Goal: Task Accomplishment & Management: Manage account settings

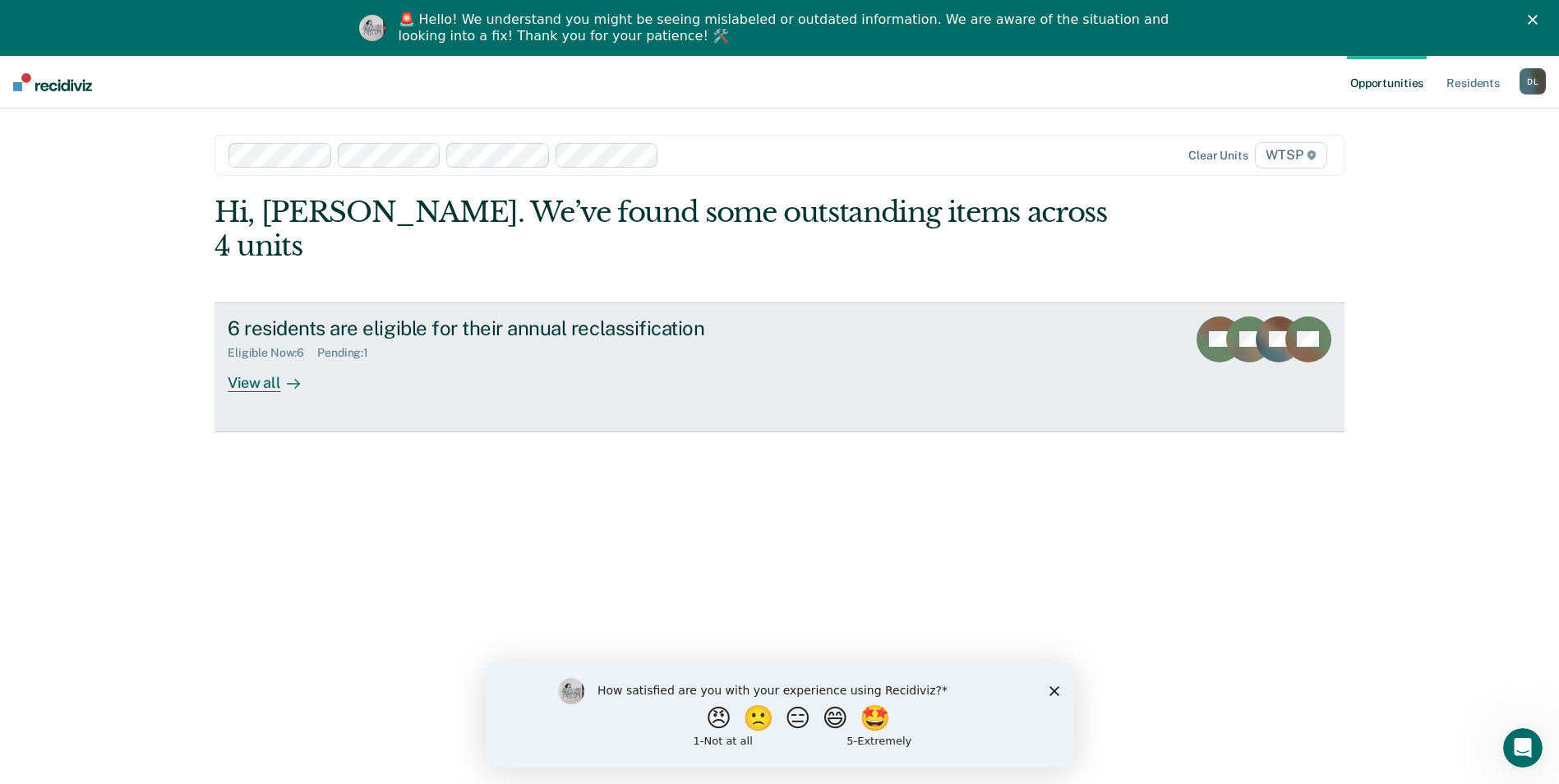
click at [260, 360] on div "View all" at bounding box center [274, 376] width 92 height 32
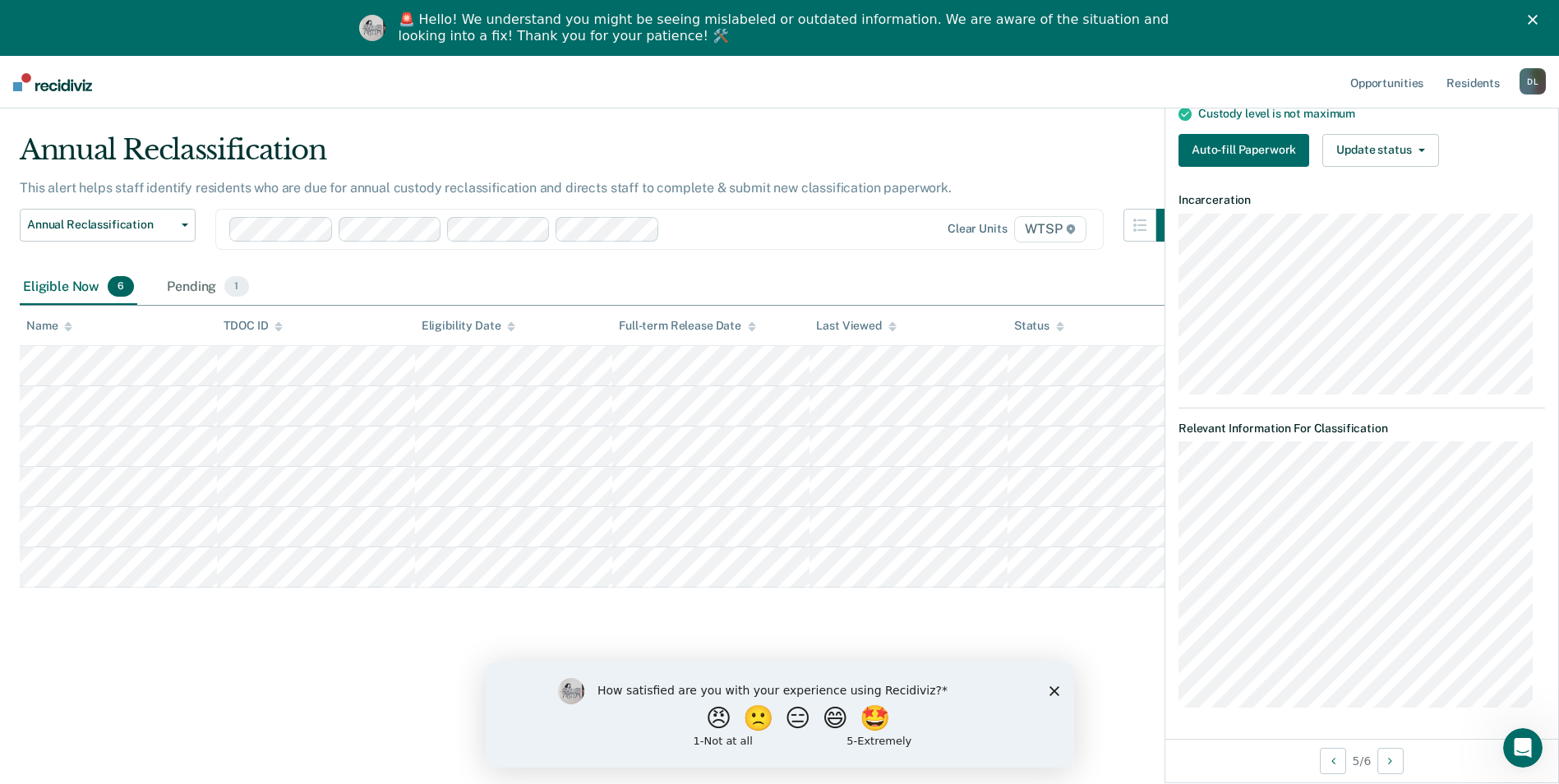
scroll to position [56, 0]
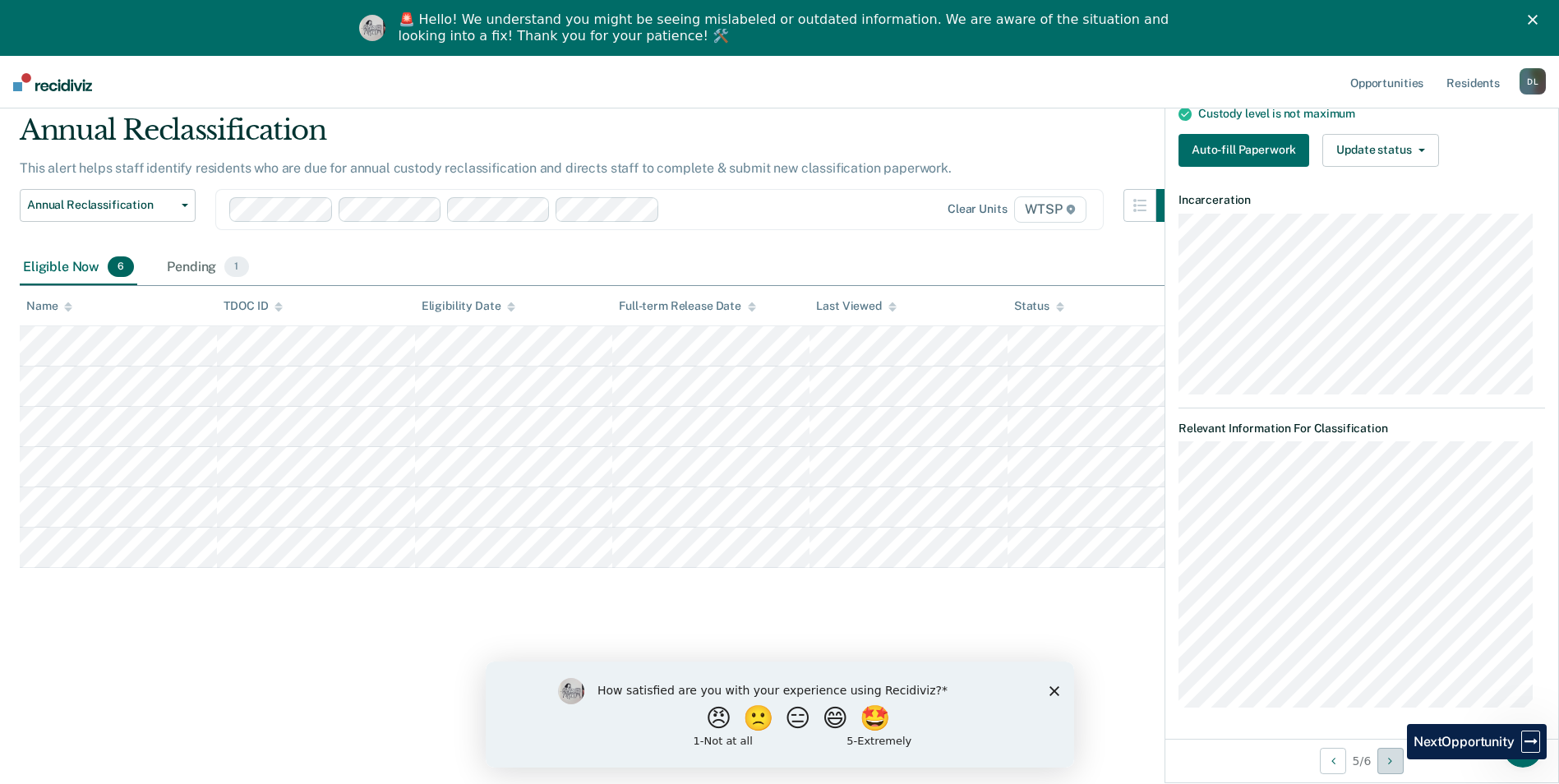
click at [1393, 759] on icon "Next Opportunity" at bounding box center [1390, 761] width 4 height 11
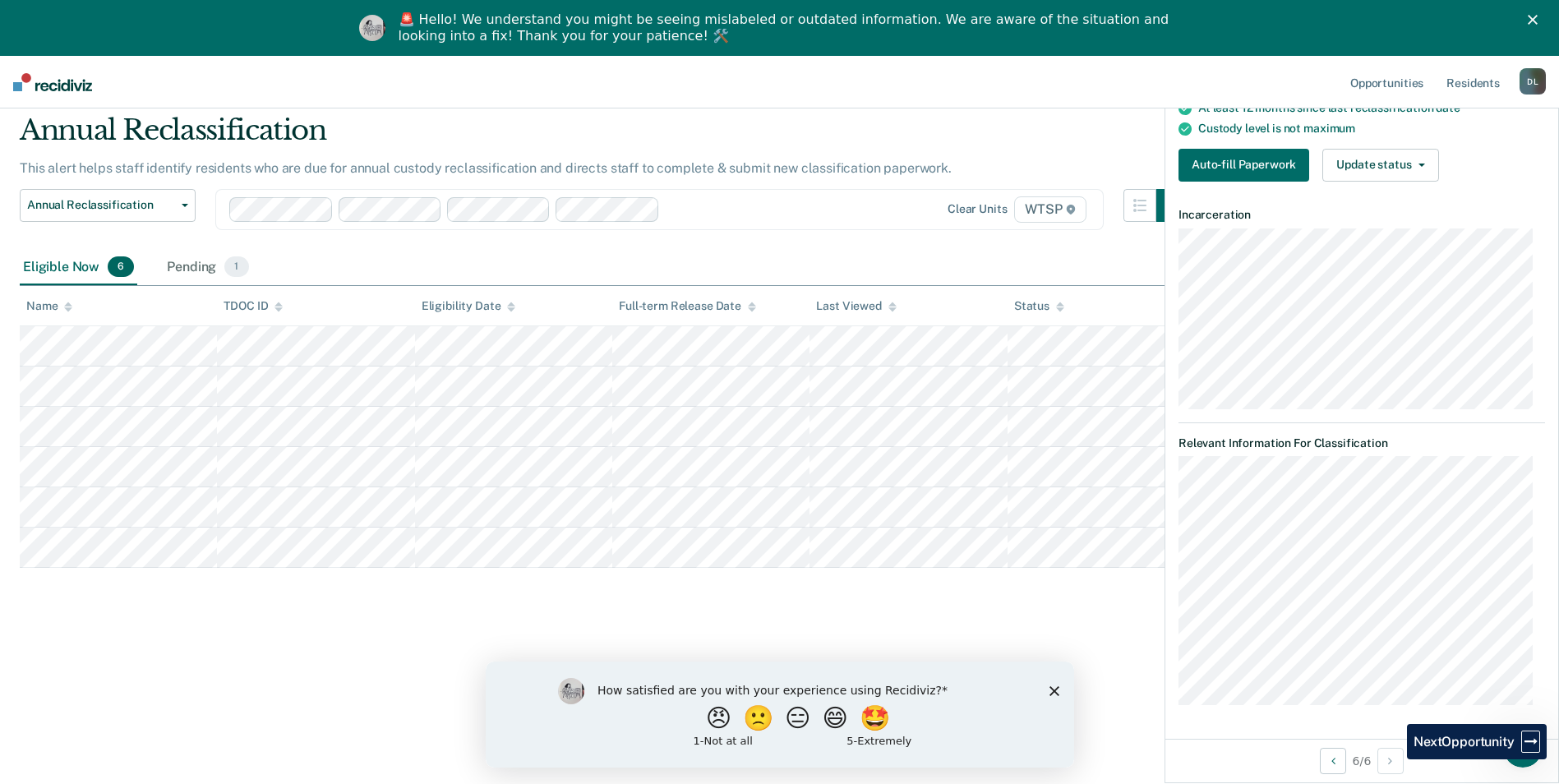
scroll to position [139, 0]
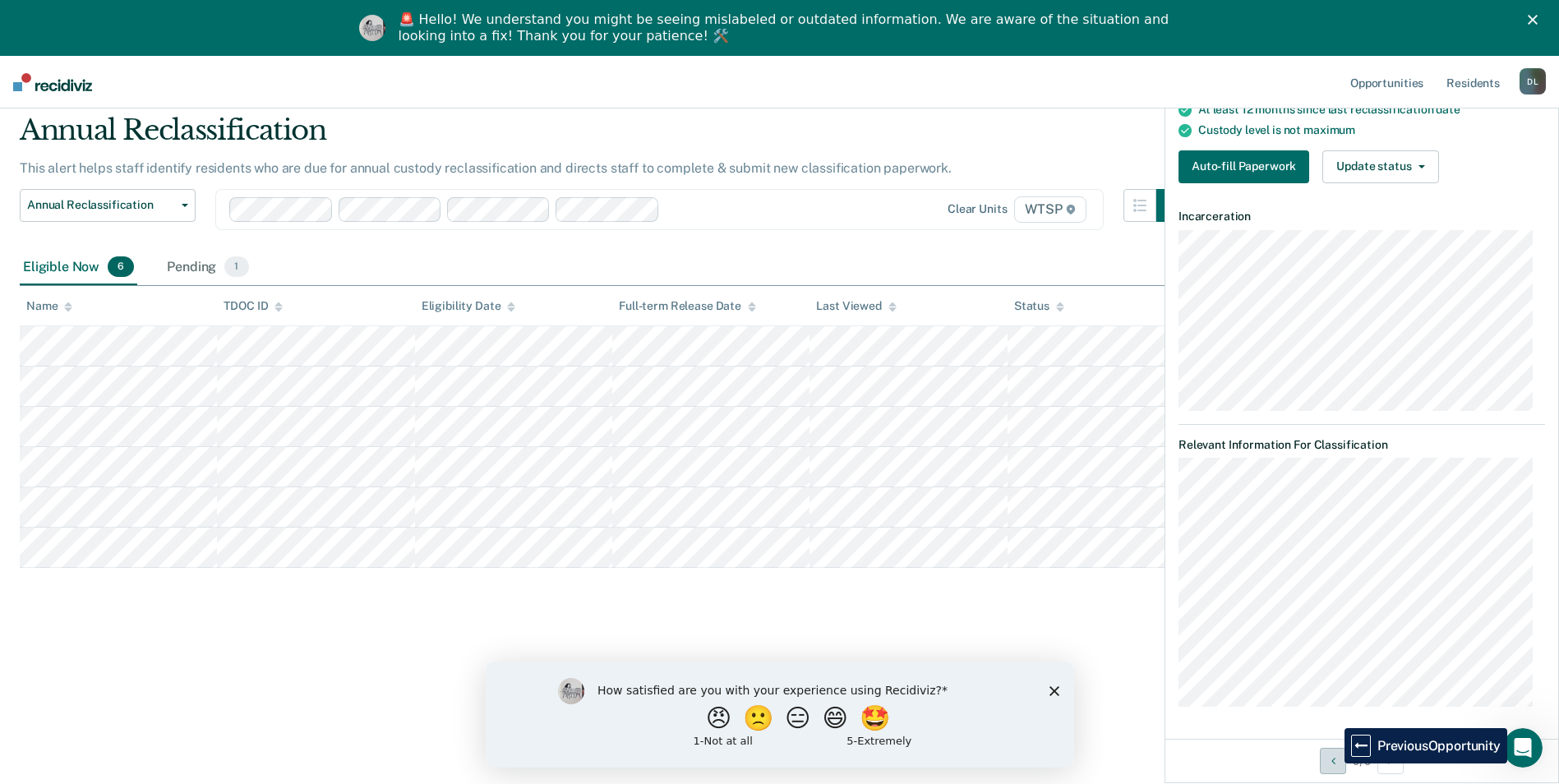
click at [1333, 764] on icon "Previous Opportunity" at bounding box center [1334, 761] width 4 height 11
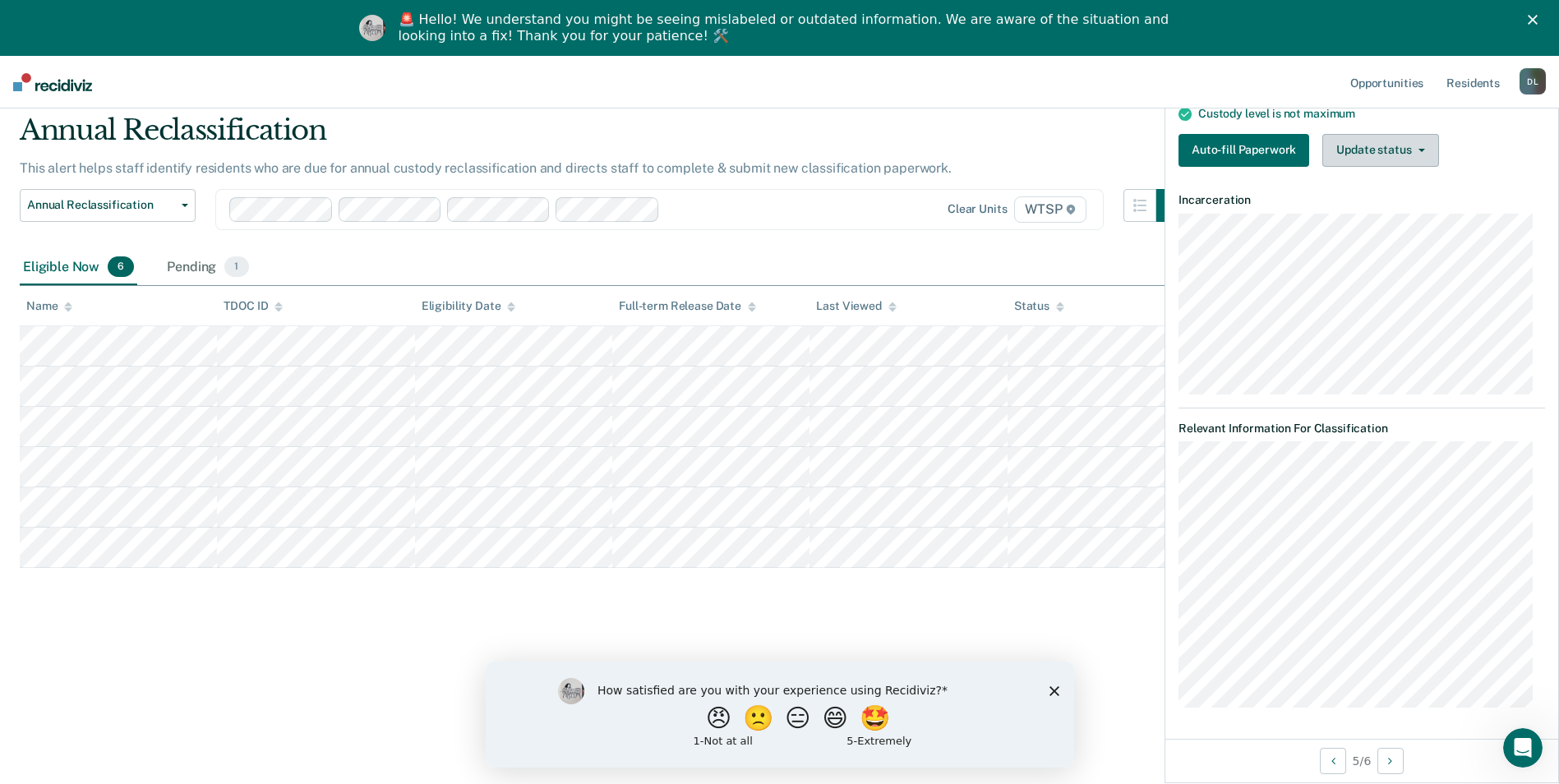
click at [1419, 149] on icon "button" at bounding box center [1421, 151] width 6 height 4
click at [1333, 762] on icon "Previous Opportunity" at bounding box center [1334, 761] width 4 height 11
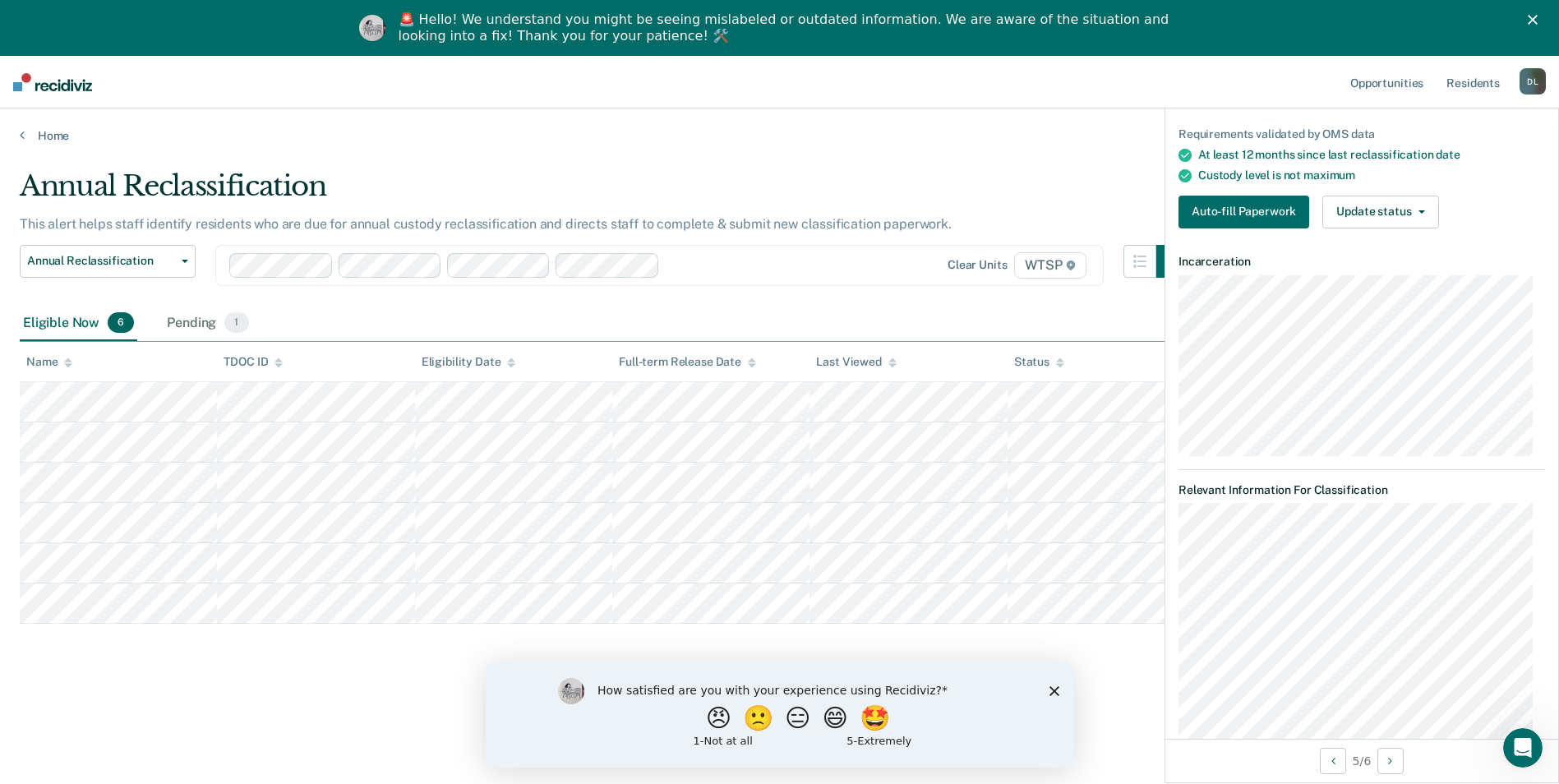
scroll to position [0, 0]
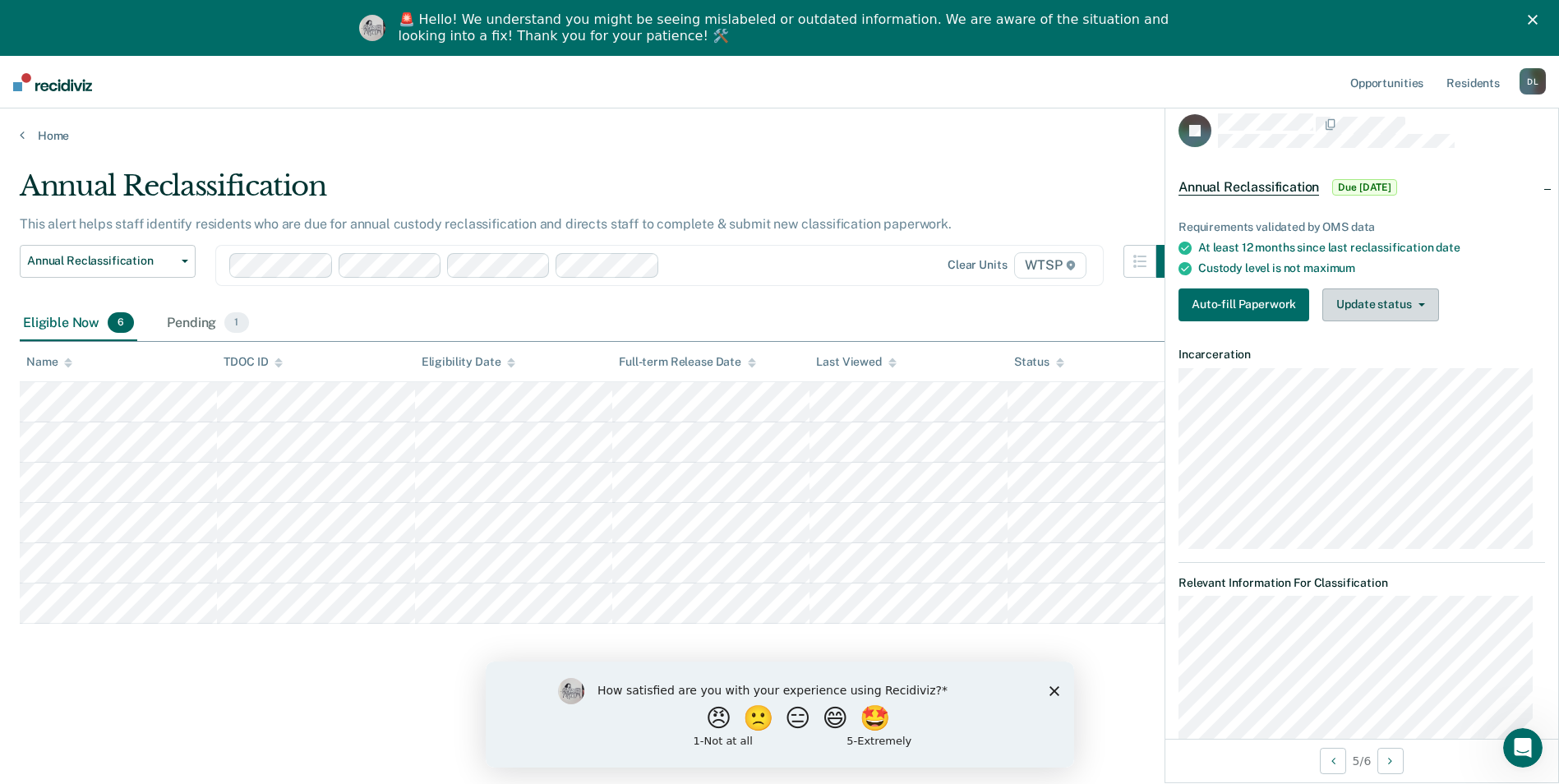
click at [1419, 303] on icon "button" at bounding box center [1421, 305] width 6 height 4
click at [1368, 335] on button "Mark Pending" at bounding box center [1402, 338] width 159 height 26
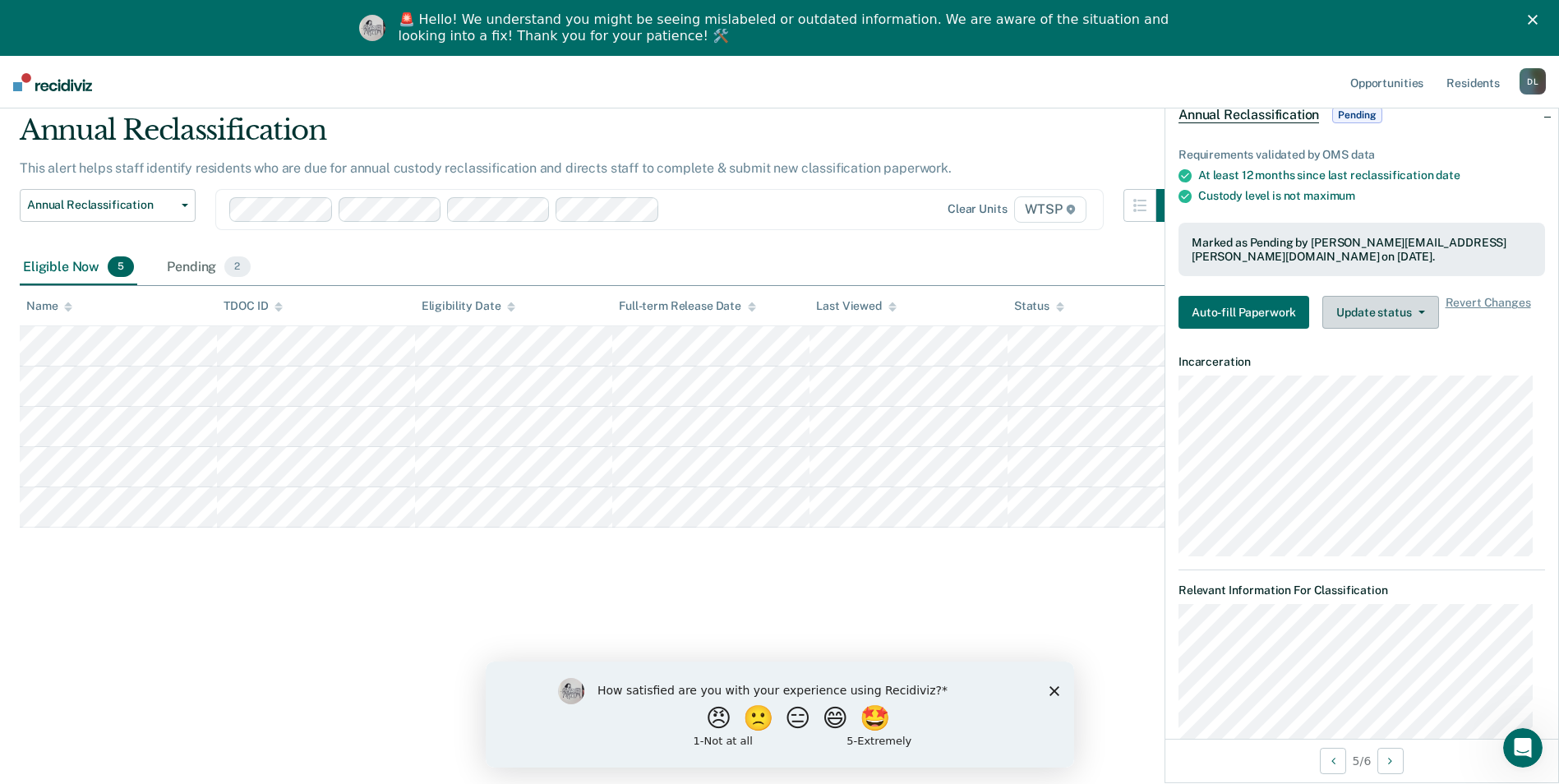
scroll to position [71, 0]
click at [1419, 309] on button "Update status" at bounding box center [1380, 314] width 115 height 33
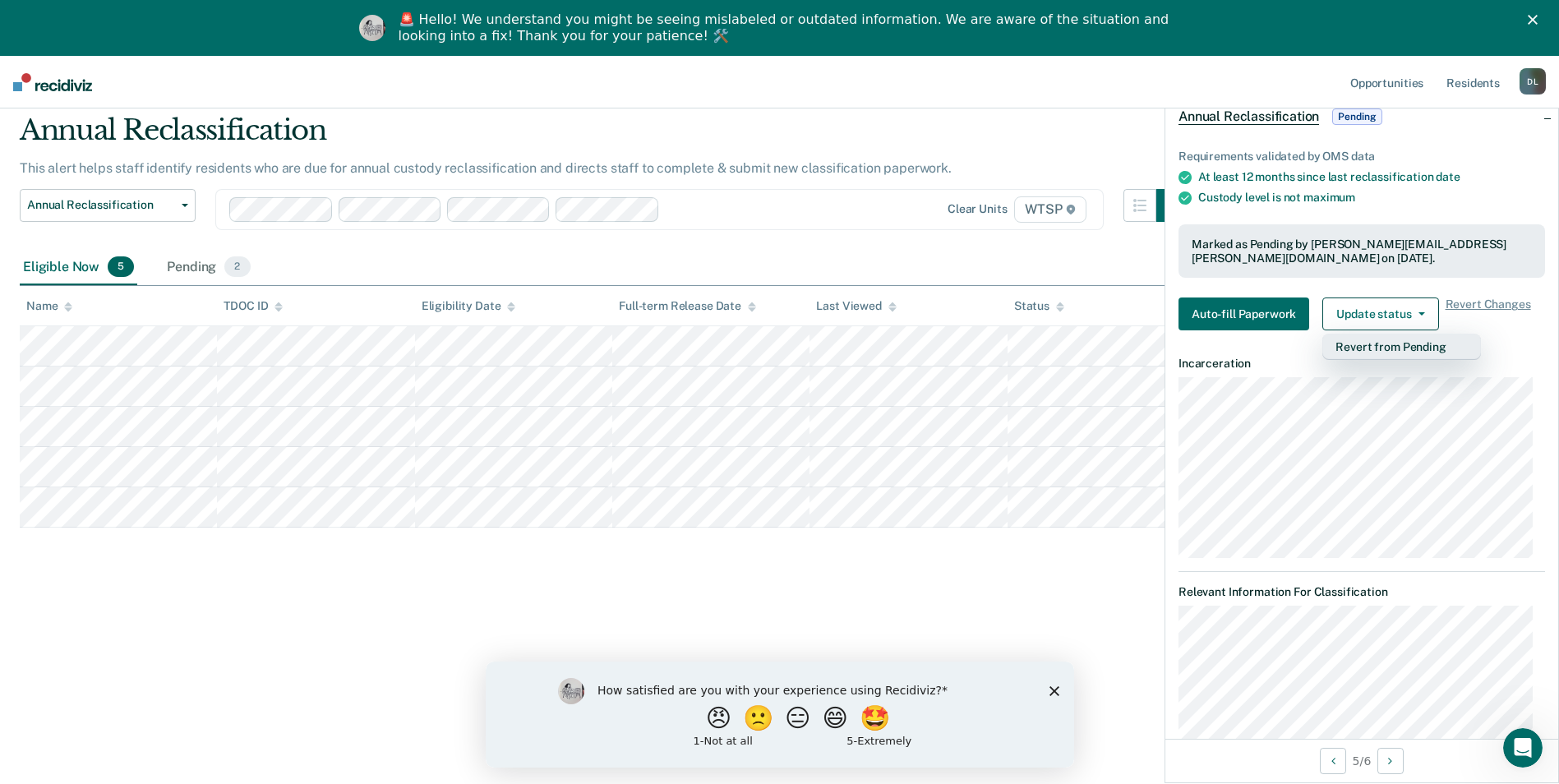
click at [1413, 342] on button "Revert from Pending" at bounding box center [1402, 346] width 159 height 26
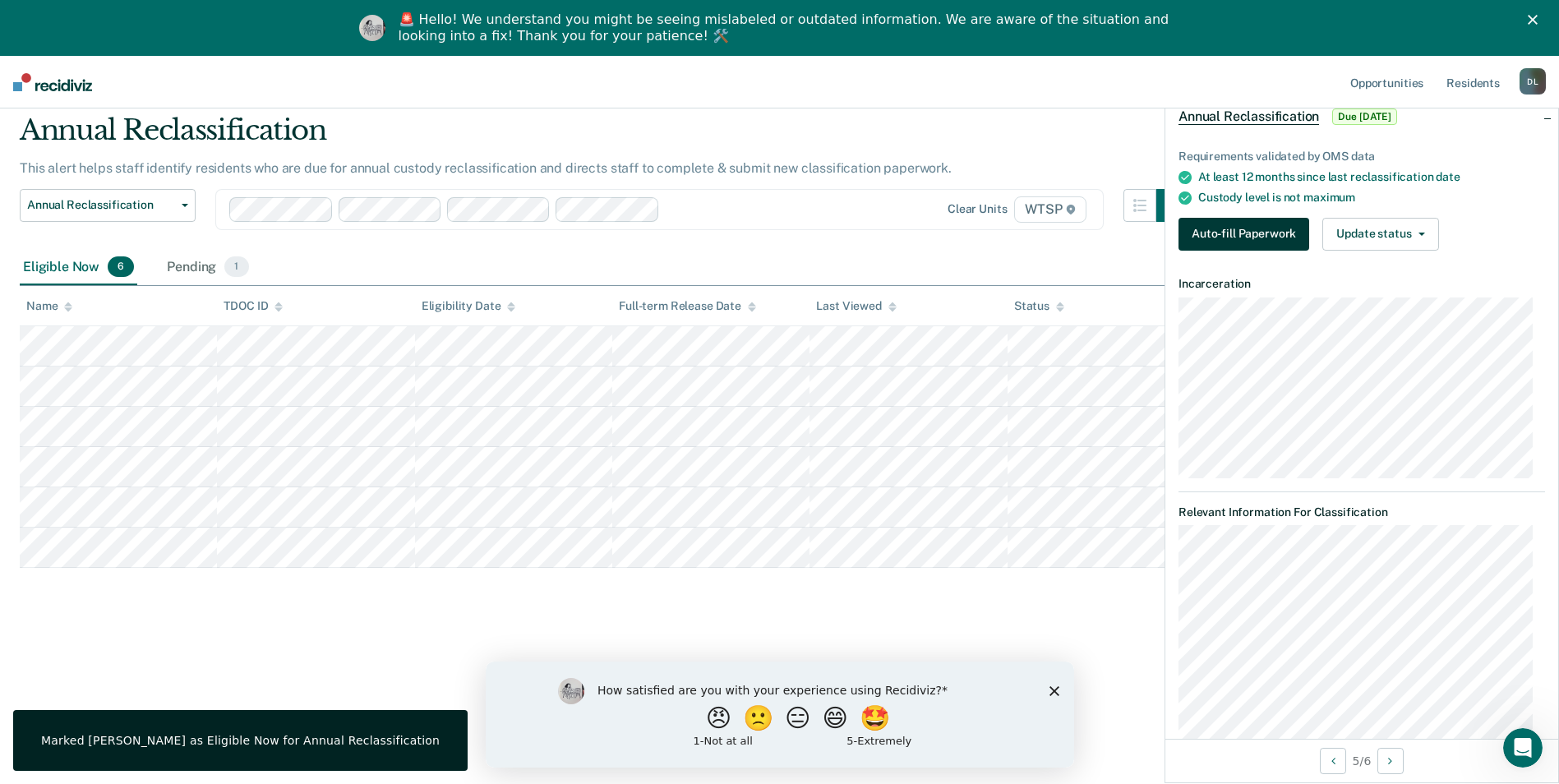
click at [1283, 229] on button "Auto-fill Paperwork" at bounding box center [1244, 235] width 131 height 33
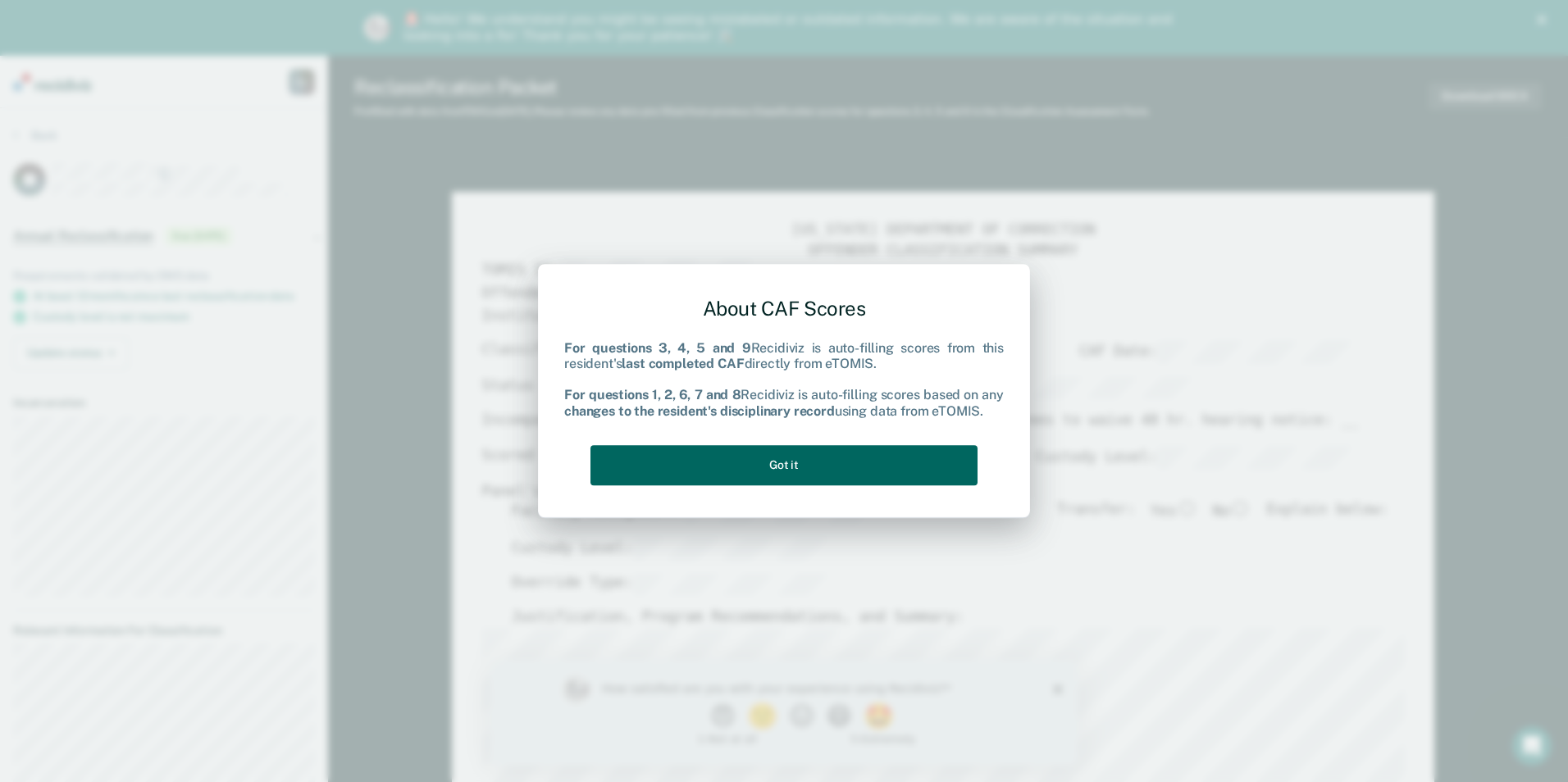
click at [802, 462] on button "Got it" at bounding box center [784, 465] width 387 height 41
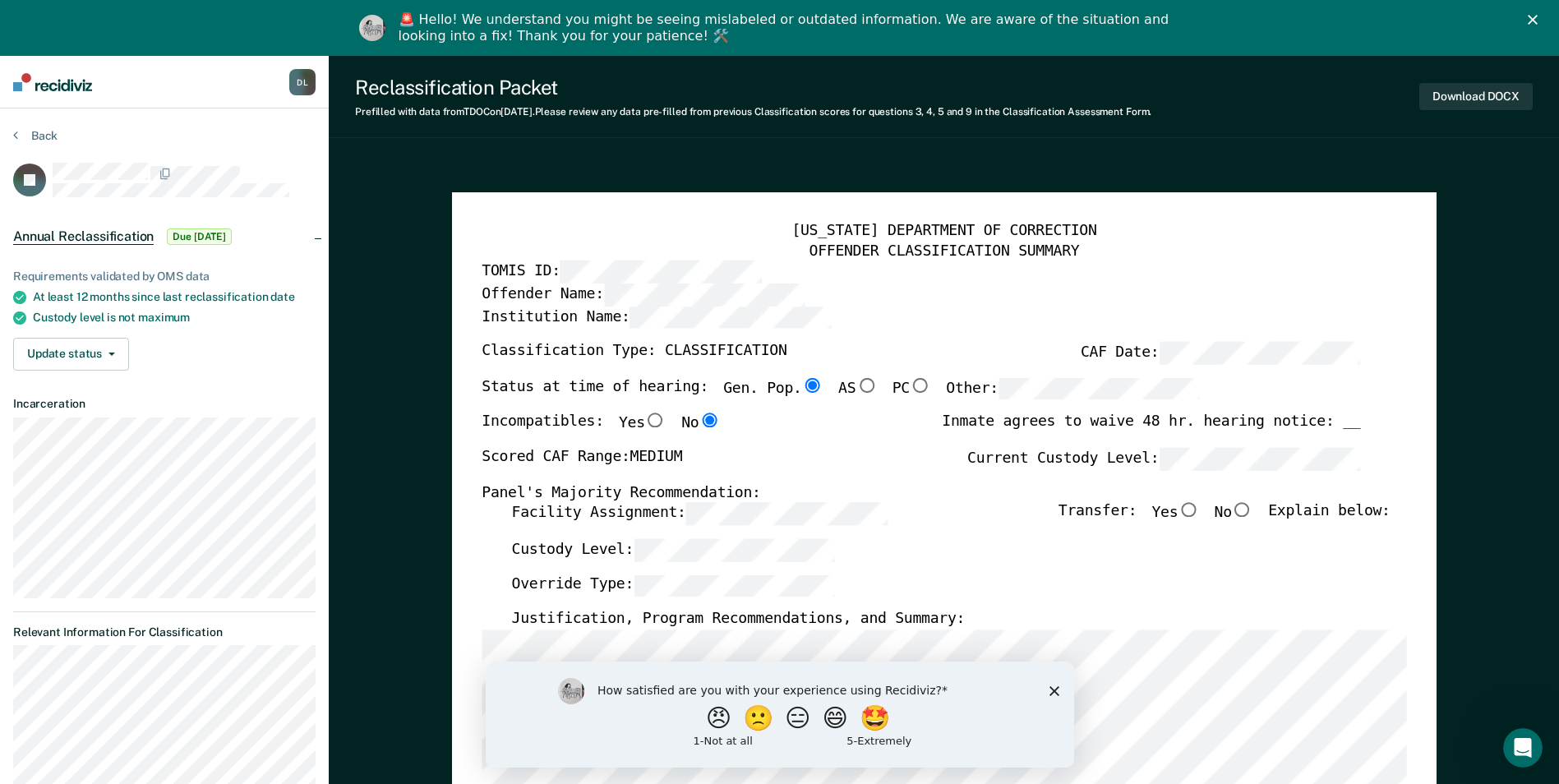
type textarea "x"
radio input "false"
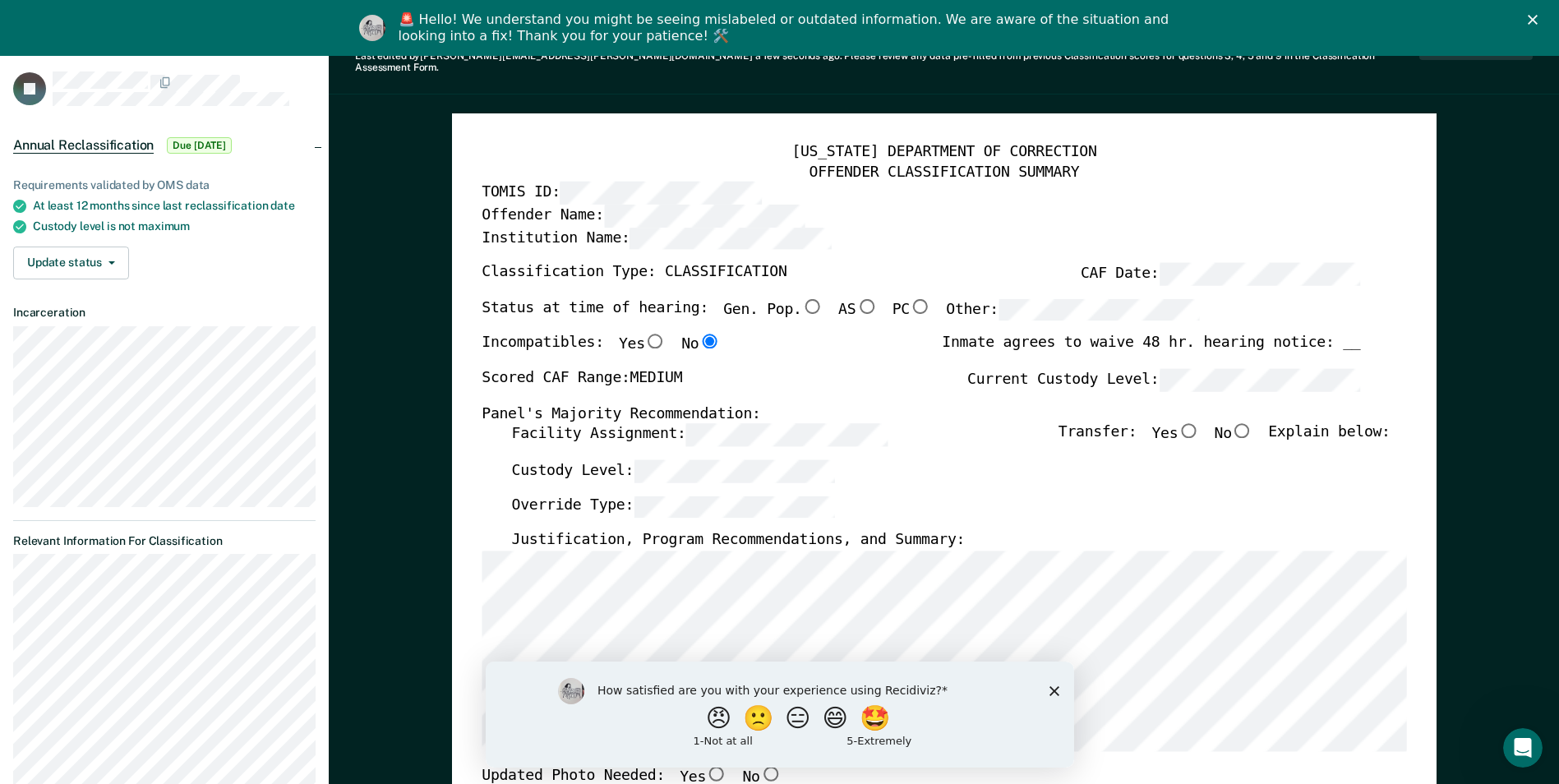
scroll to position [164, 0]
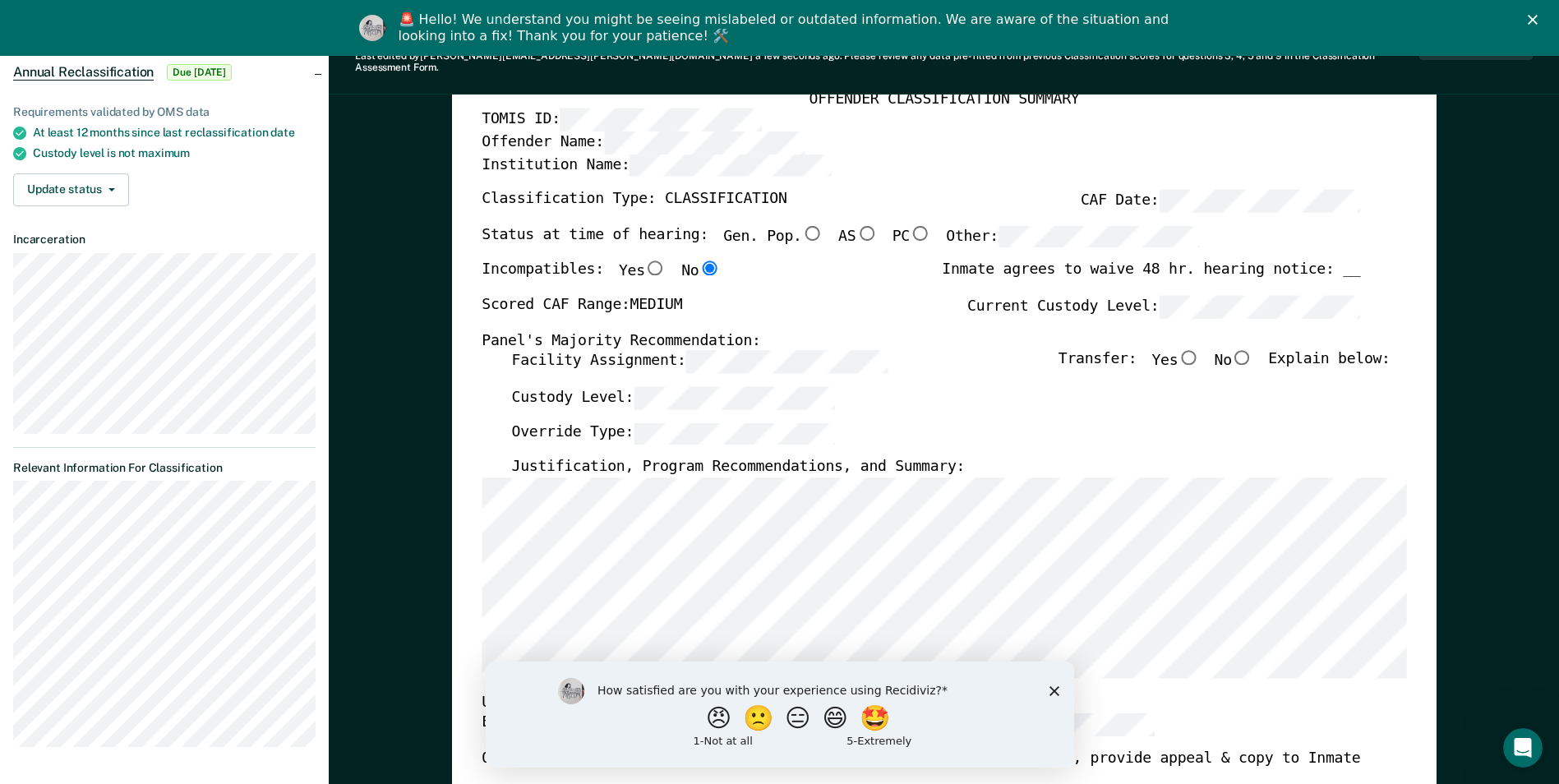
click at [1252, 350] on input "No" at bounding box center [1242, 357] width 21 height 15
type textarea "x"
radio input "true"
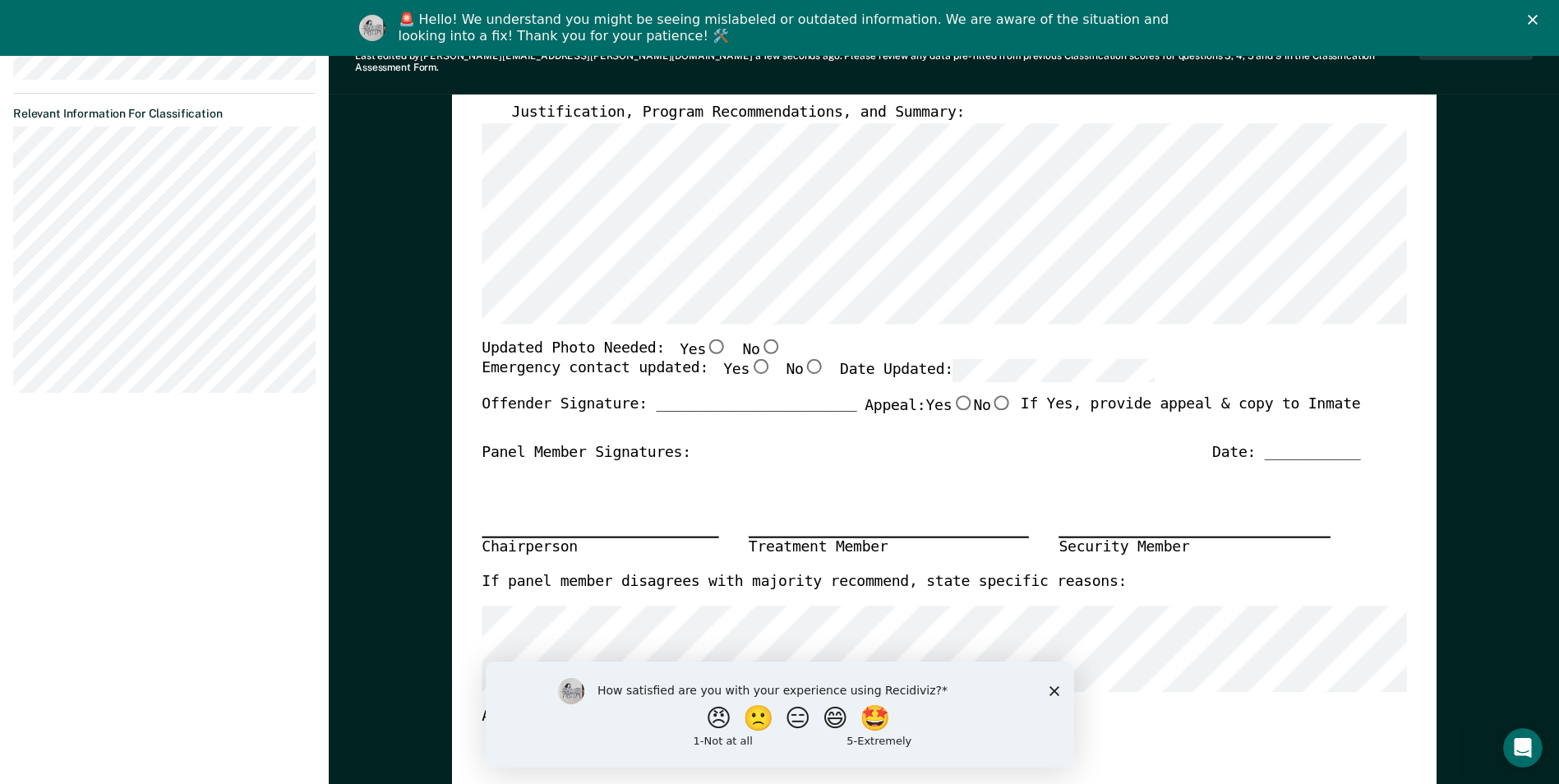
scroll to position [575, 0]
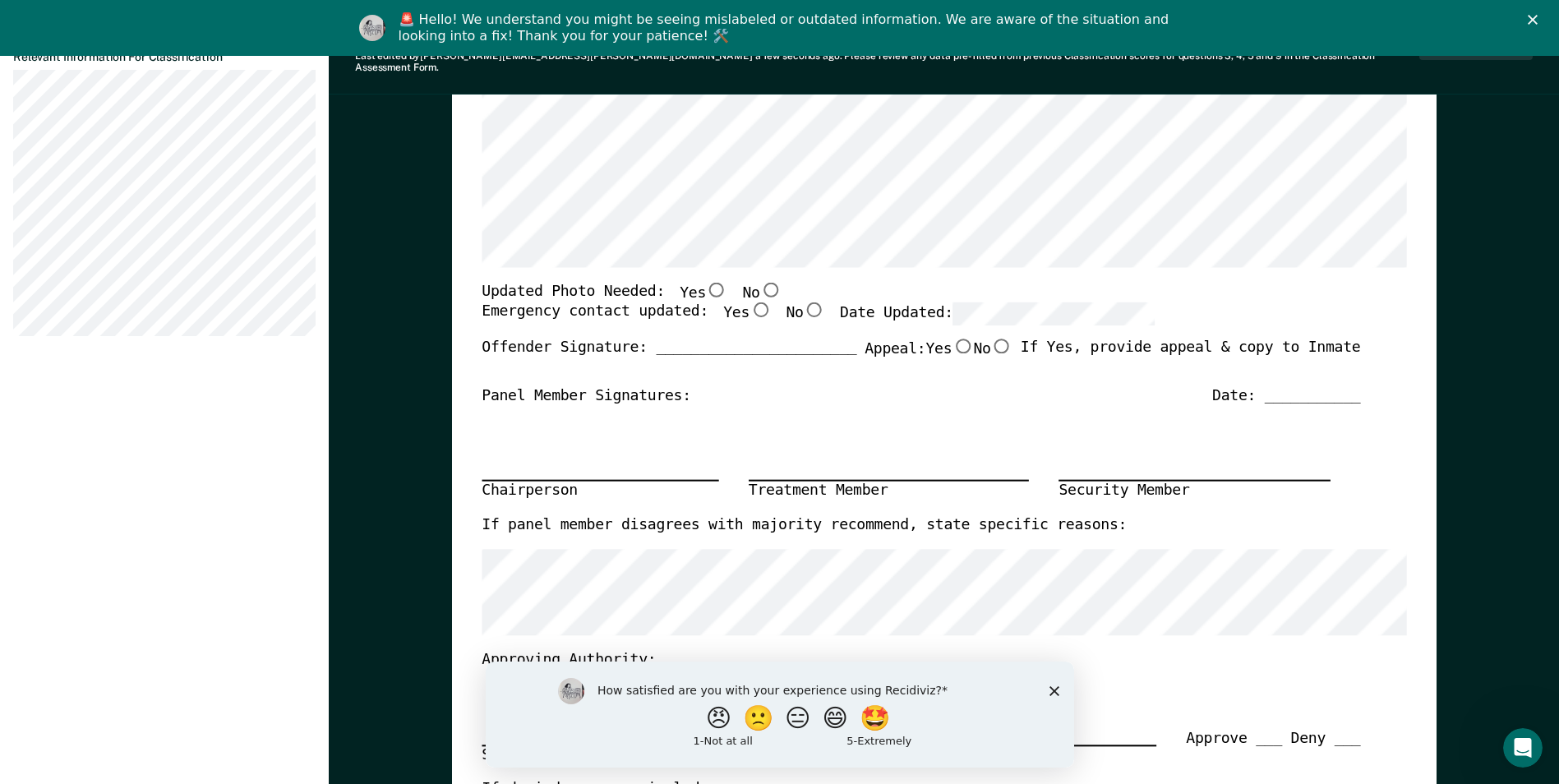
click at [759, 282] on input "No" at bounding box center [769, 289] width 21 height 15
type textarea "x"
radio input "true"
click at [750, 303] on input "Yes" at bounding box center [760, 310] width 21 height 15
type textarea "x"
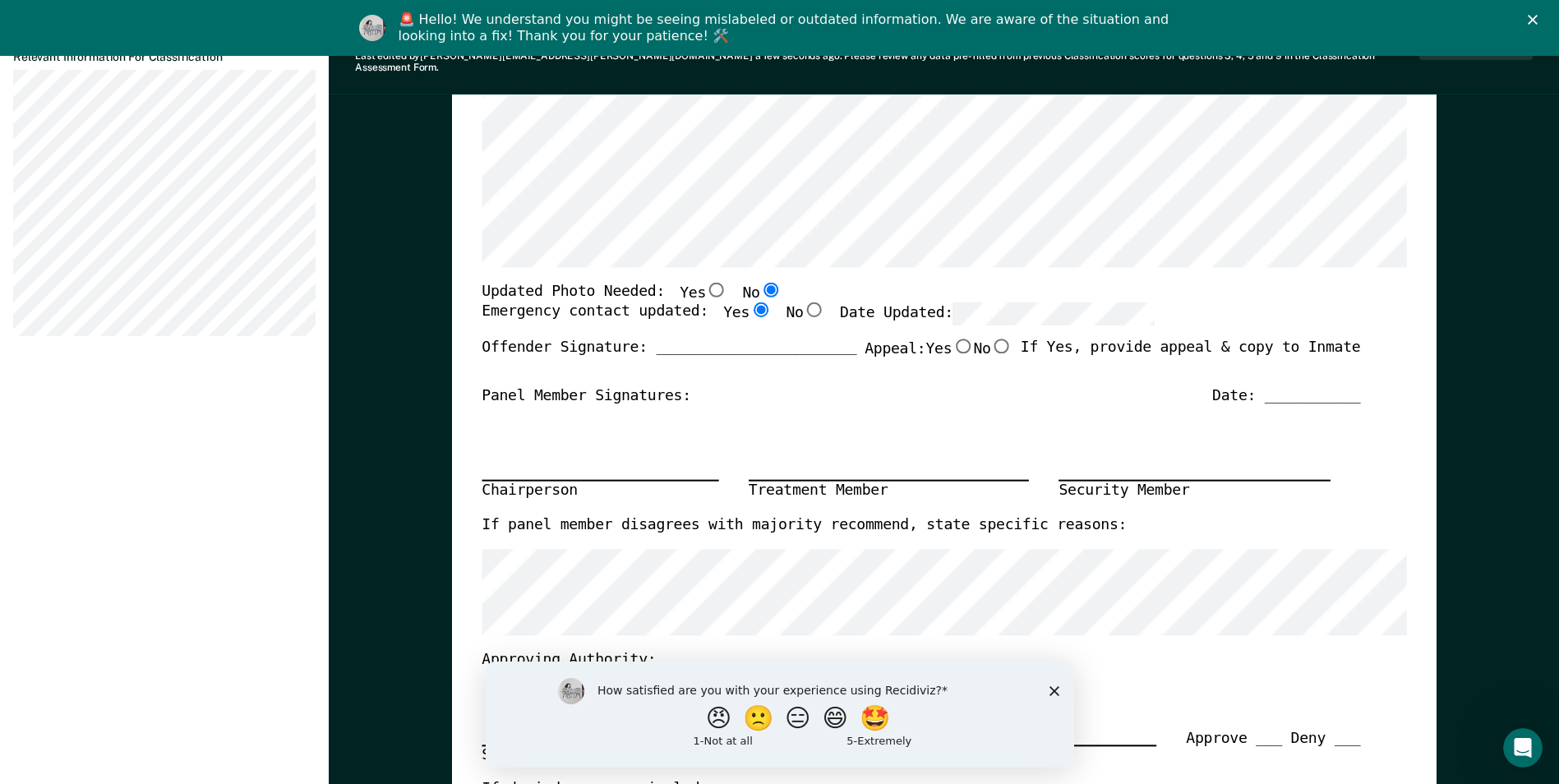
radio input "true"
click at [997, 339] on input "No" at bounding box center [1001, 346] width 21 height 15
type textarea "x"
radio input "true"
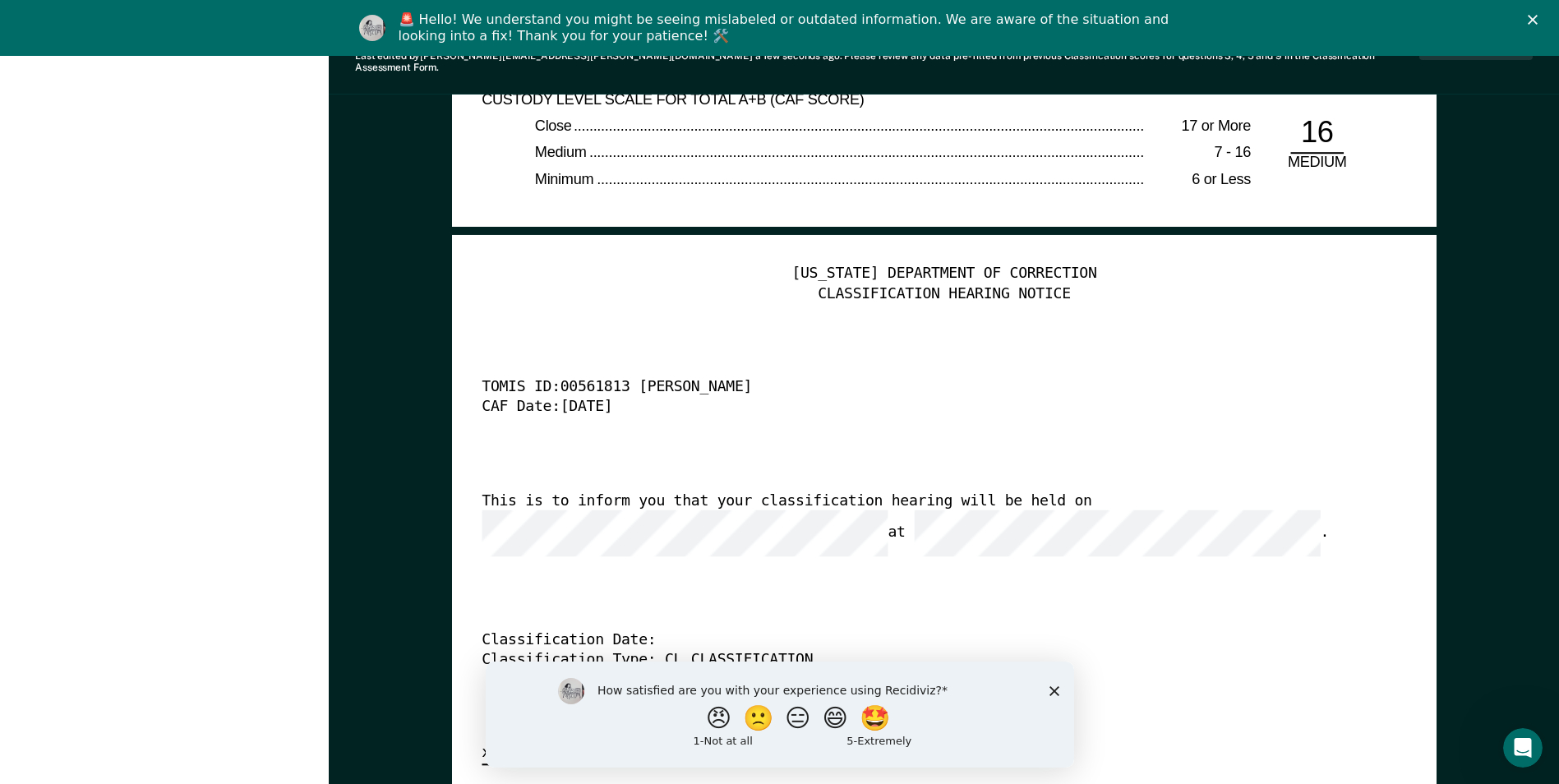
scroll to position [3945, 0]
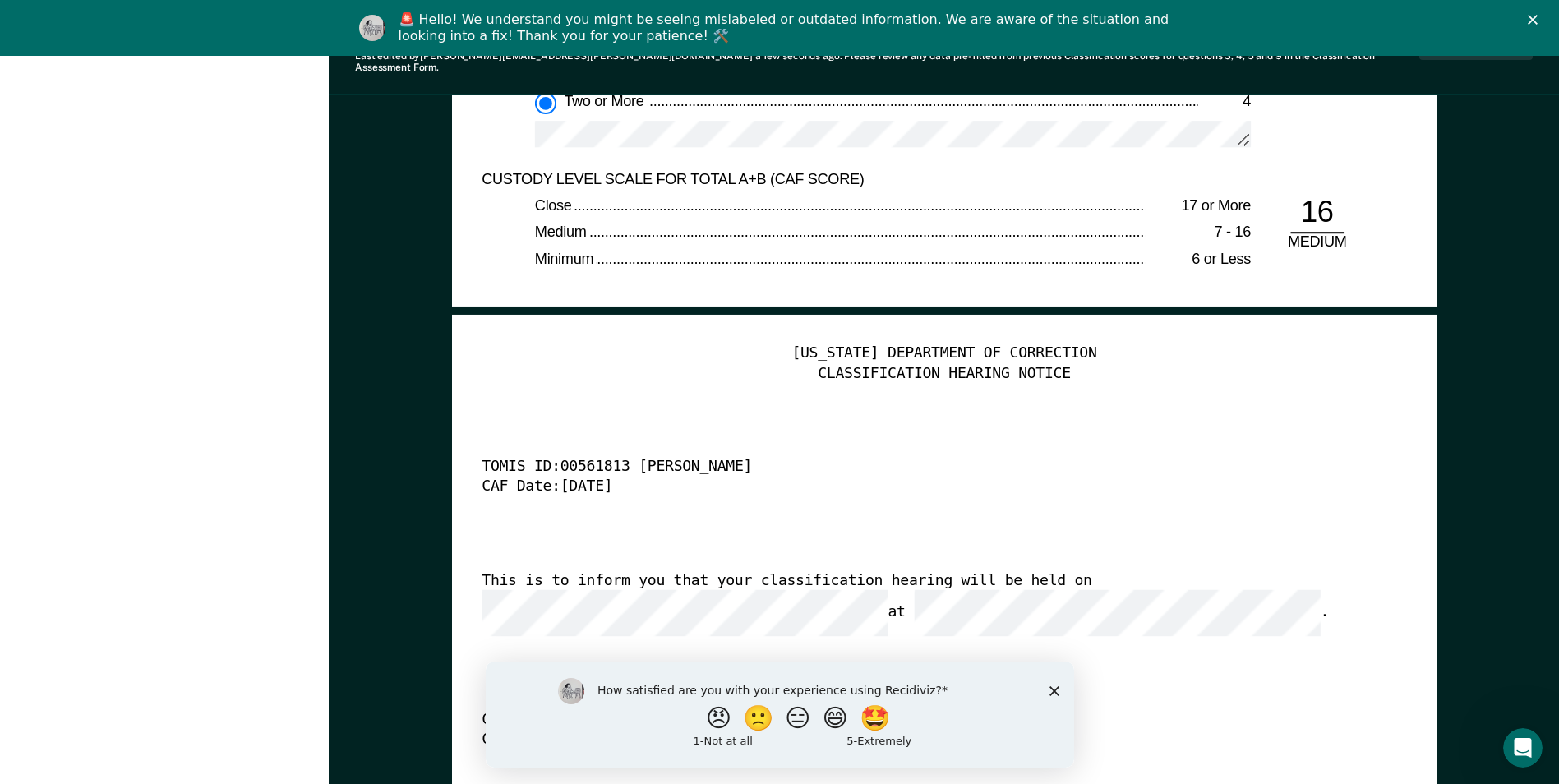
click at [1058, 688] on icon "Close survey" at bounding box center [1054, 690] width 10 height 10
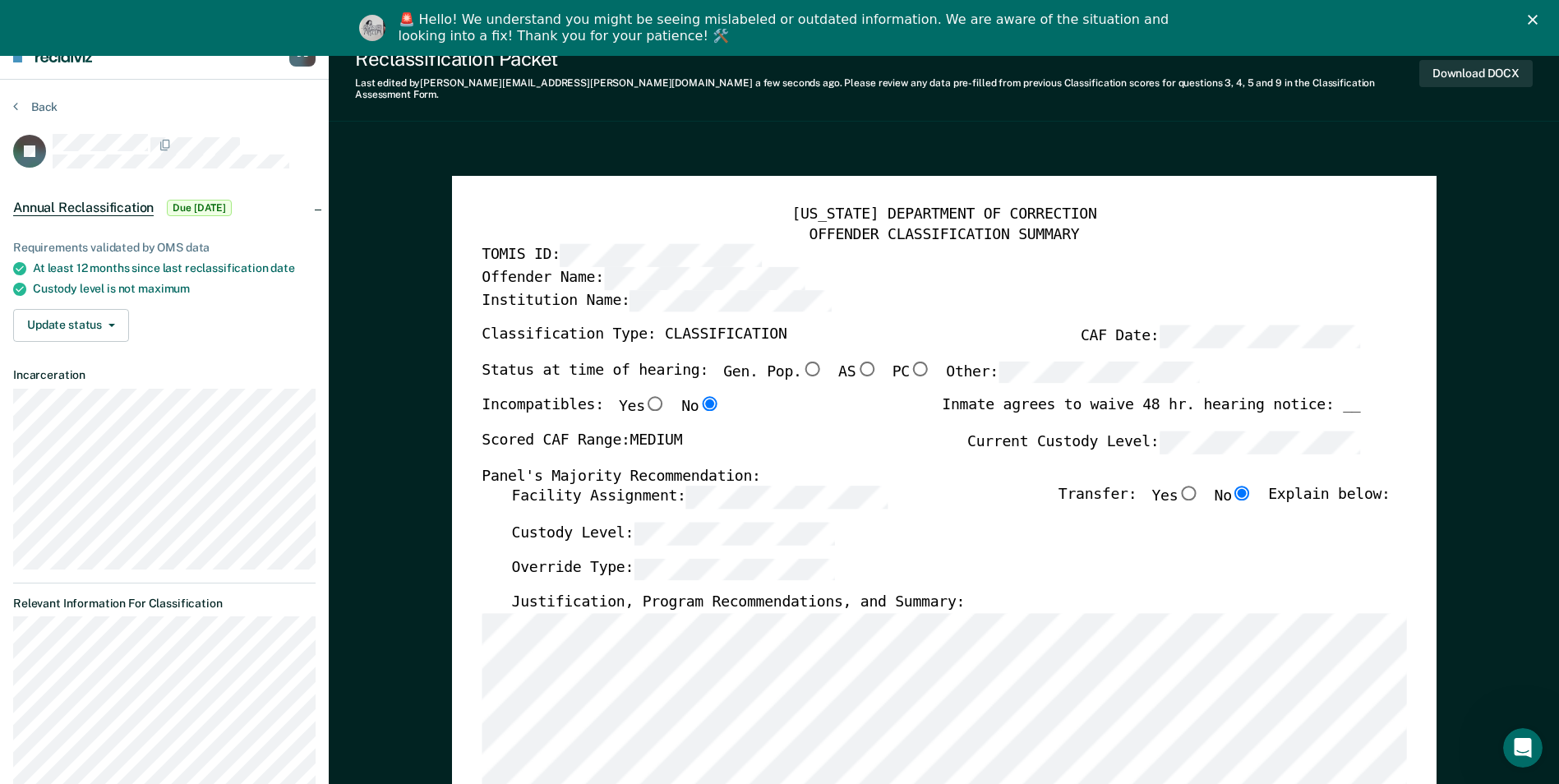
scroll to position [0, 0]
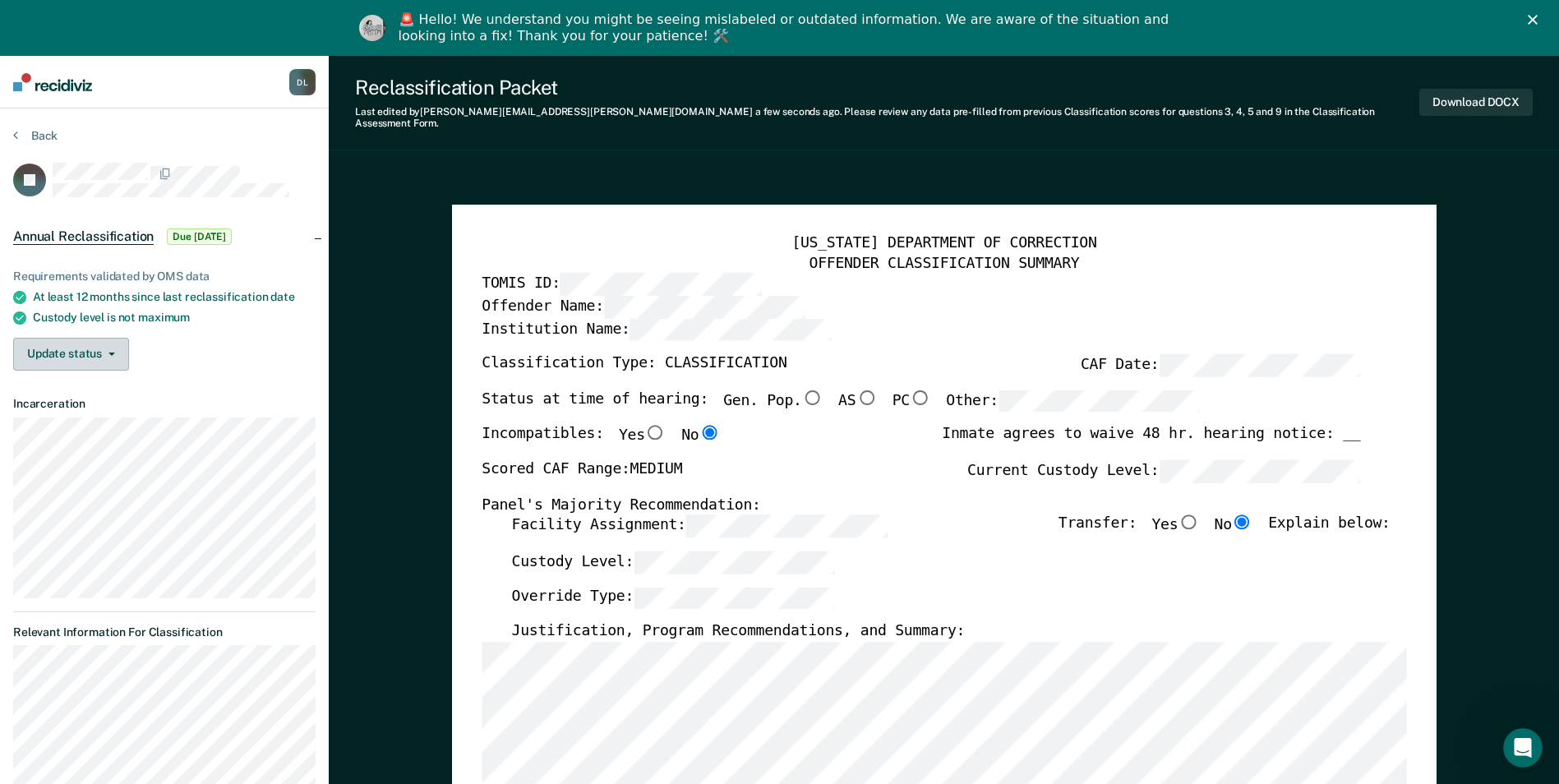
click at [108, 349] on button "Update status" at bounding box center [70, 355] width 115 height 33
click at [111, 380] on button "Mark Pending" at bounding box center [92, 387] width 159 height 26
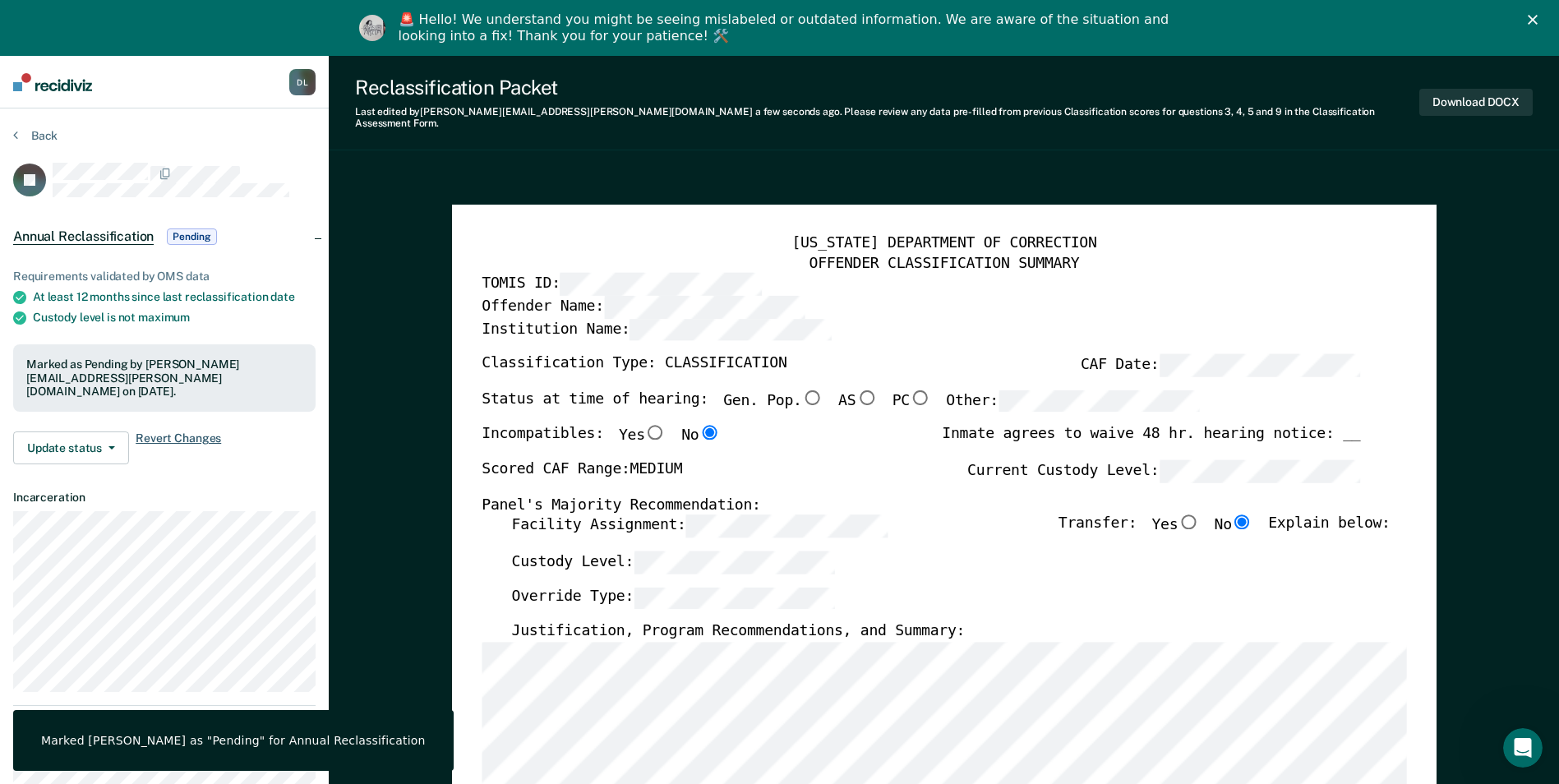
click at [187, 431] on span "Revert Changes" at bounding box center [178, 448] width 86 height 33
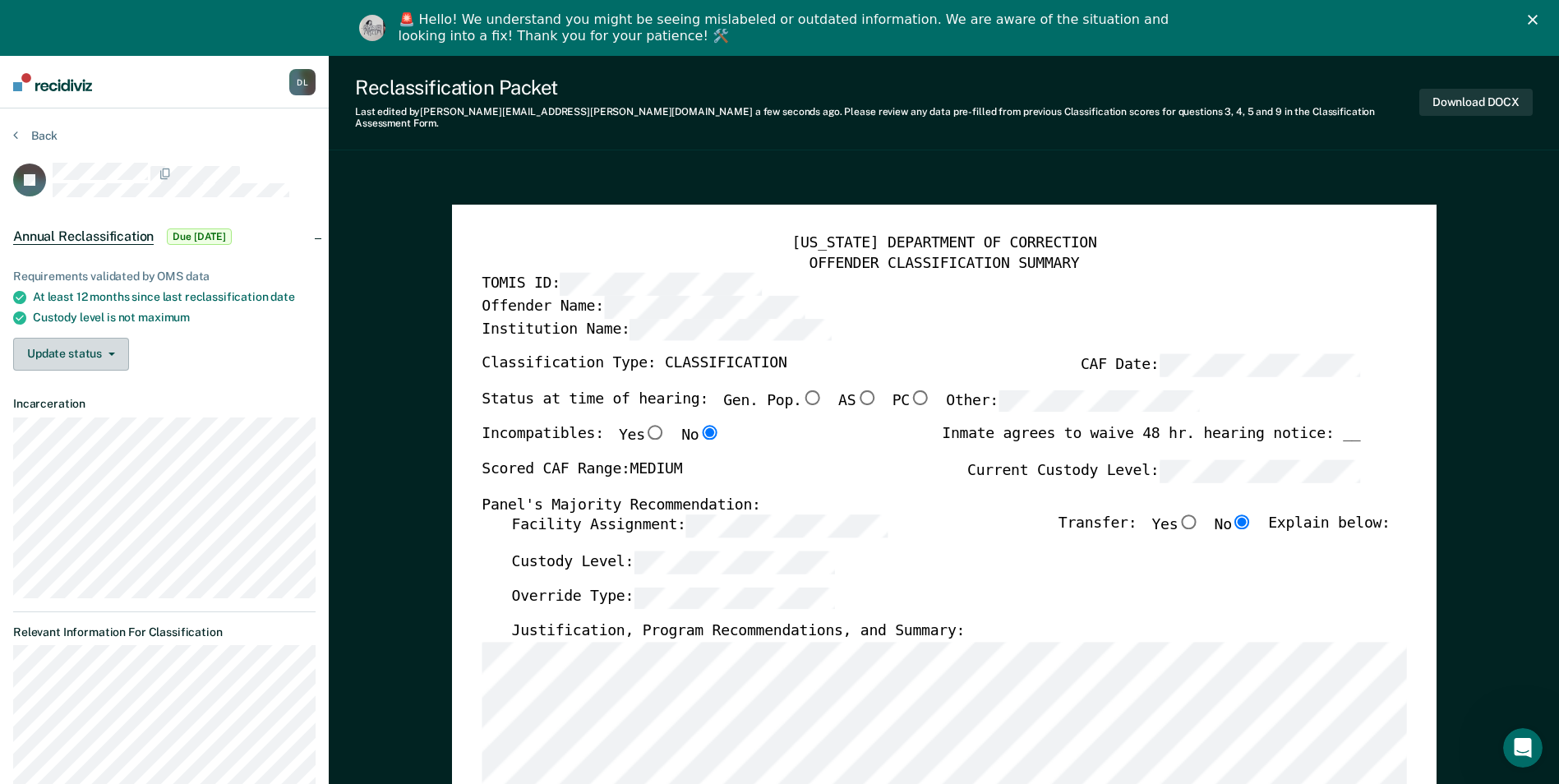
click at [114, 353] on icon "button" at bounding box center [111, 355] width 6 height 4
click at [101, 386] on button "Mark Pending" at bounding box center [92, 387] width 159 height 26
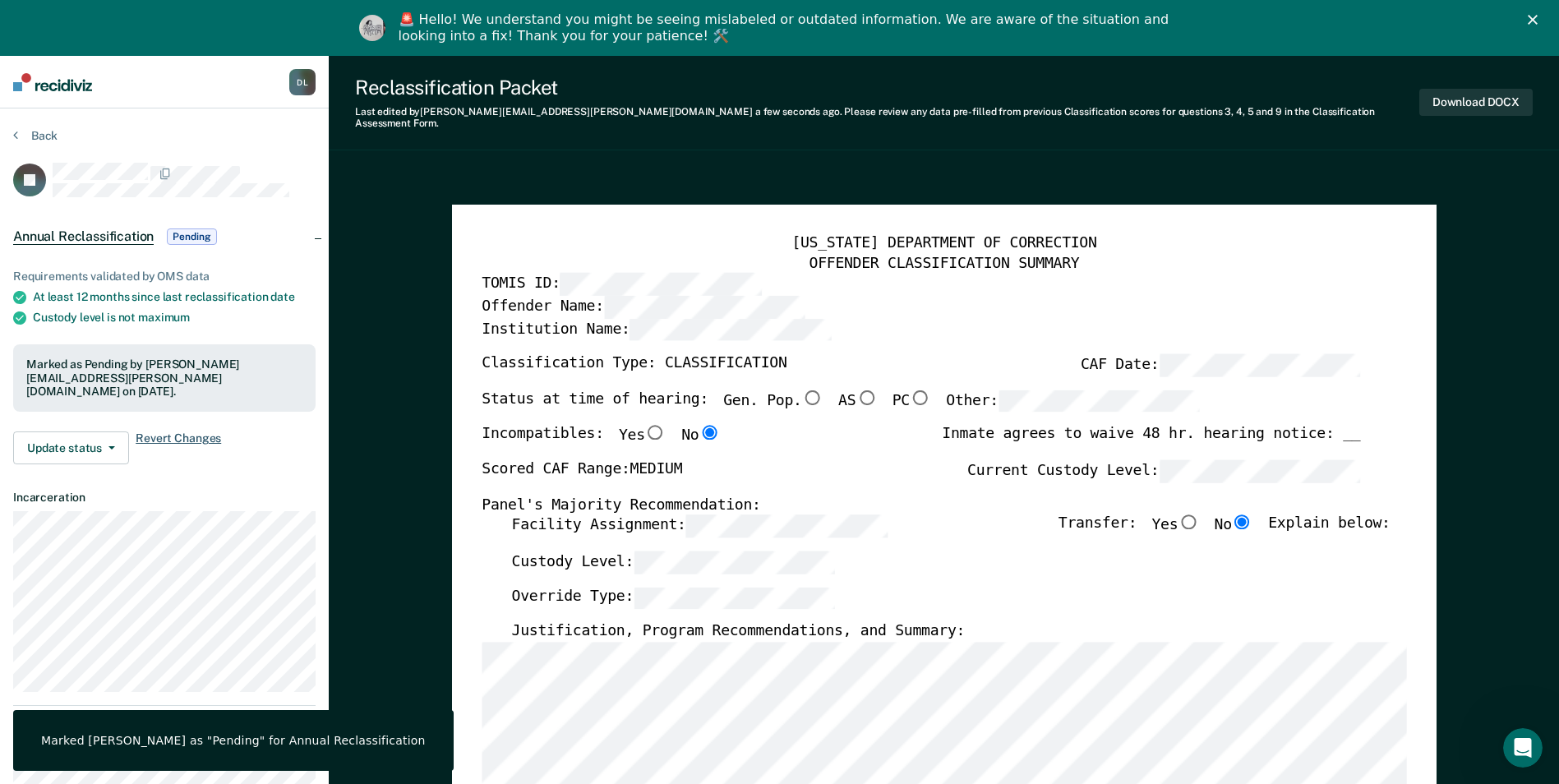
click at [182, 431] on span "Revert Changes" at bounding box center [178, 448] width 86 height 33
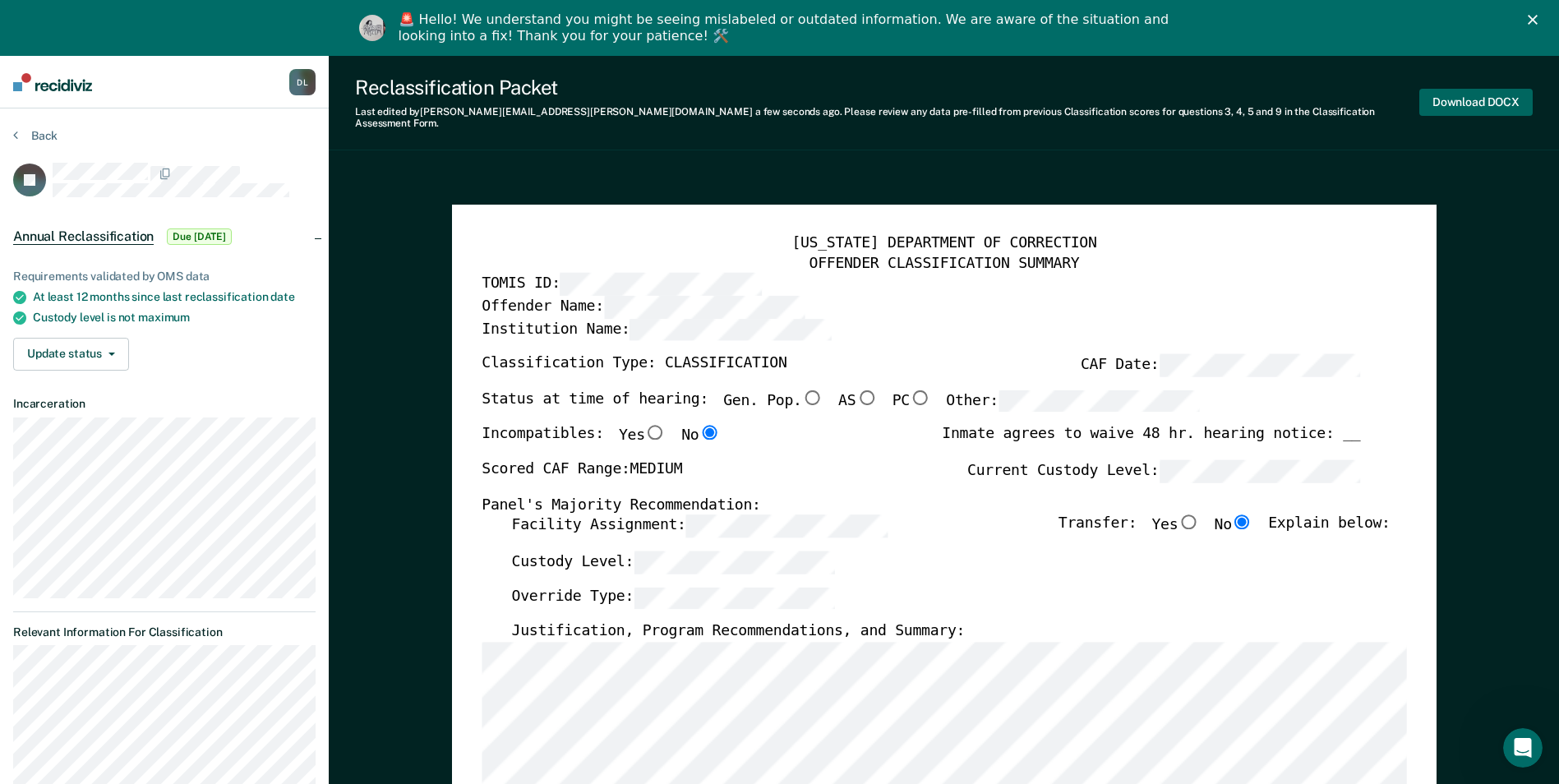
click at [1471, 94] on button "Download DOCX" at bounding box center [1476, 102] width 114 height 27
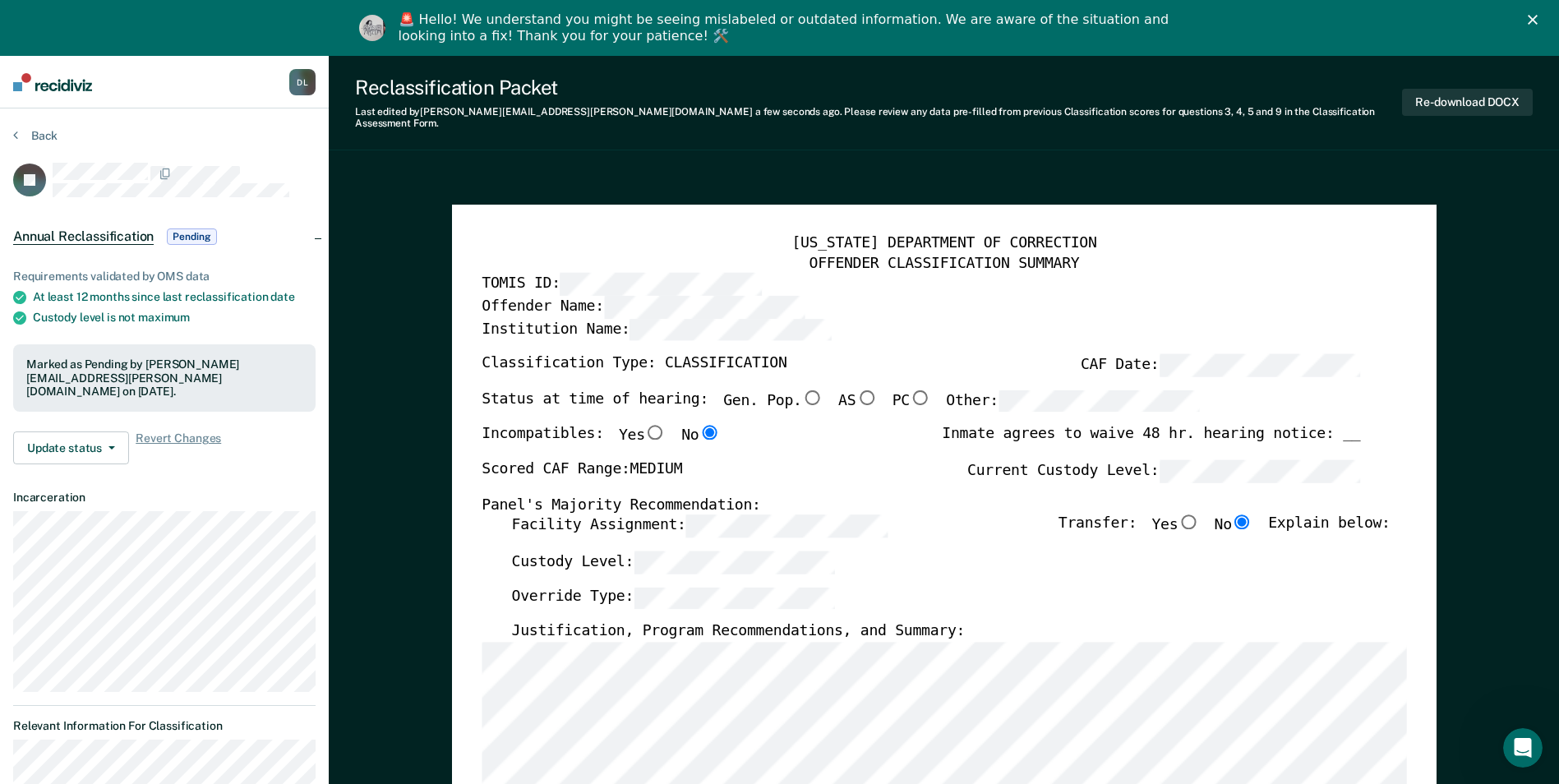
click at [80, 82] on img at bounding box center [52, 82] width 79 height 18
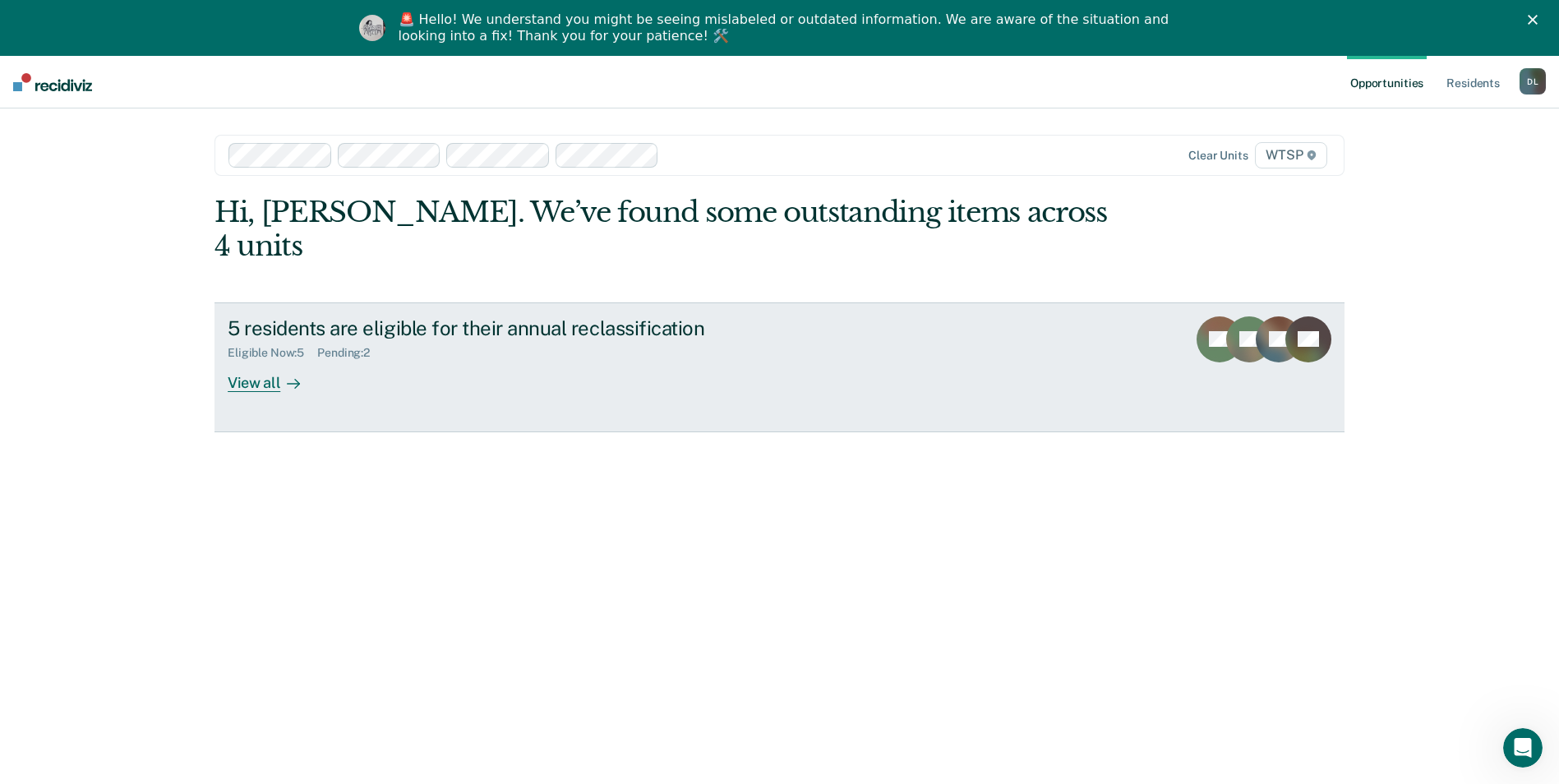
click at [260, 360] on div "View all" at bounding box center [274, 376] width 92 height 32
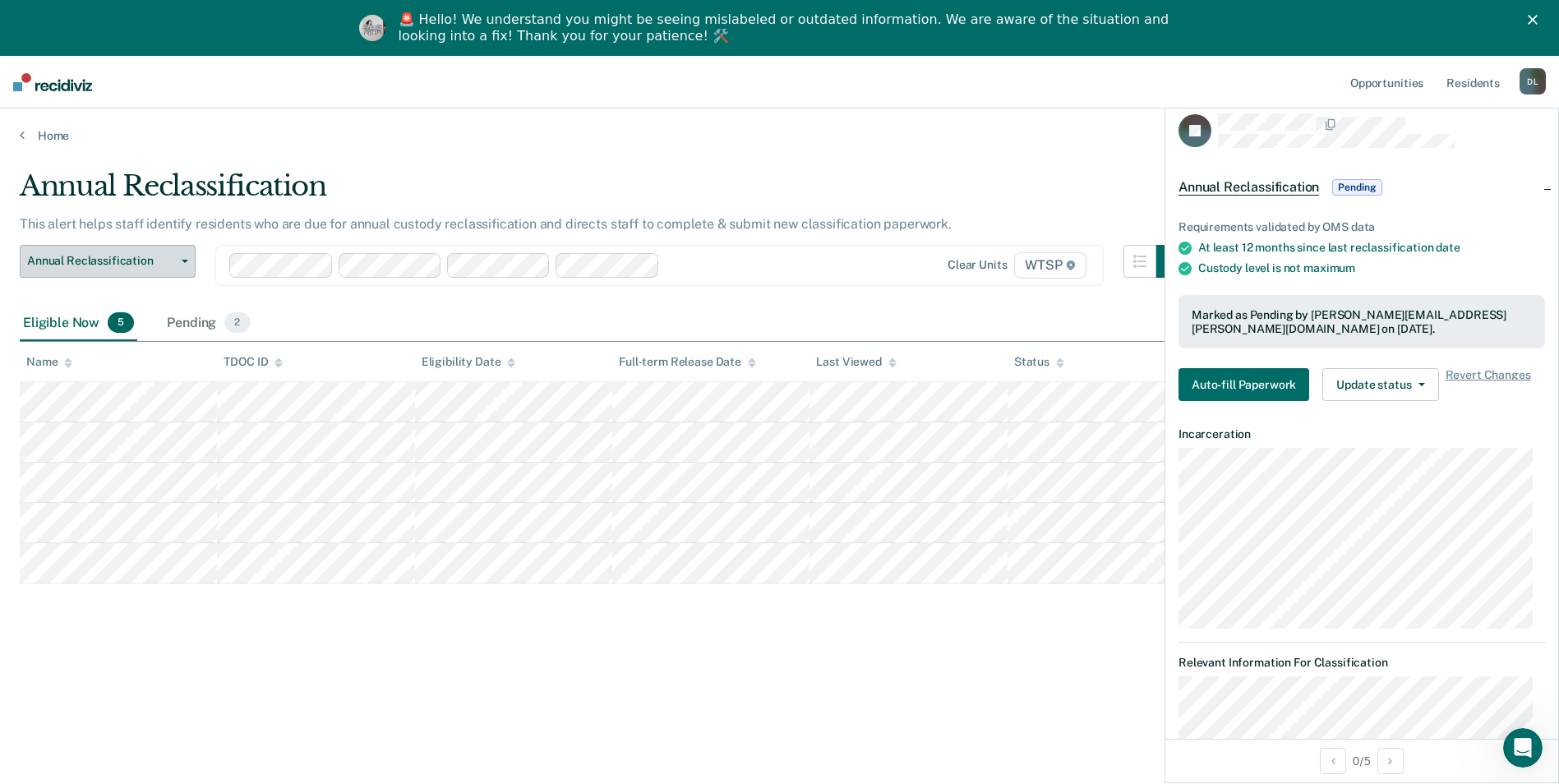
click at [185, 258] on button "Annual Reclassification" at bounding box center [107, 261] width 175 height 33
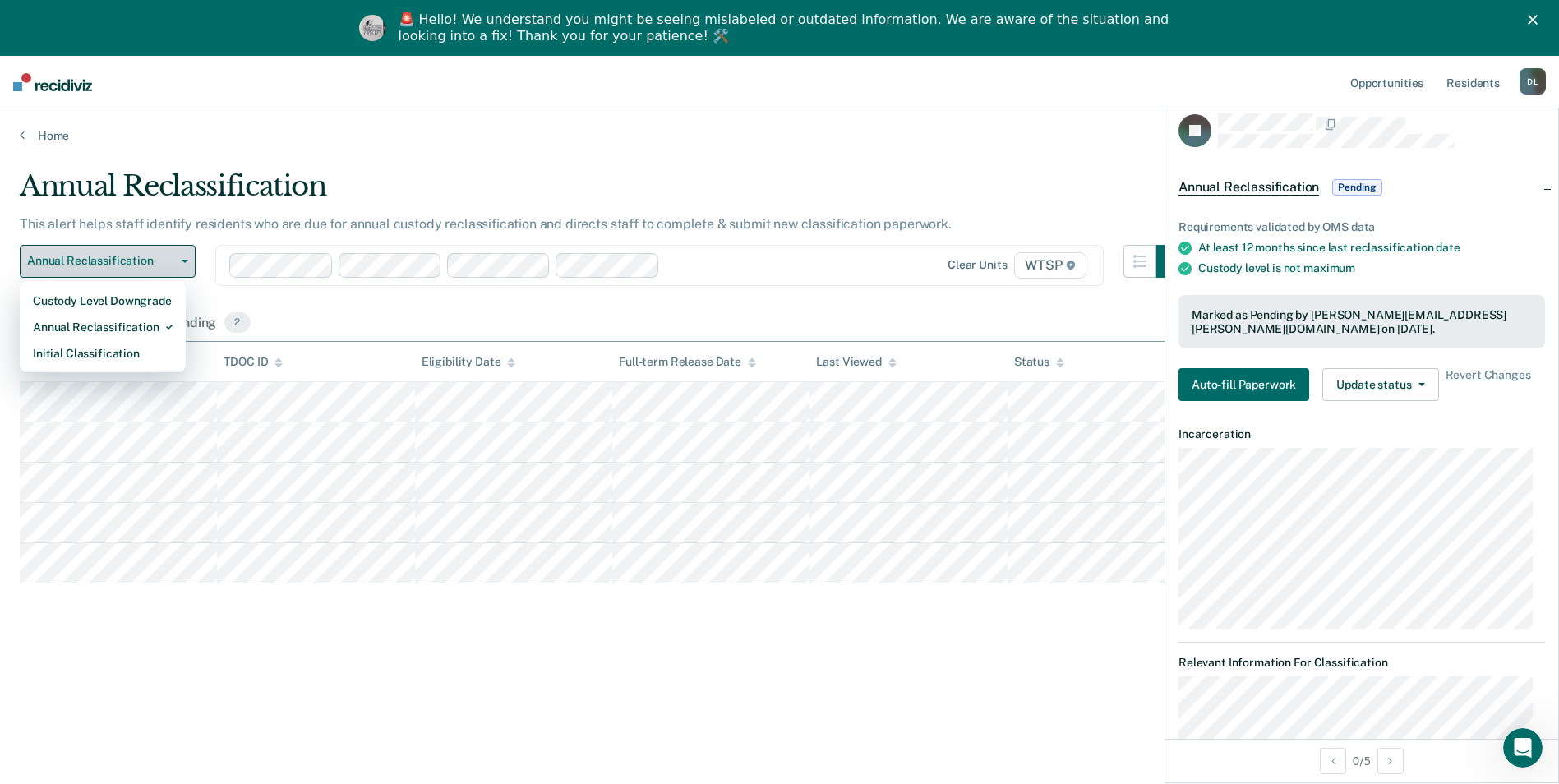
click at [185, 258] on button "Annual Reclassification" at bounding box center [107, 261] width 175 height 33
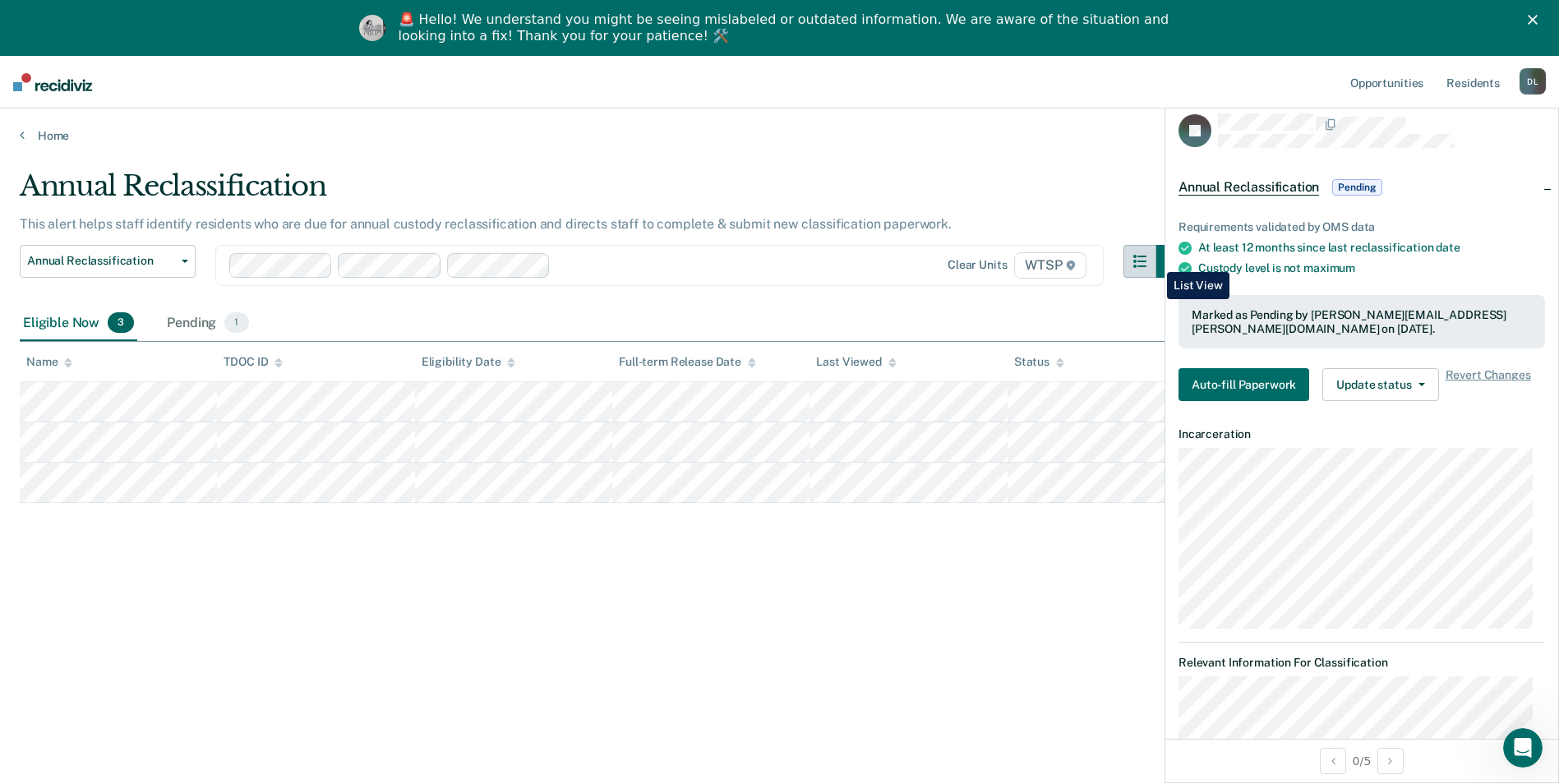
click at [1147, 259] on icon "button" at bounding box center [1140, 261] width 13 height 13
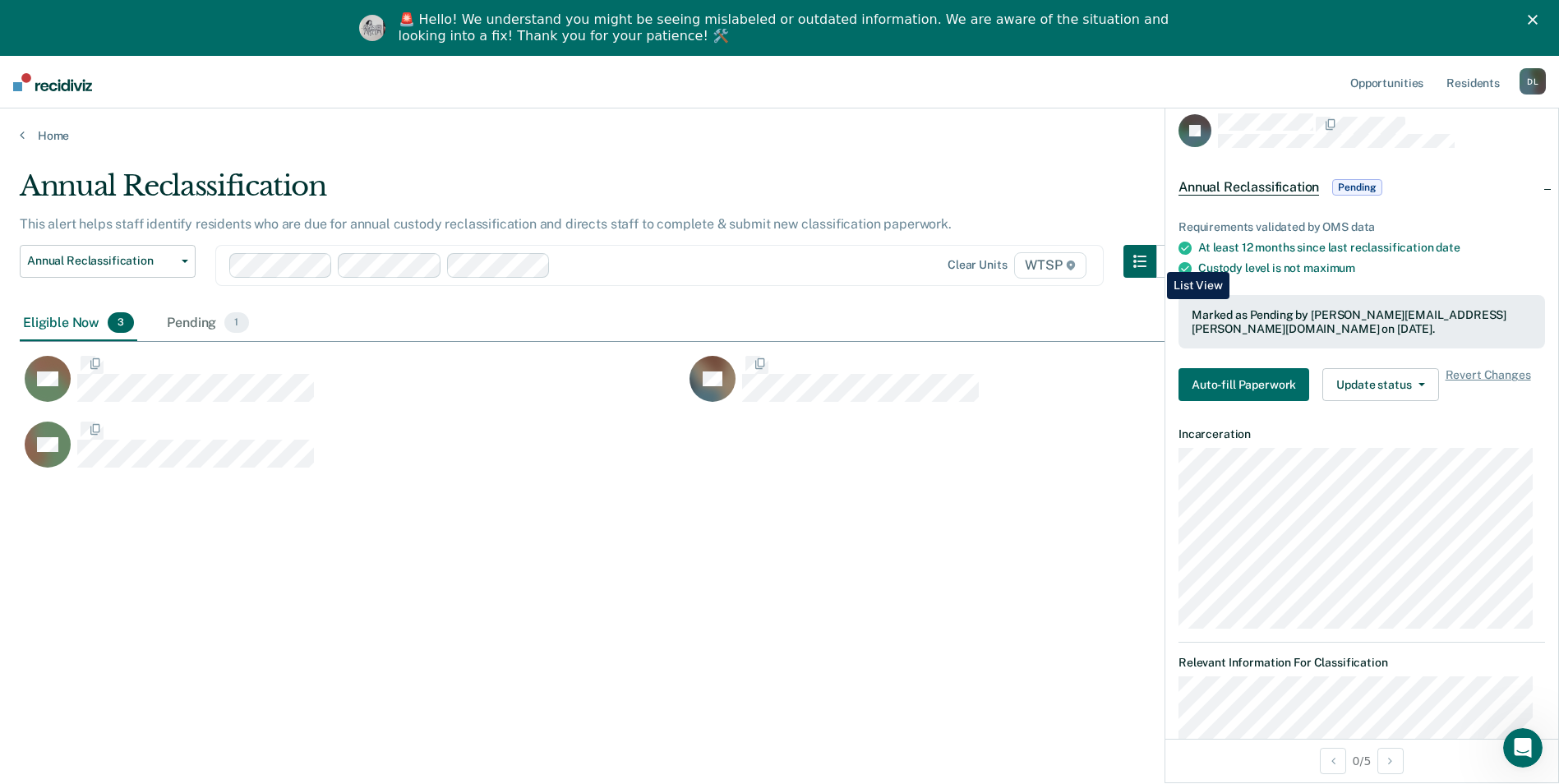
scroll to position [535, 1507]
click at [1484, 80] on link "Resident s" at bounding box center [1473, 82] width 60 height 53
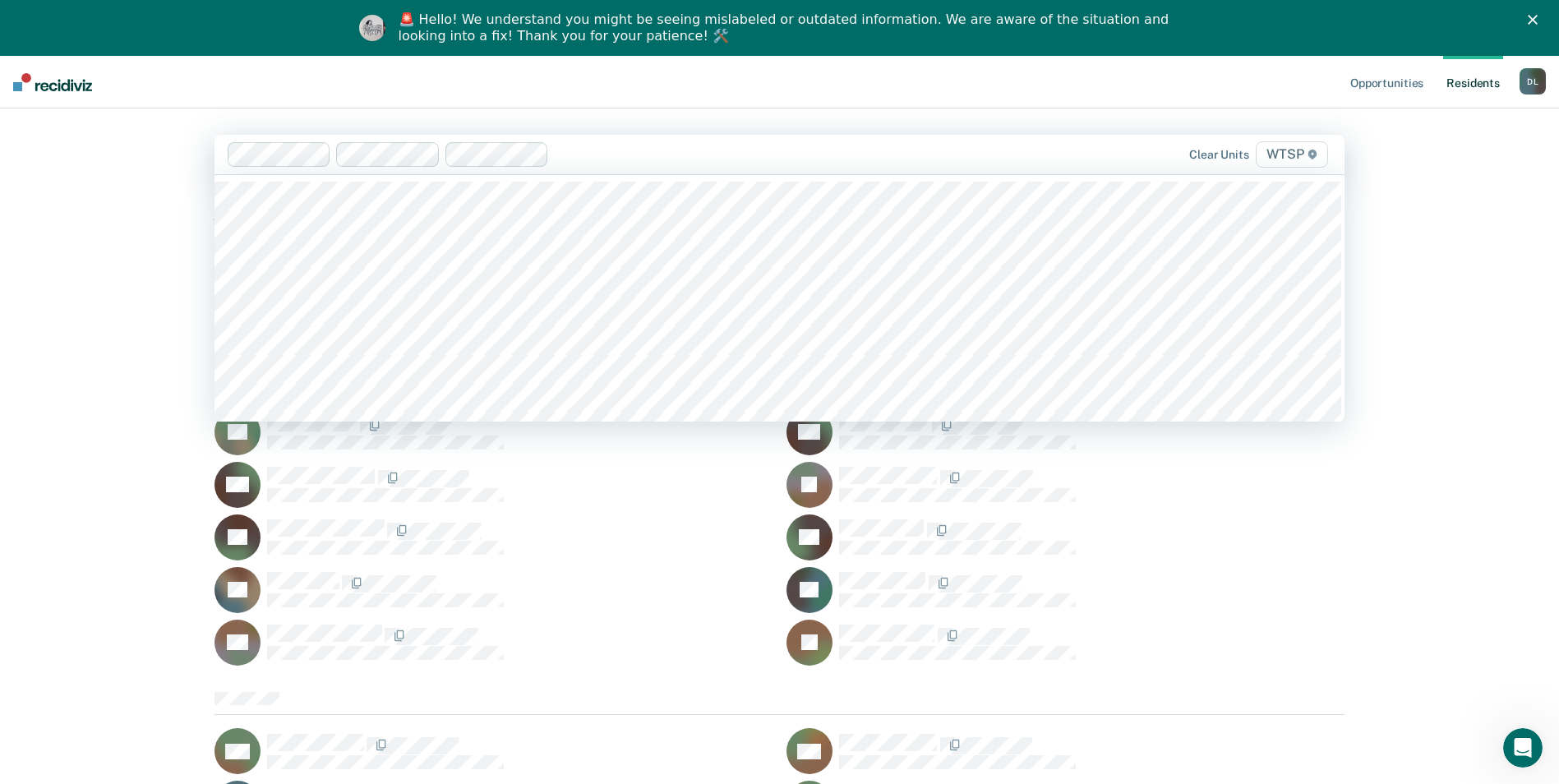
click at [1290, 154] on span "WTSP" at bounding box center [1292, 154] width 72 height 26
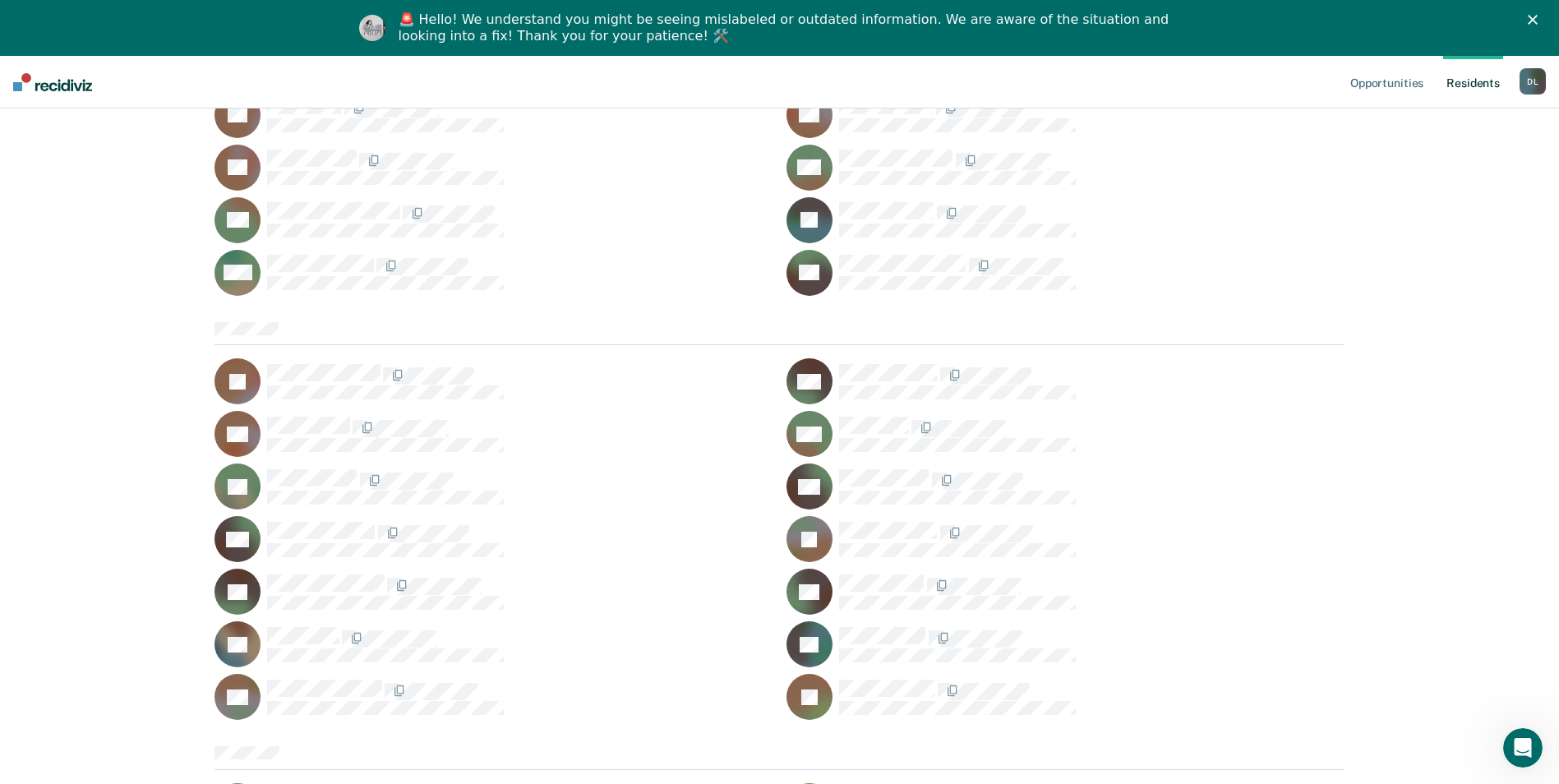
scroll to position [493, 0]
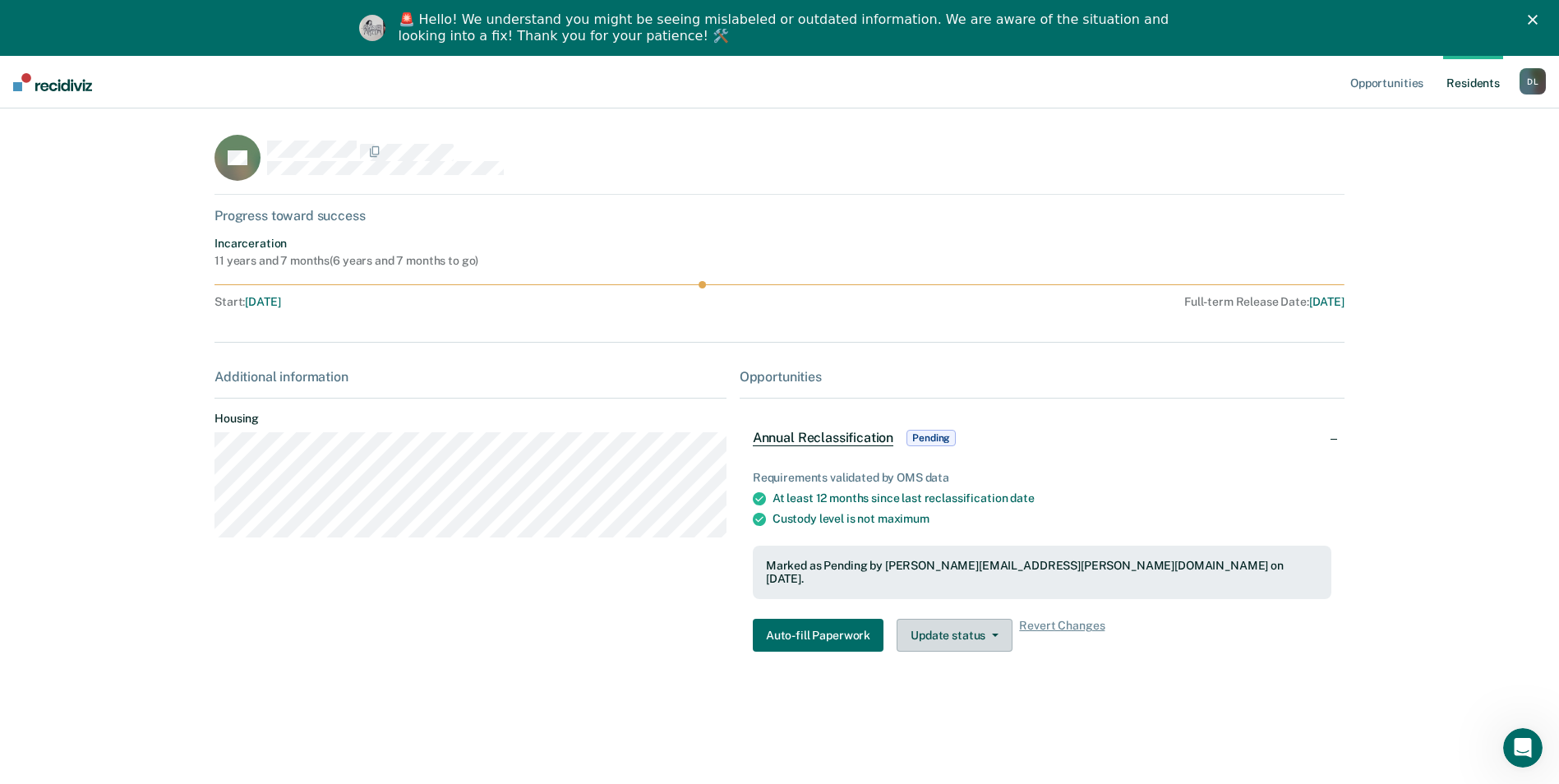
click at [986, 619] on button "Update status" at bounding box center [954, 635] width 115 height 33
click at [827, 619] on button "Auto-fill Paperwork" at bounding box center [818, 635] width 131 height 33
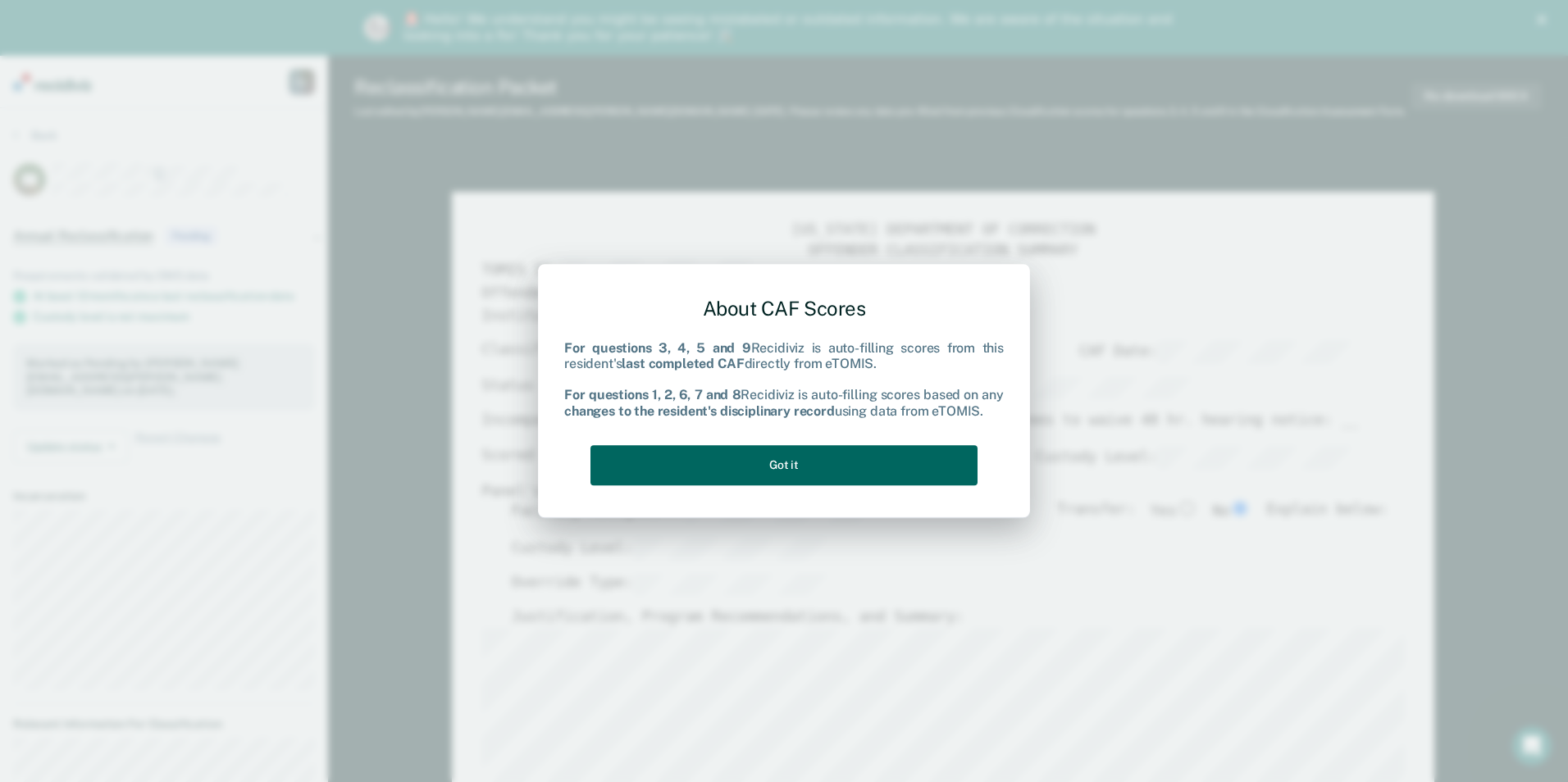
click at [790, 459] on button "Got it" at bounding box center [784, 465] width 387 height 41
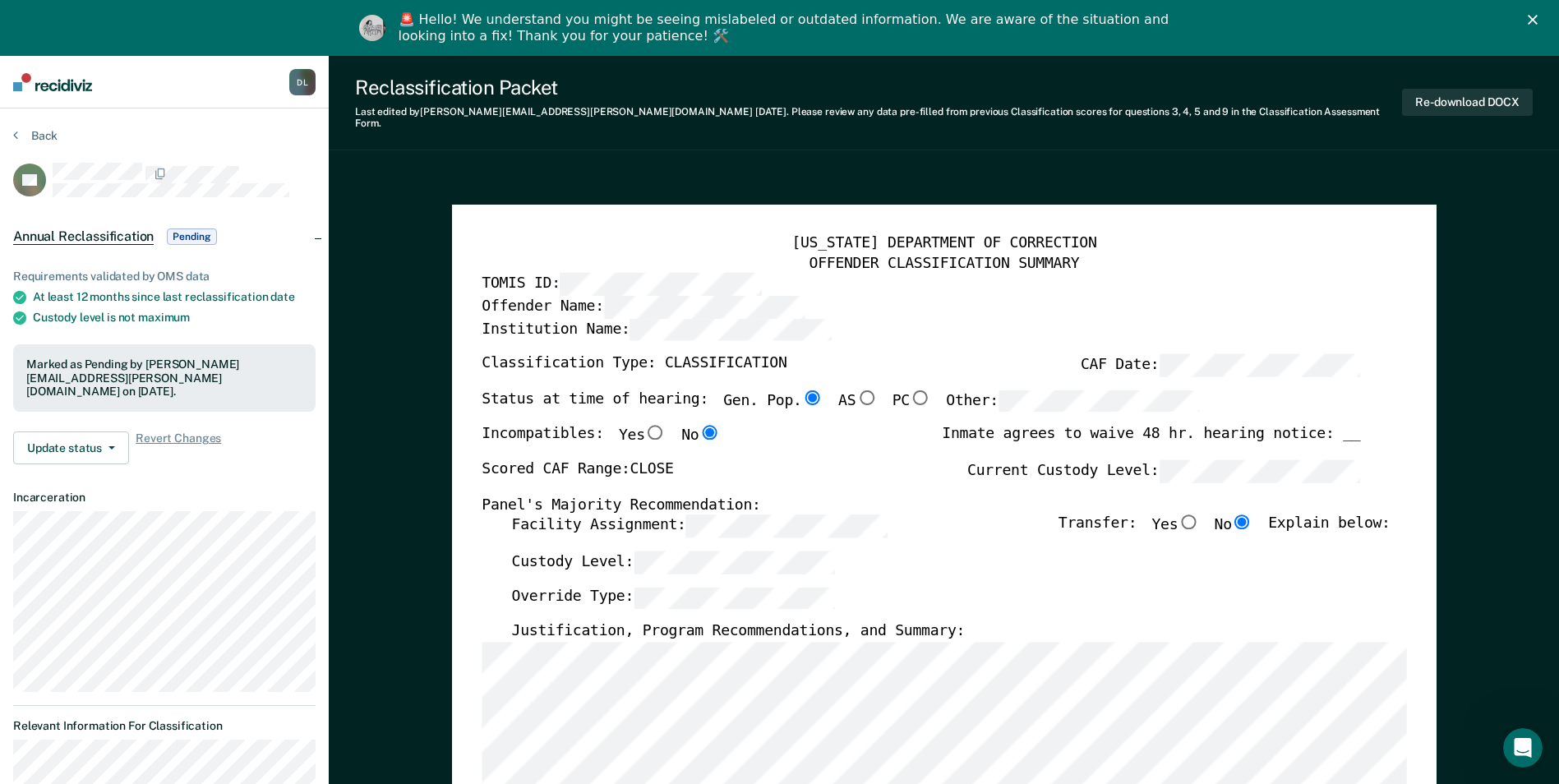
click at [910, 390] on input "PC" at bounding box center [920, 397] width 21 height 15
type textarea "x"
radio input "false"
radio input "true"
click at [910, 390] on input "PC" at bounding box center [920, 397] width 21 height 15
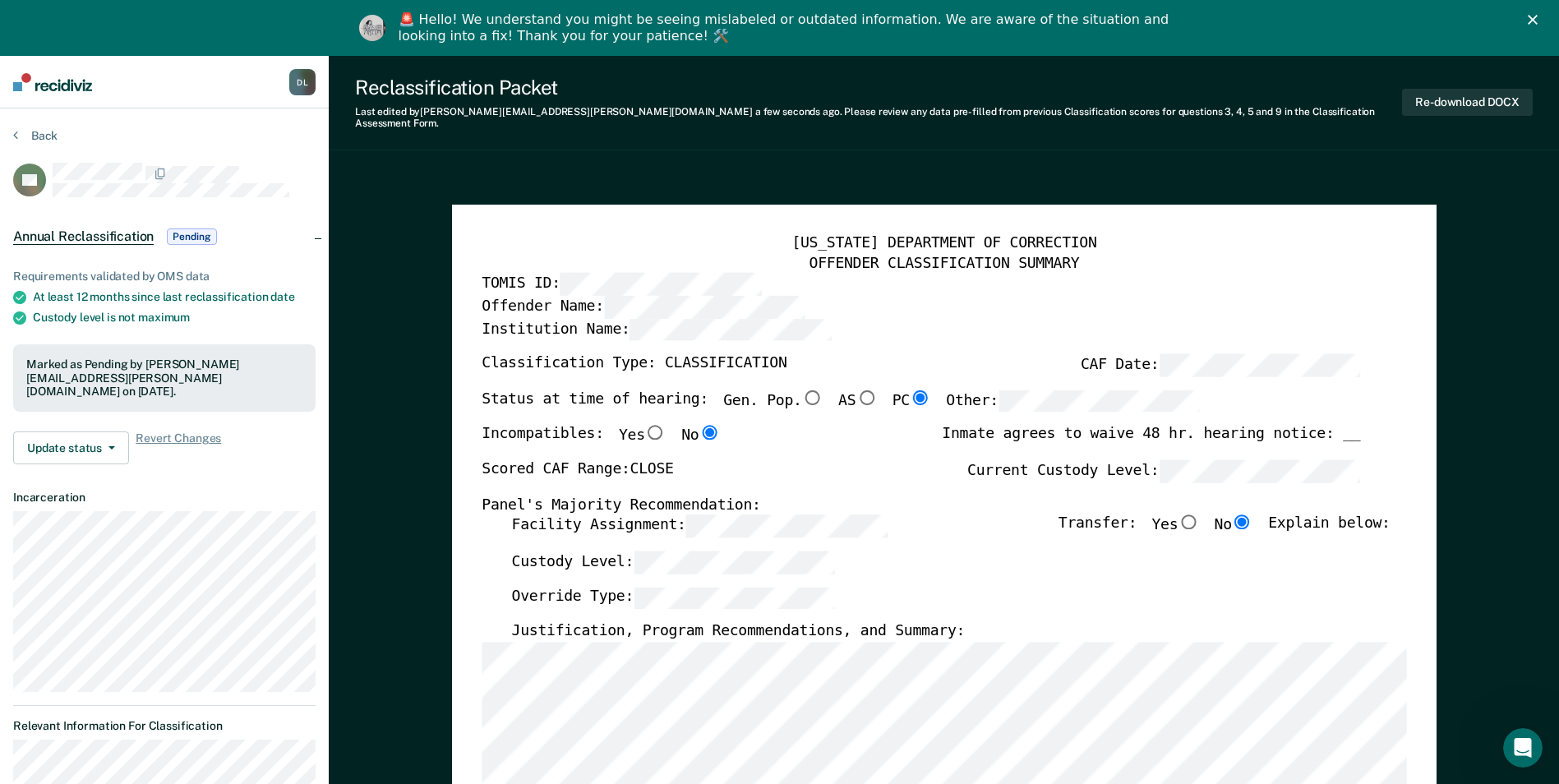
click at [910, 390] on input "PC" at bounding box center [920, 397] width 21 height 15
click at [946, 390] on label "Other:" at bounding box center [1072, 401] width 254 height 22
click at [802, 390] on input "Gen. Pop." at bounding box center [812, 397] width 21 height 15
type textarea "x"
radio input "true"
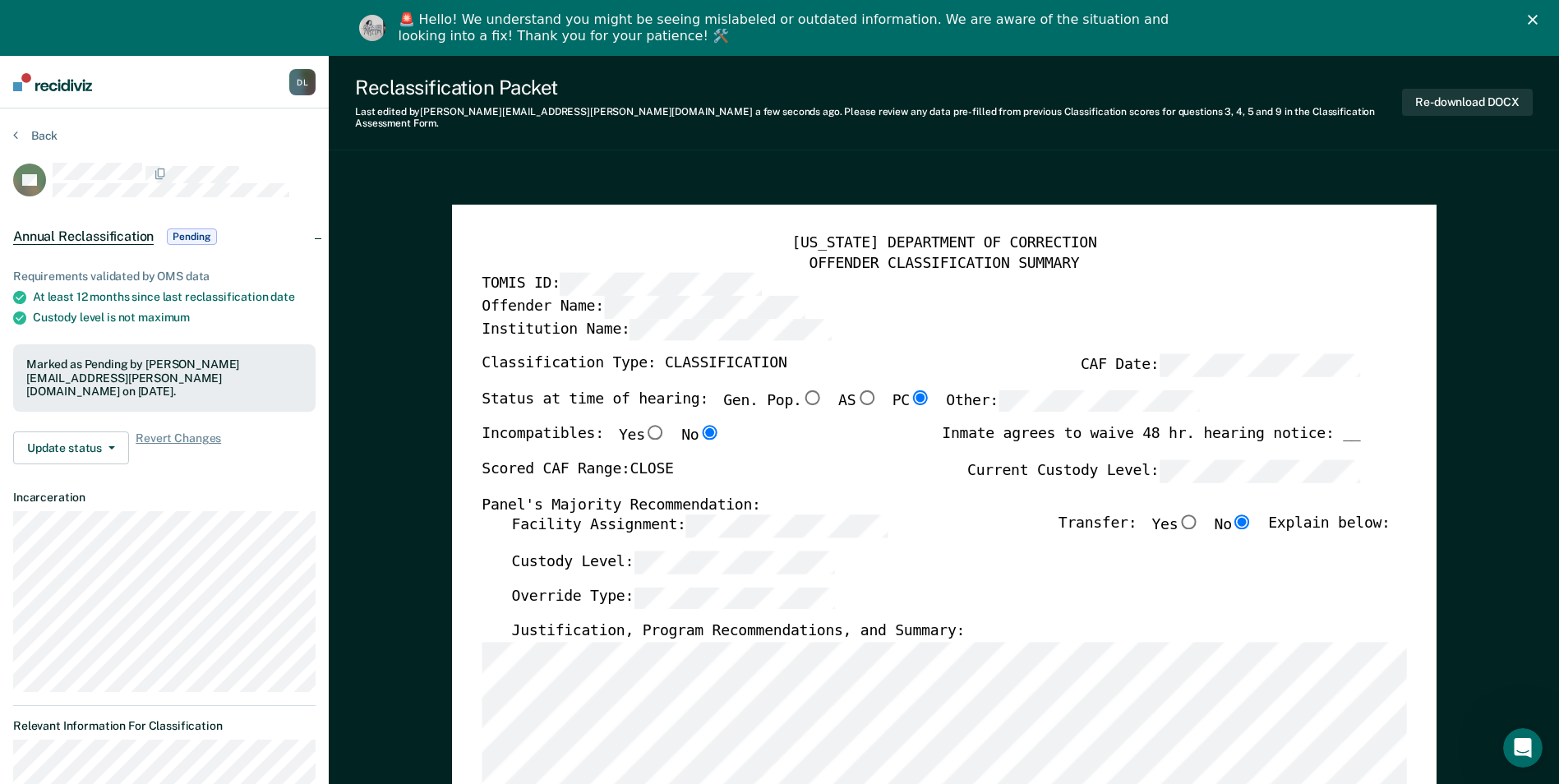
radio input "false"
type textarea "x"
radio input "false"
click at [645, 426] on input "Yes" at bounding box center [655, 433] width 21 height 15
type textarea "x"
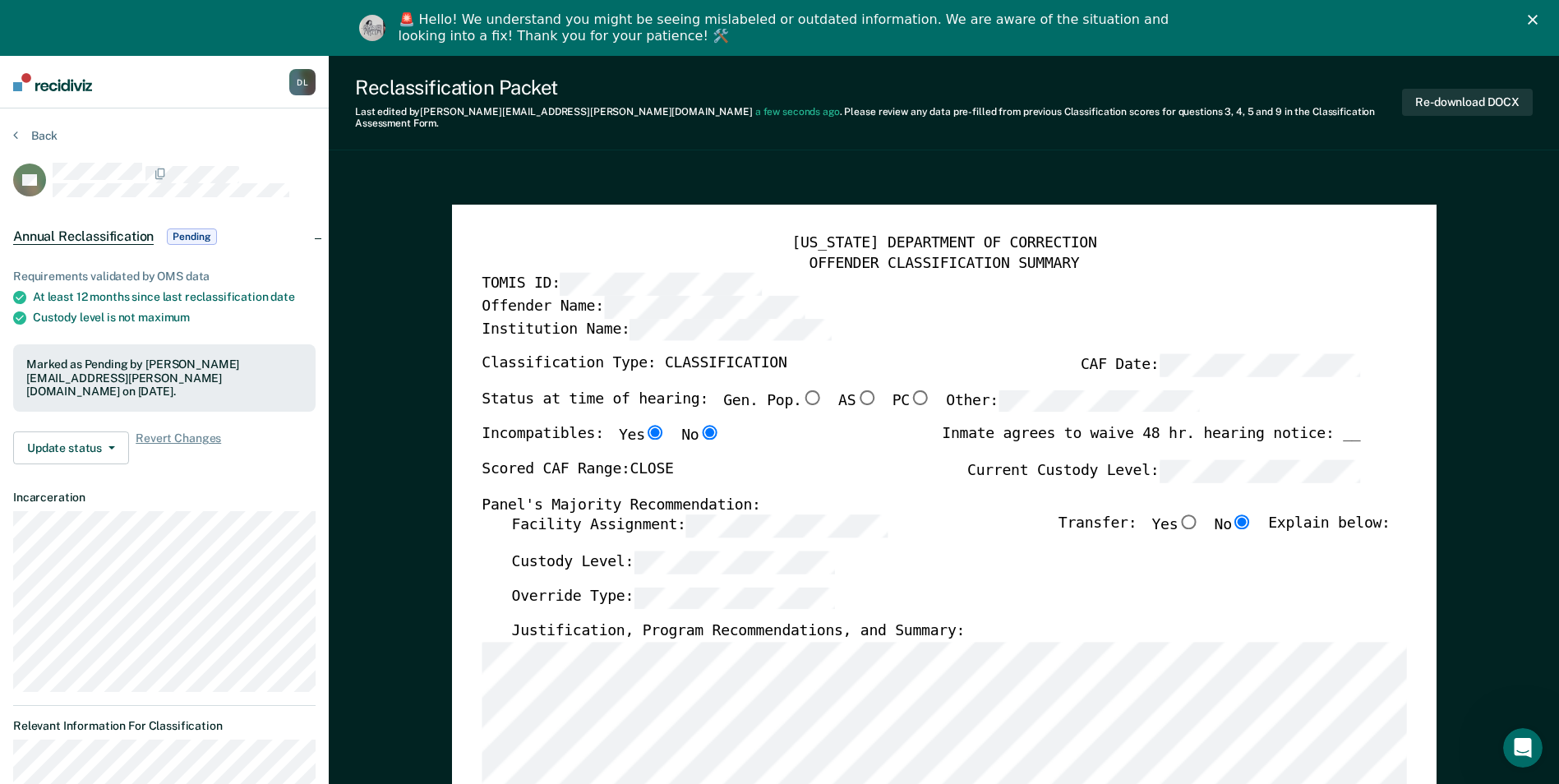
radio input "true"
radio input "false"
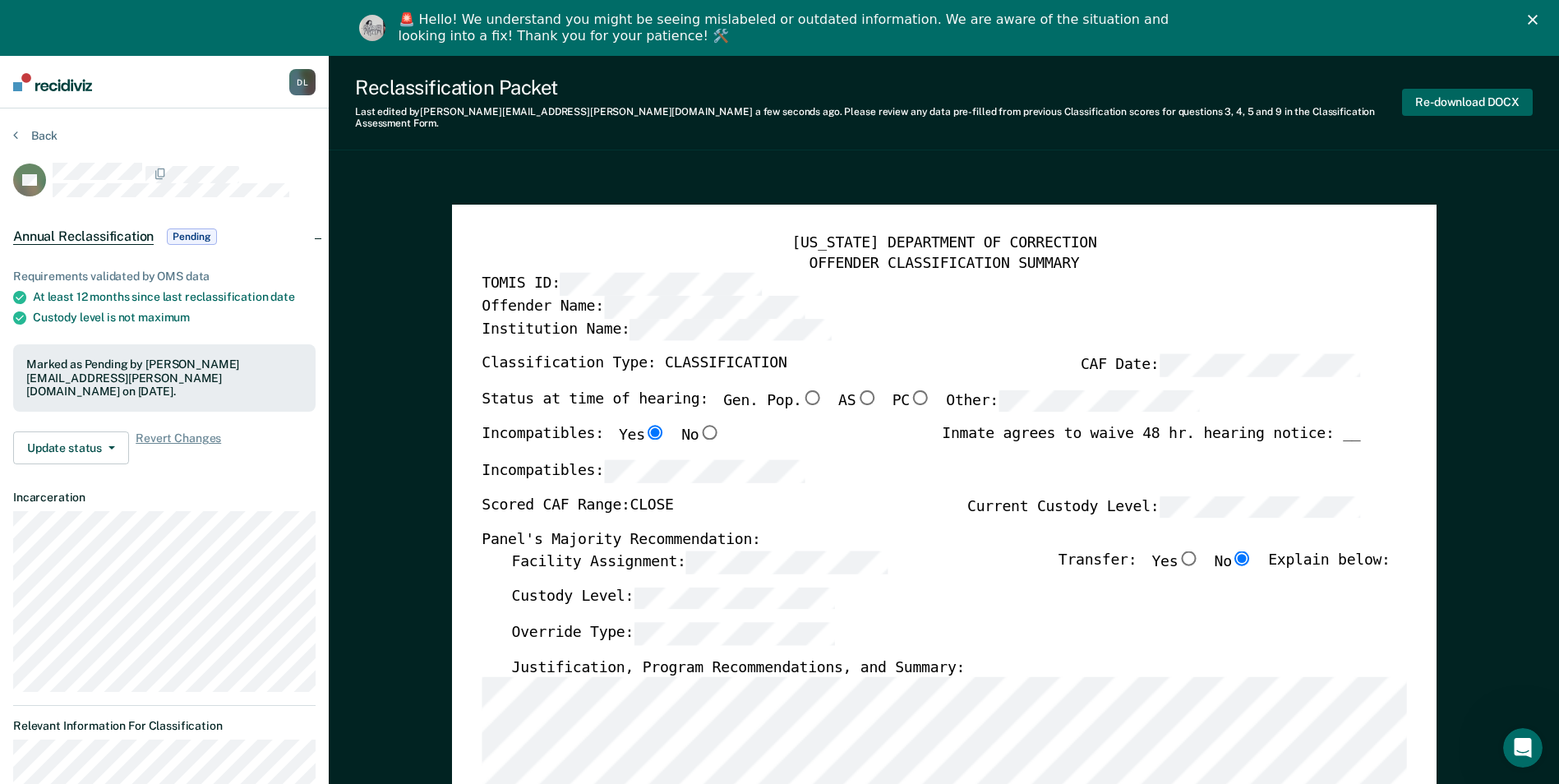
click at [1462, 93] on button "Re-download DOCX" at bounding box center [1468, 102] width 131 height 27
click at [40, 132] on button "Back" at bounding box center [35, 136] width 44 height 15
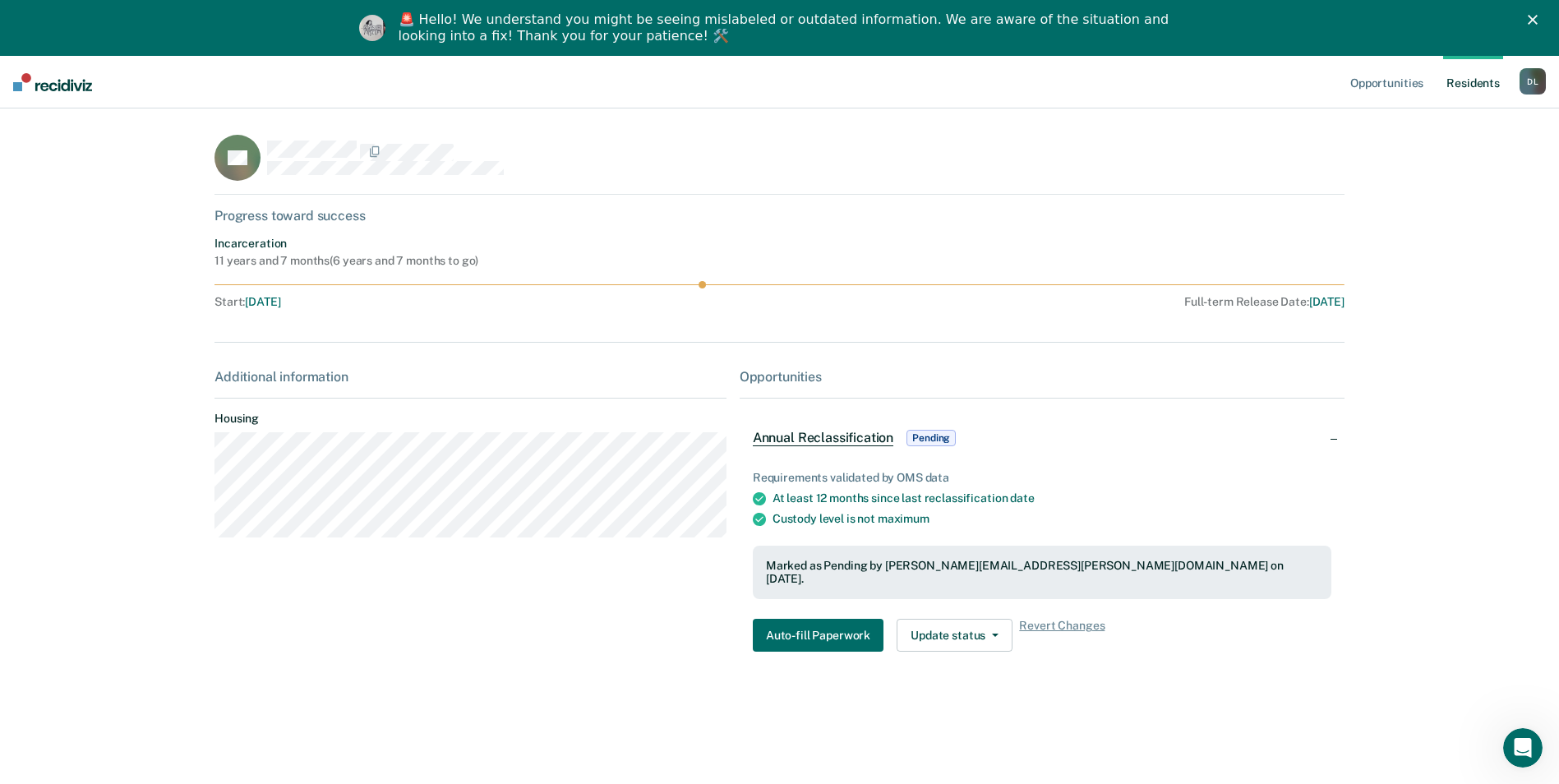
click at [1483, 78] on link "Resident s" at bounding box center [1473, 82] width 60 height 53
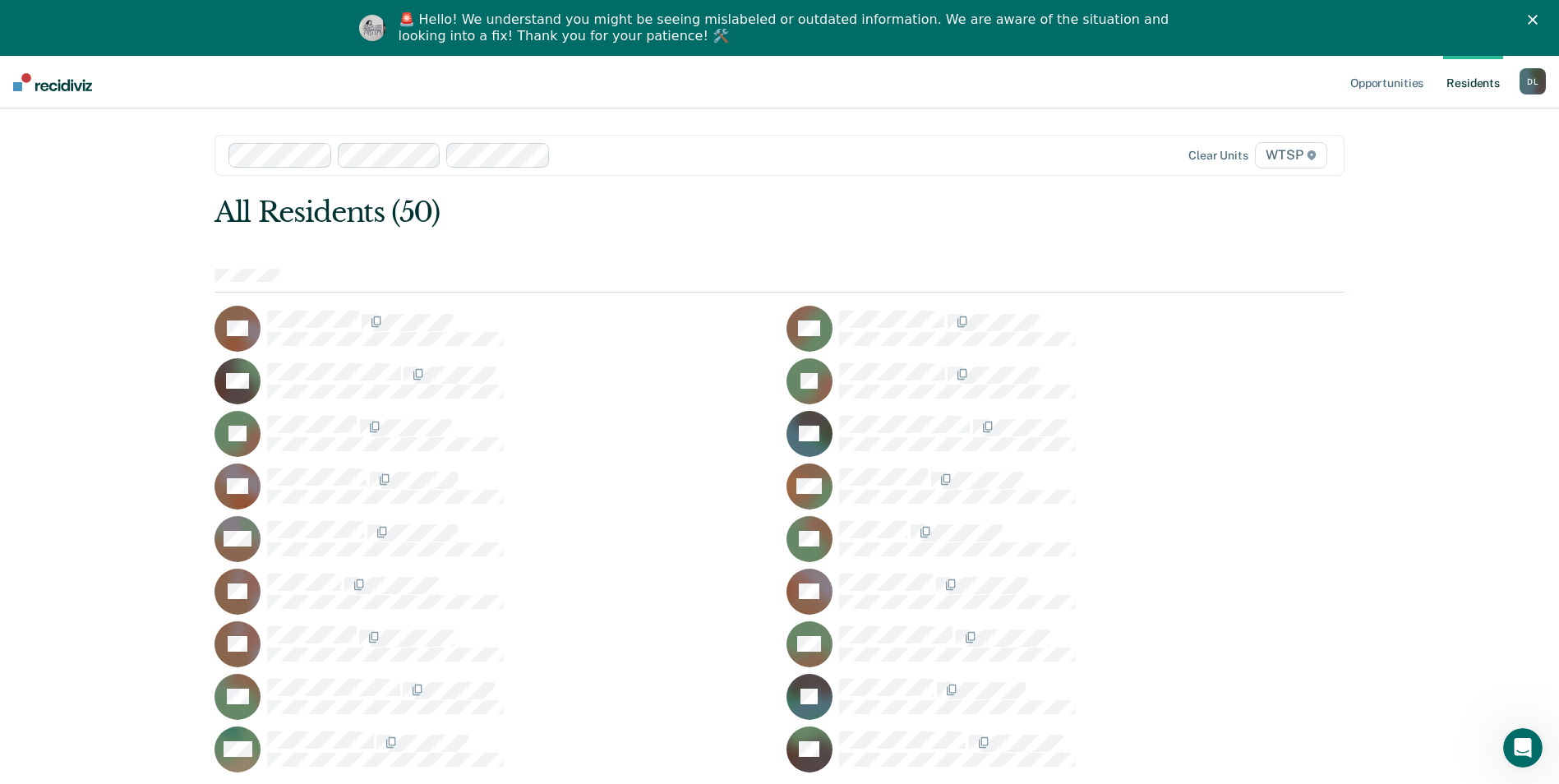
click at [1477, 82] on link "Resident s" at bounding box center [1473, 82] width 60 height 53
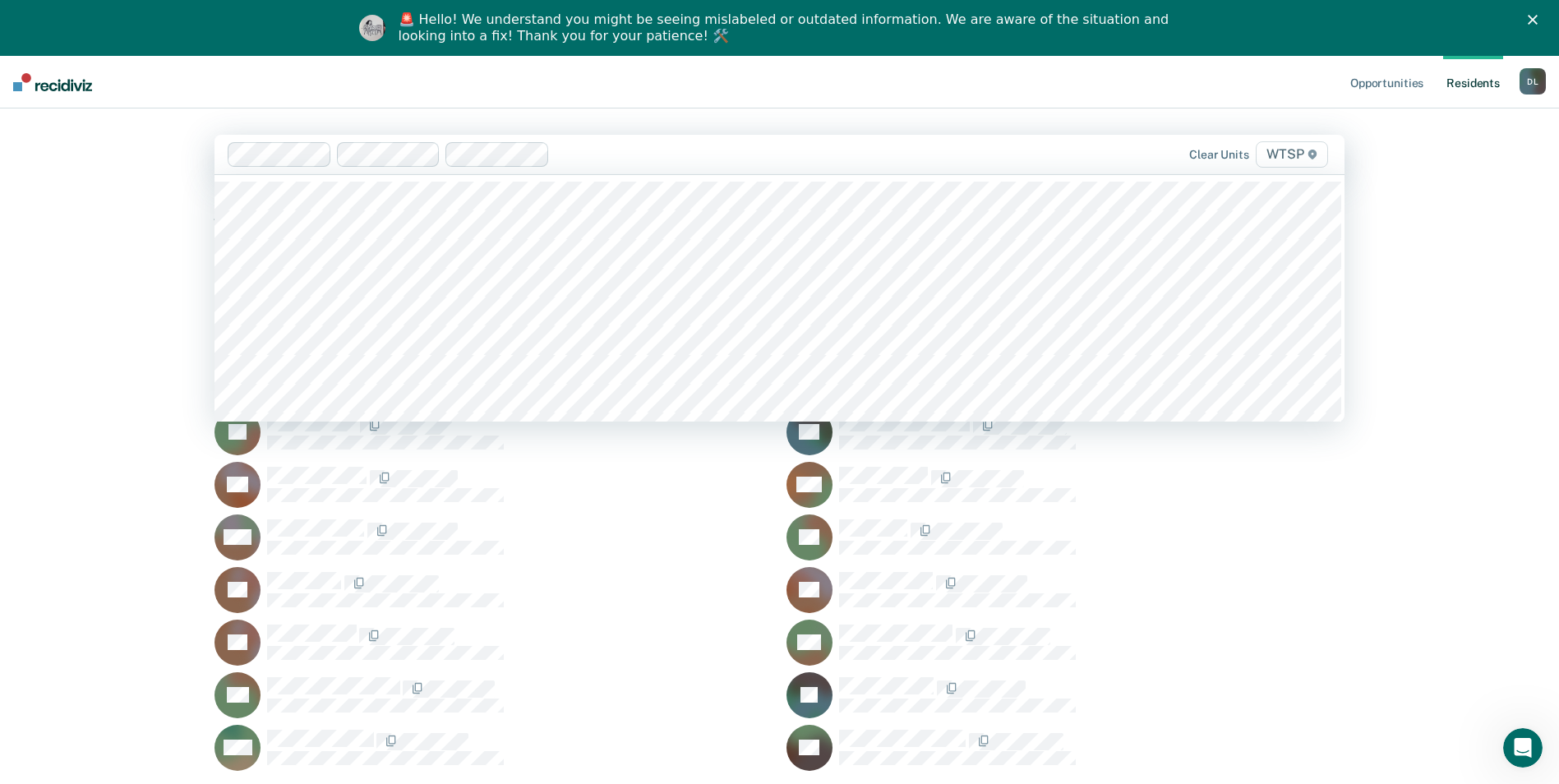
click at [1291, 151] on span "WTSP" at bounding box center [1292, 154] width 72 height 26
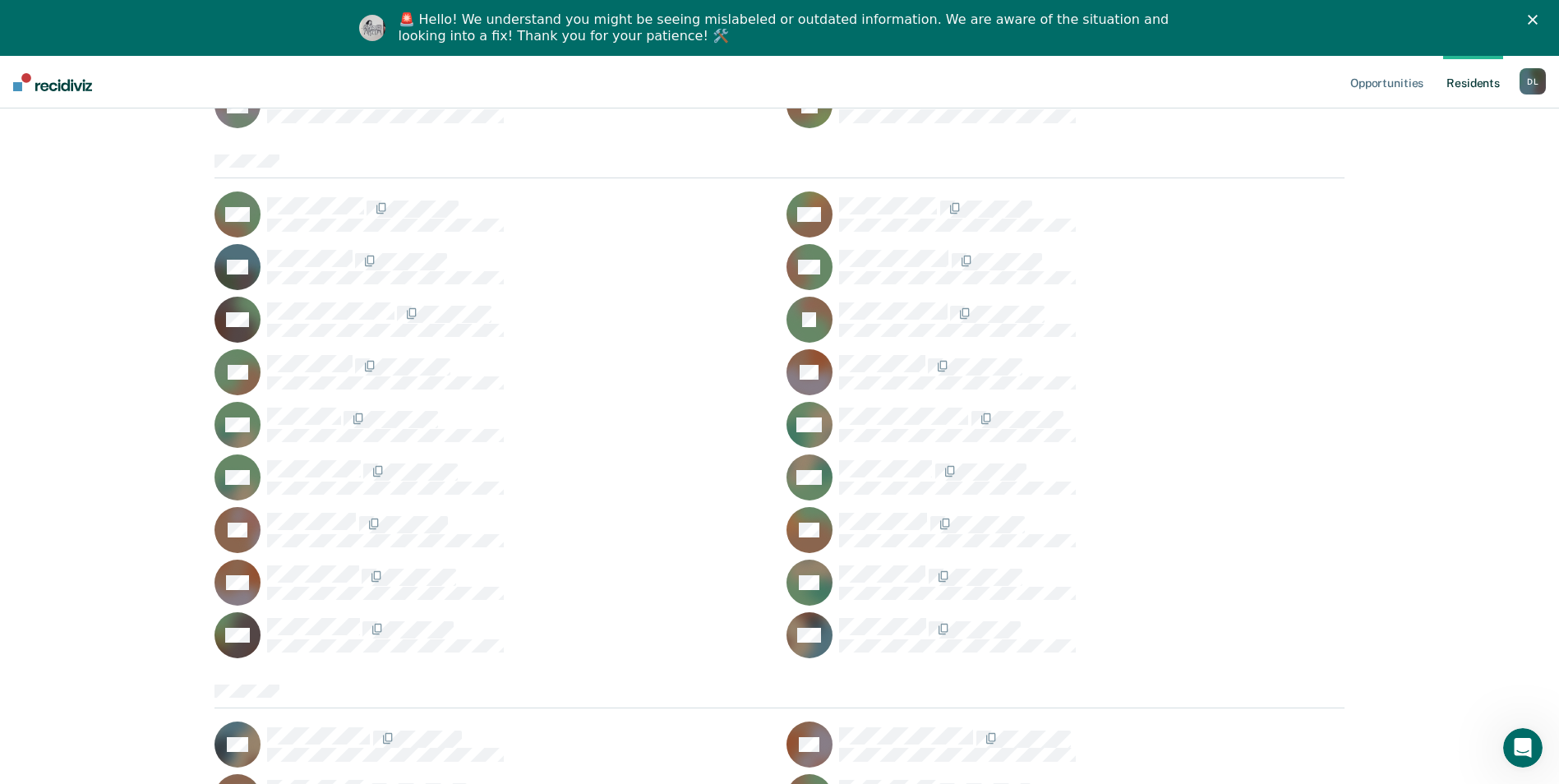
scroll to position [1397, 0]
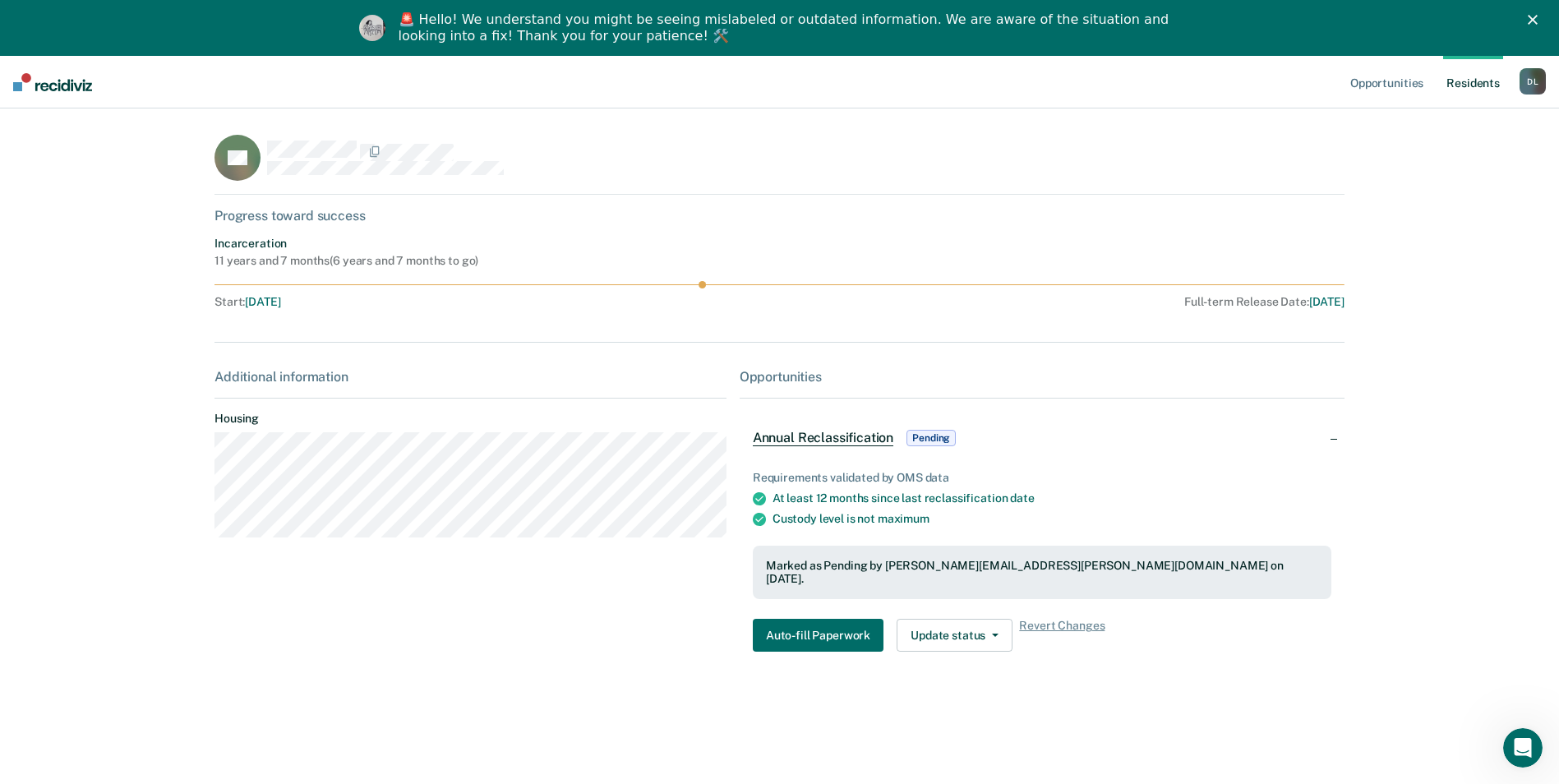
click at [834, 437] on span "Annual Reclassification" at bounding box center [823, 439] width 140 height 17
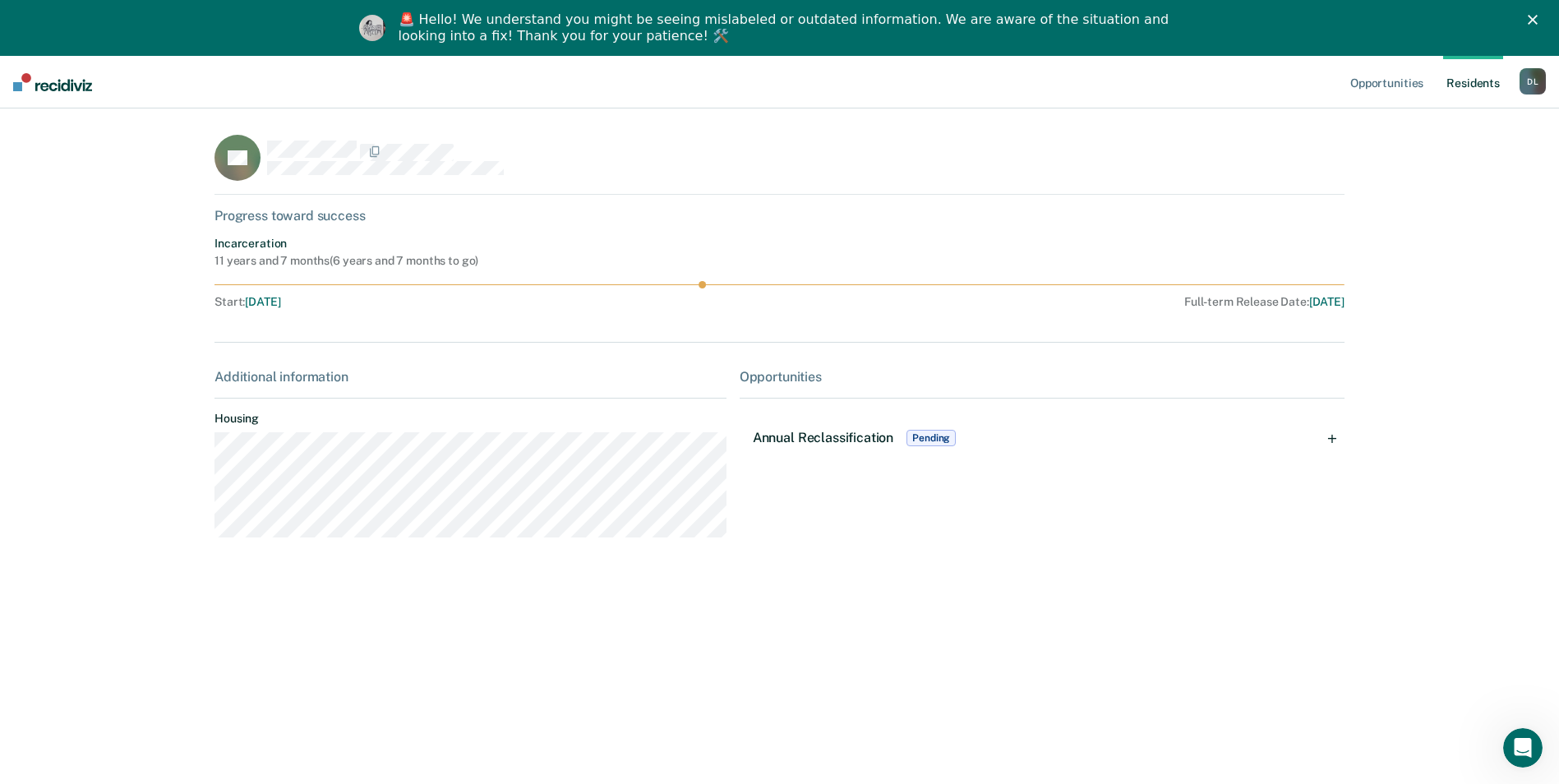
click at [834, 437] on span "Annual Reclassification" at bounding box center [823, 438] width 140 height 16
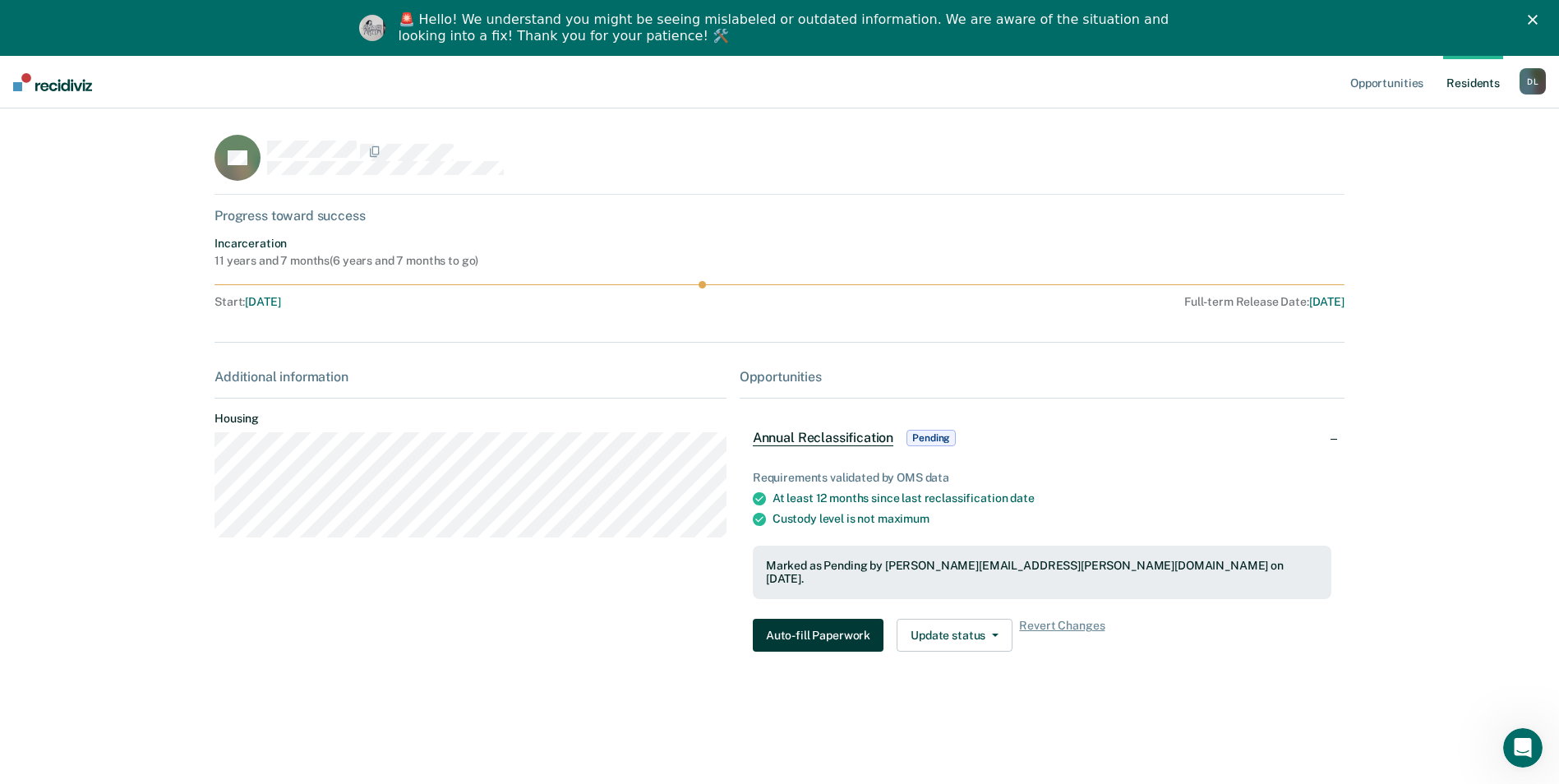
click at [830, 619] on button "Auto-fill Paperwork" at bounding box center [818, 635] width 131 height 33
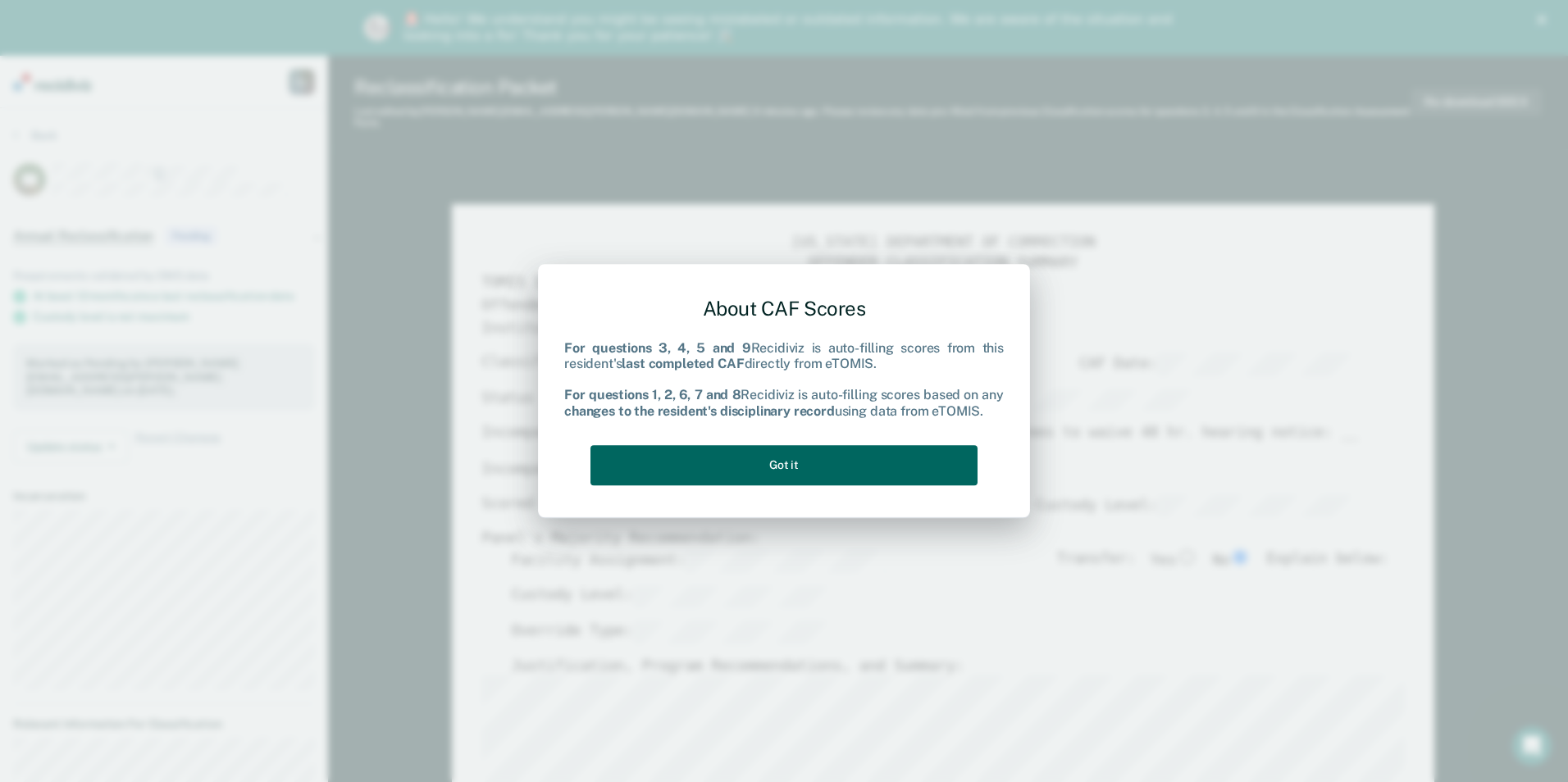
click at [787, 459] on button "Got it" at bounding box center [784, 465] width 387 height 41
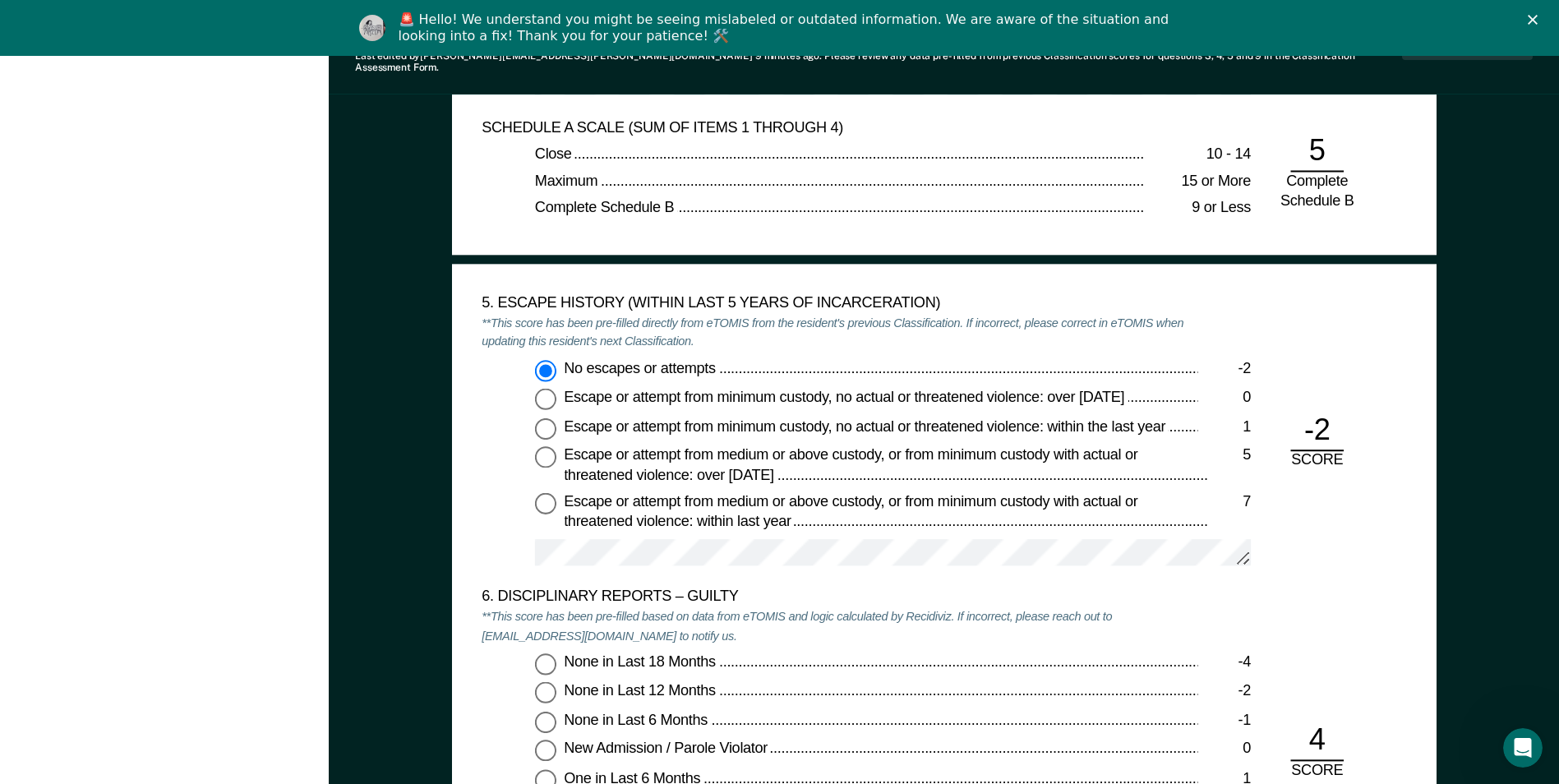
scroll to position [2548, 0]
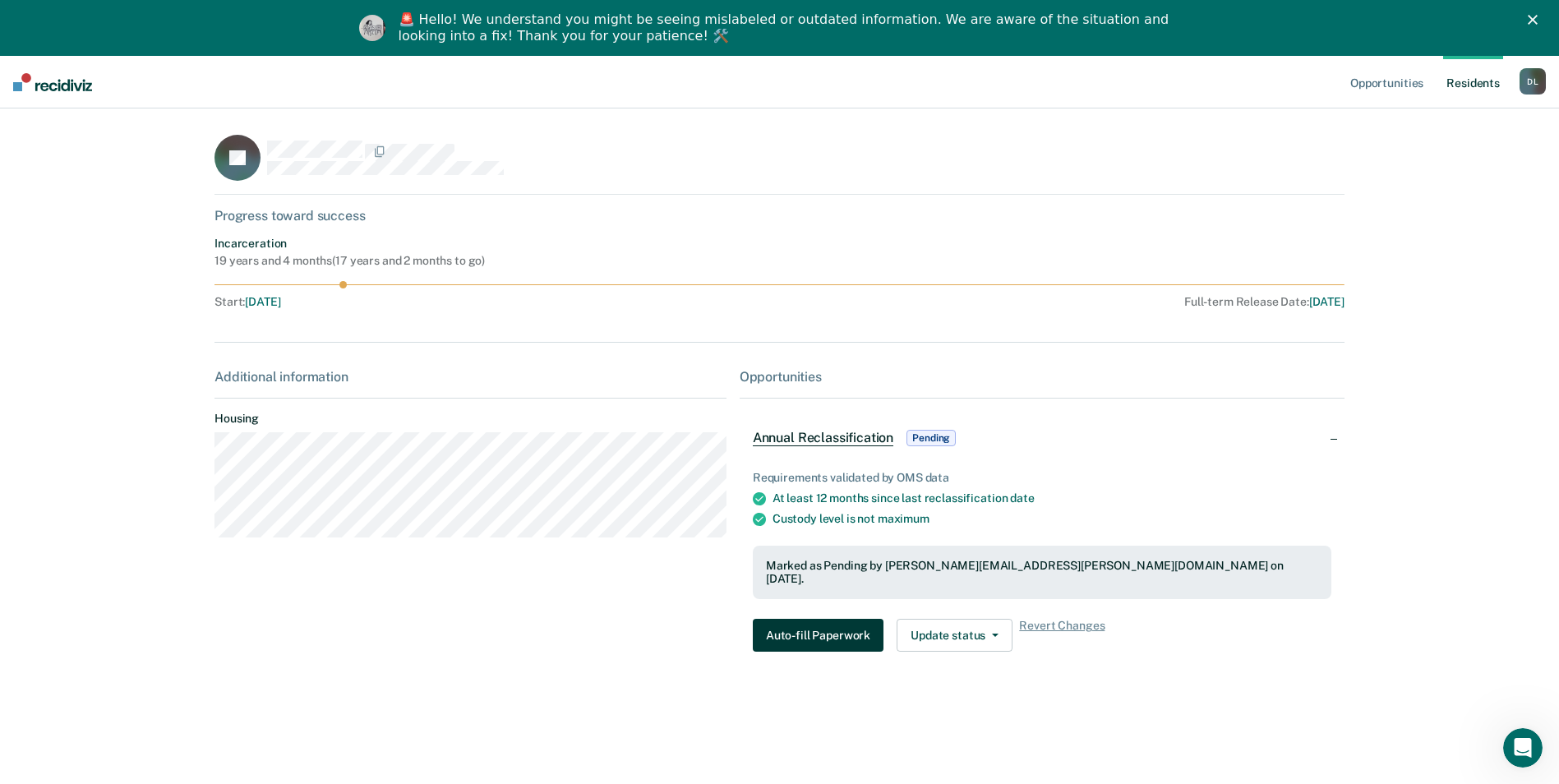
click at [816, 623] on button "Auto-fill Paperwork" at bounding box center [818, 635] width 131 height 33
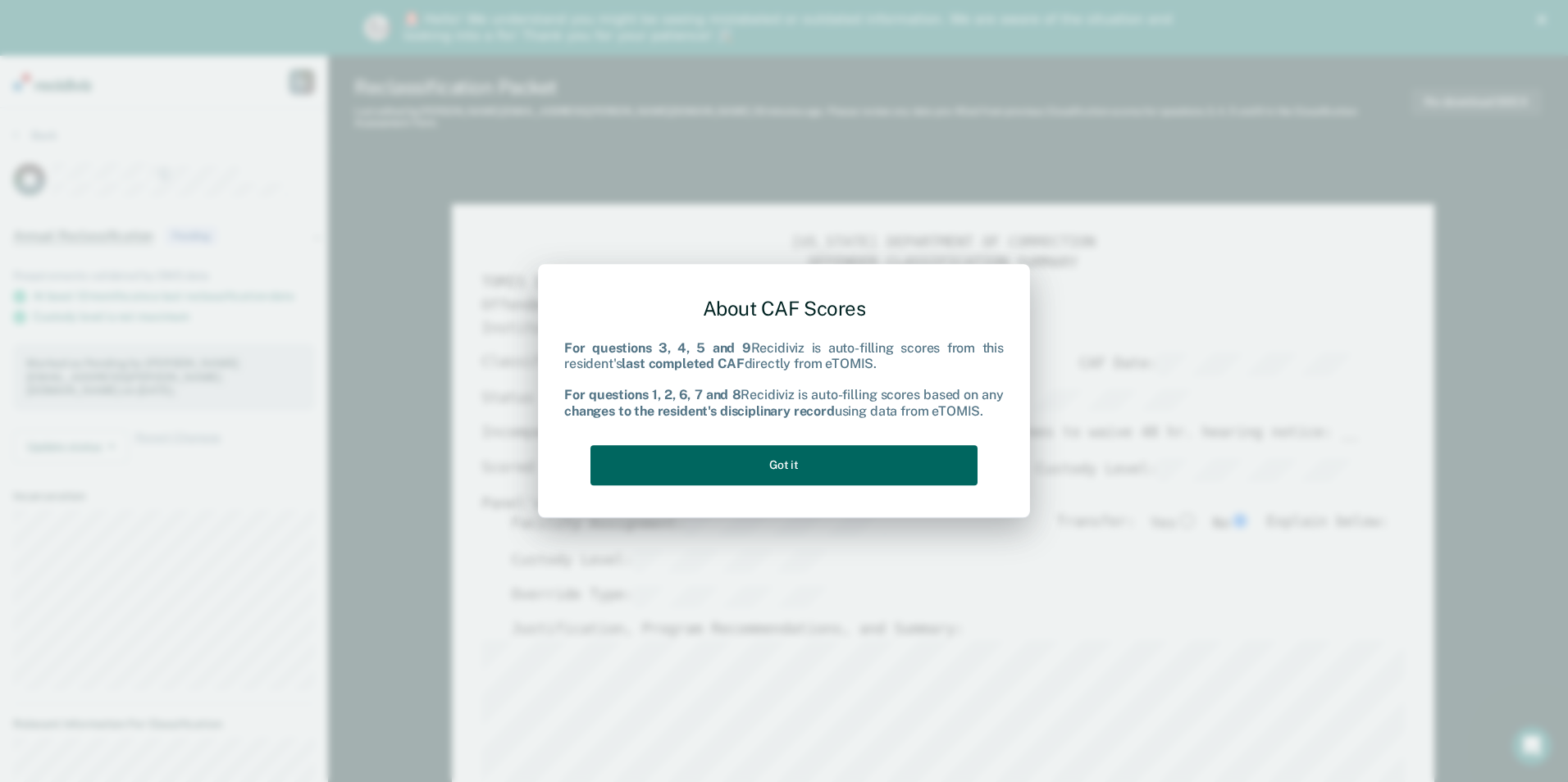
click at [830, 461] on button "Got it" at bounding box center [784, 465] width 387 height 41
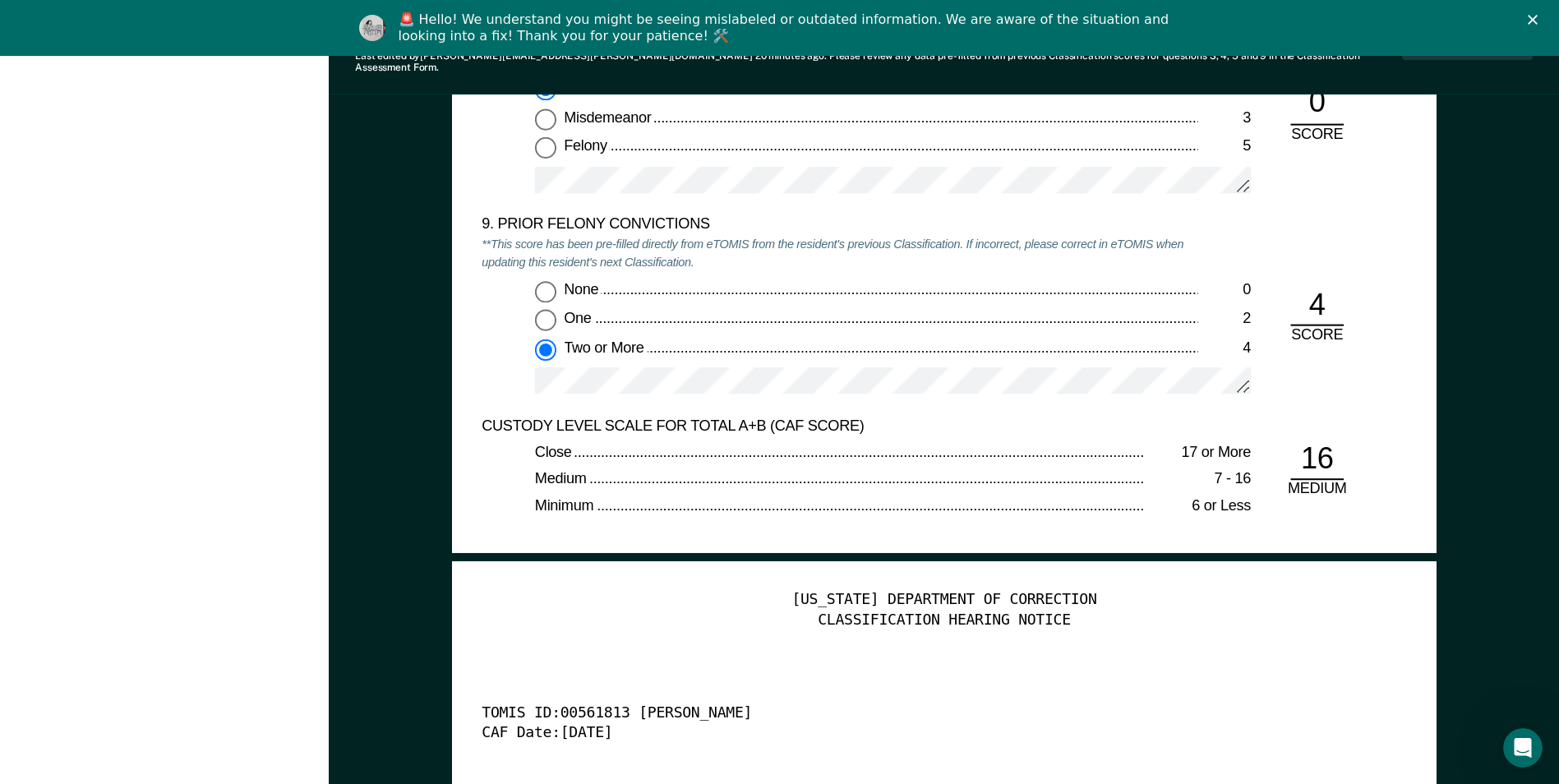
scroll to position [3863, 0]
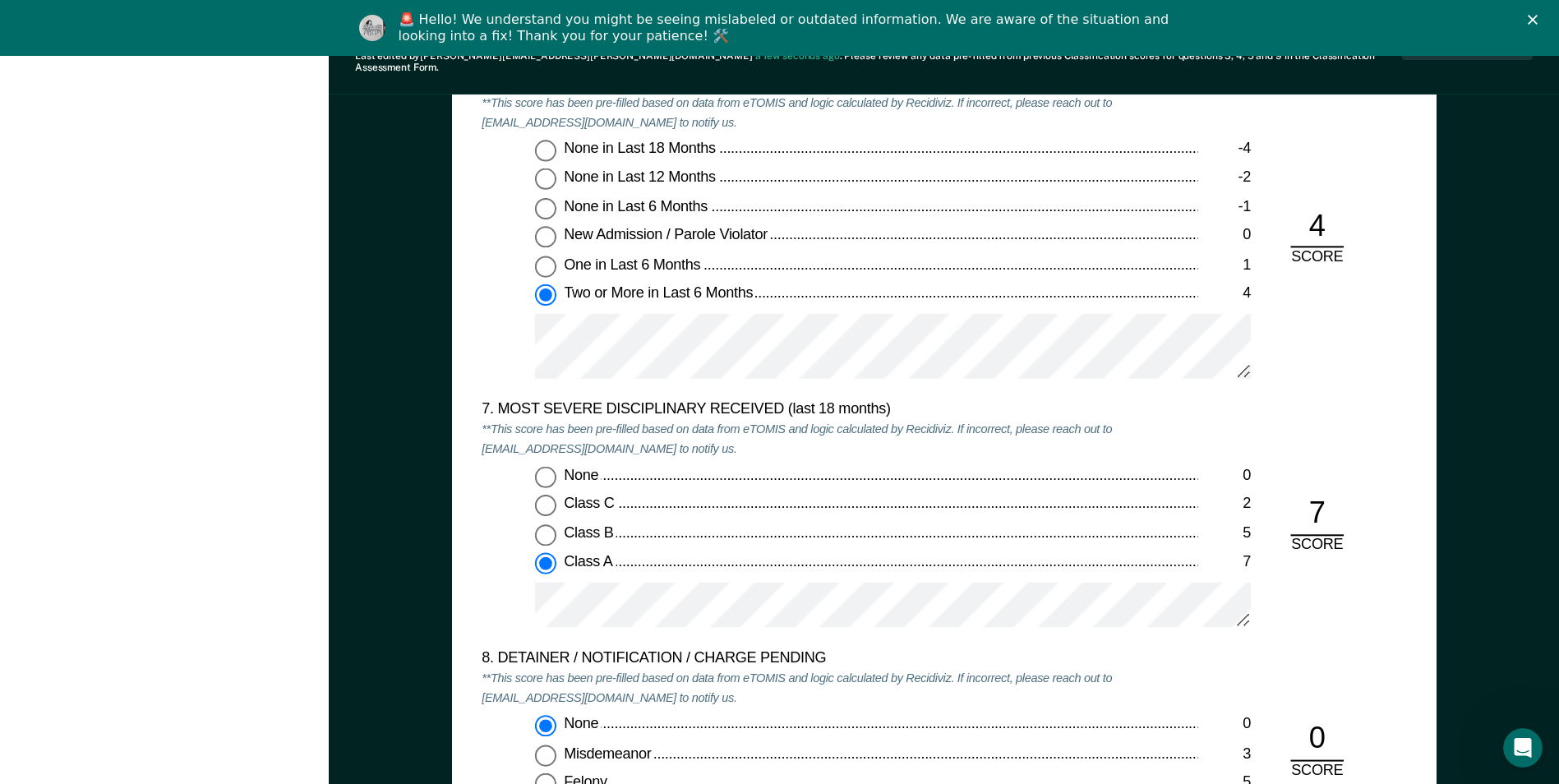
drag, startPoint x: 897, startPoint y: 589, endPoint x: 878, endPoint y: 532, distance: 60.1
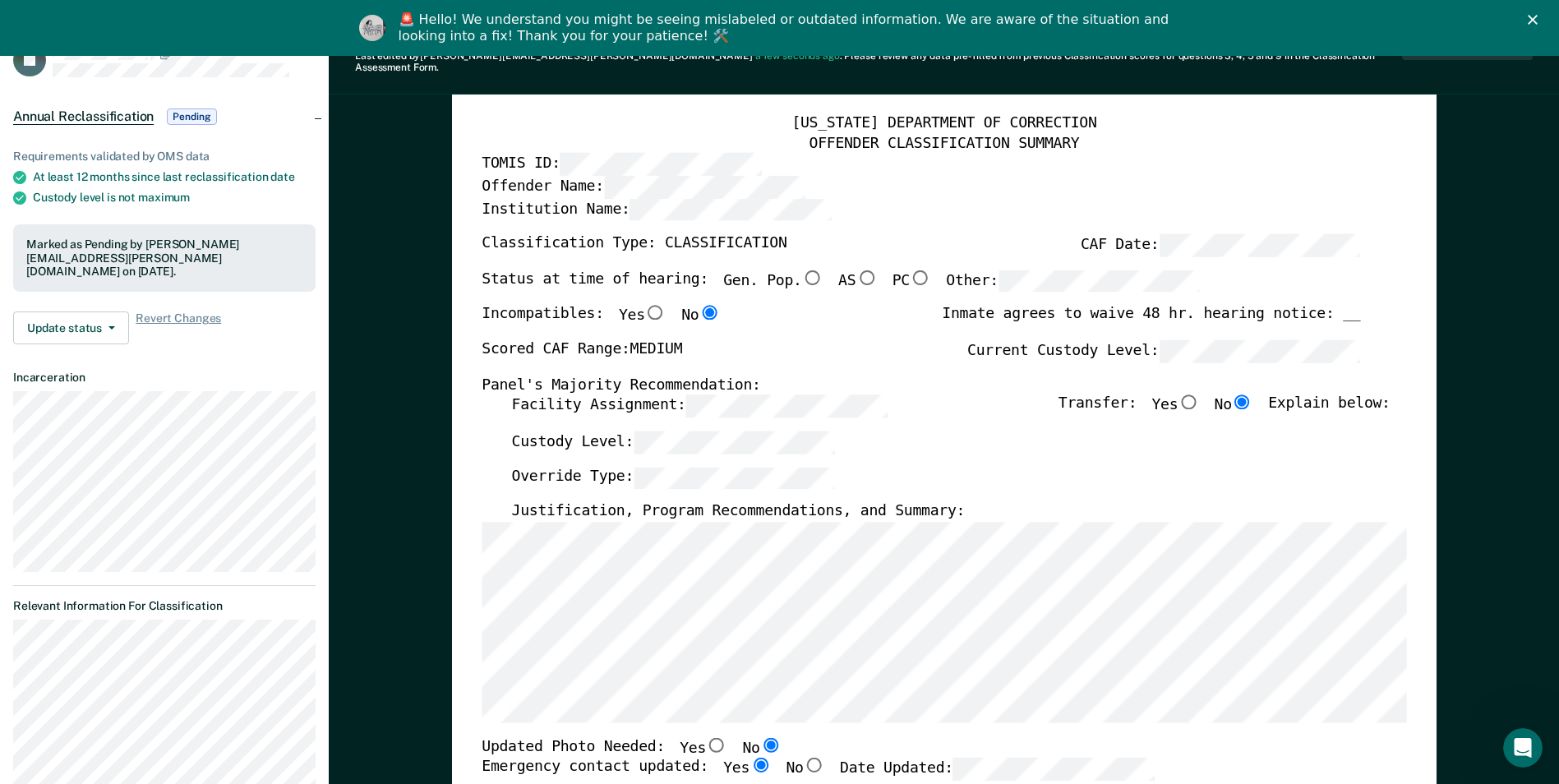
scroll to position [0, 0]
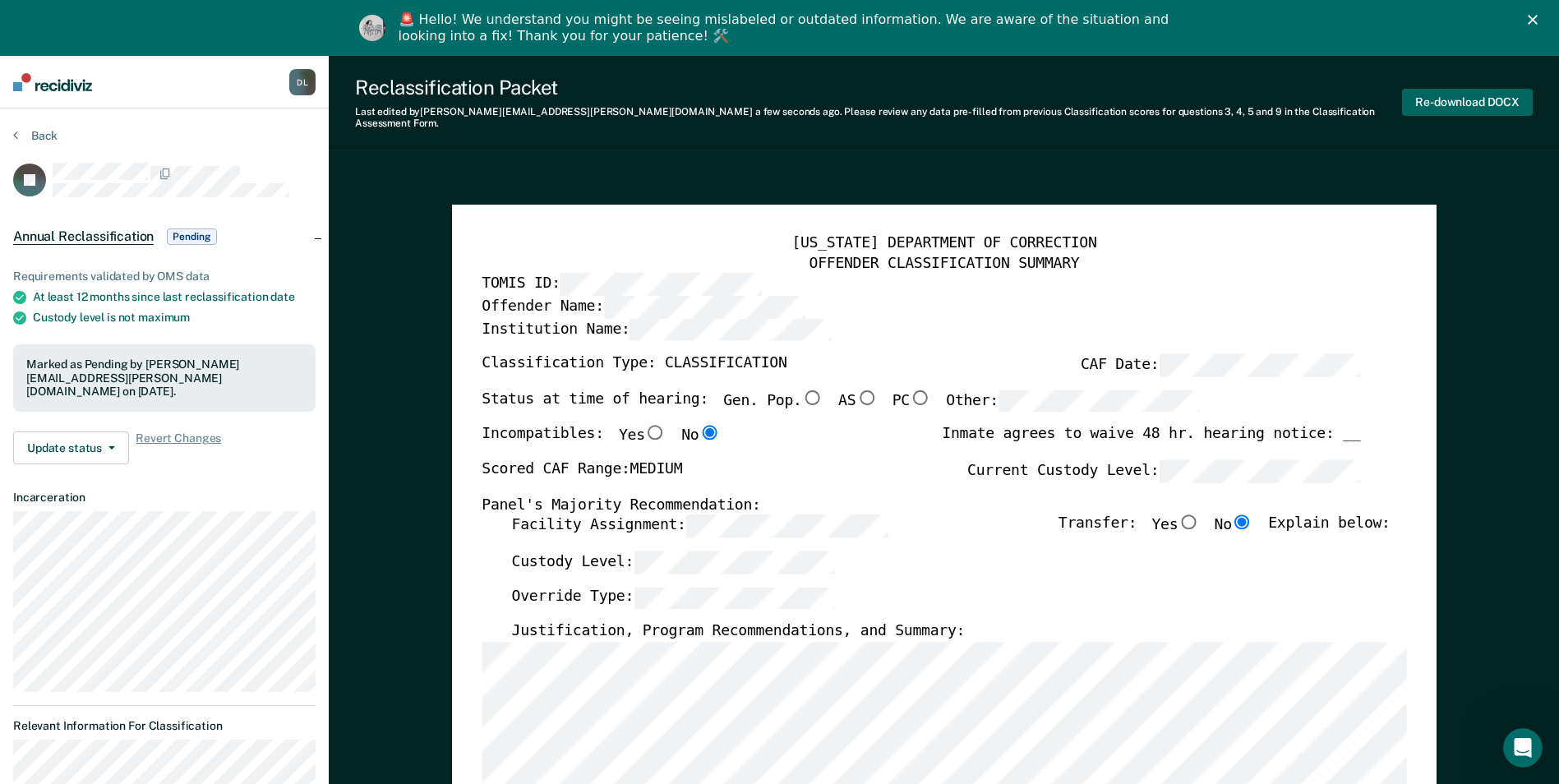
click at [1469, 90] on button "Re-download DOCX" at bounding box center [1468, 102] width 131 height 27
type textarea "x"
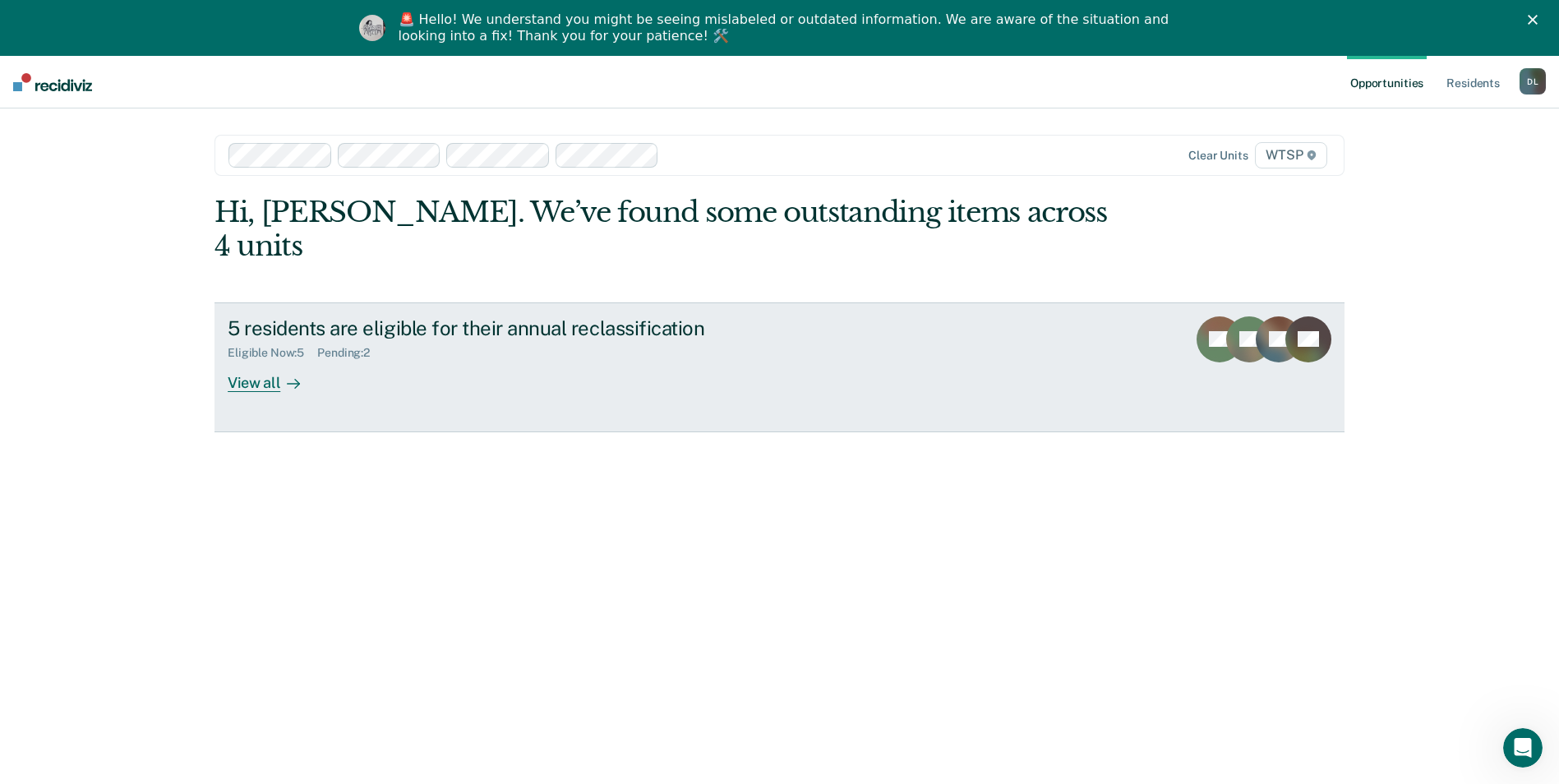
click at [260, 360] on div "View all" at bounding box center [274, 376] width 92 height 32
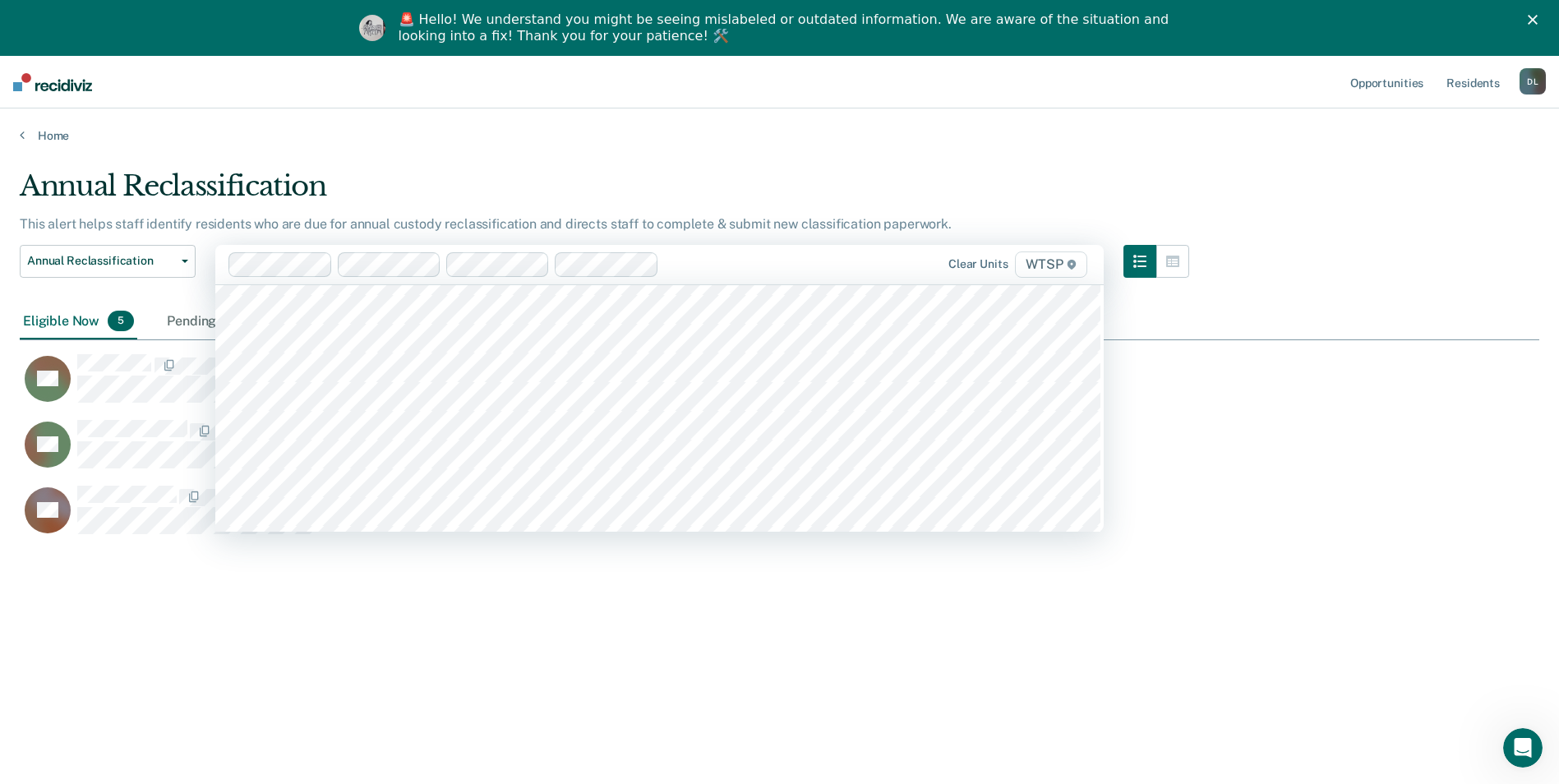
scroll to position [14139, 0]
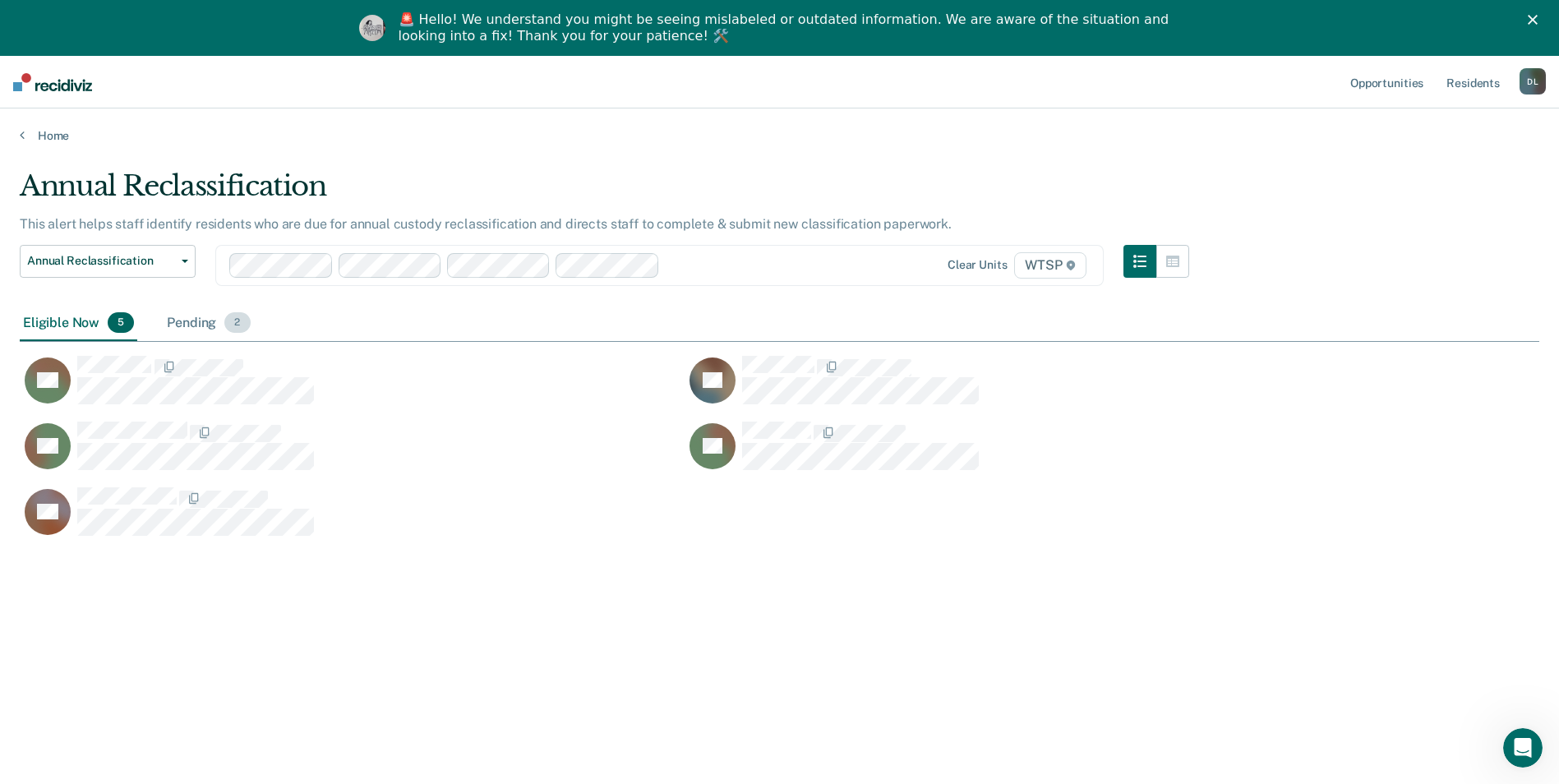
click at [191, 318] on div "Pending 2" at bounding box center [208, 323] width 90 height 36
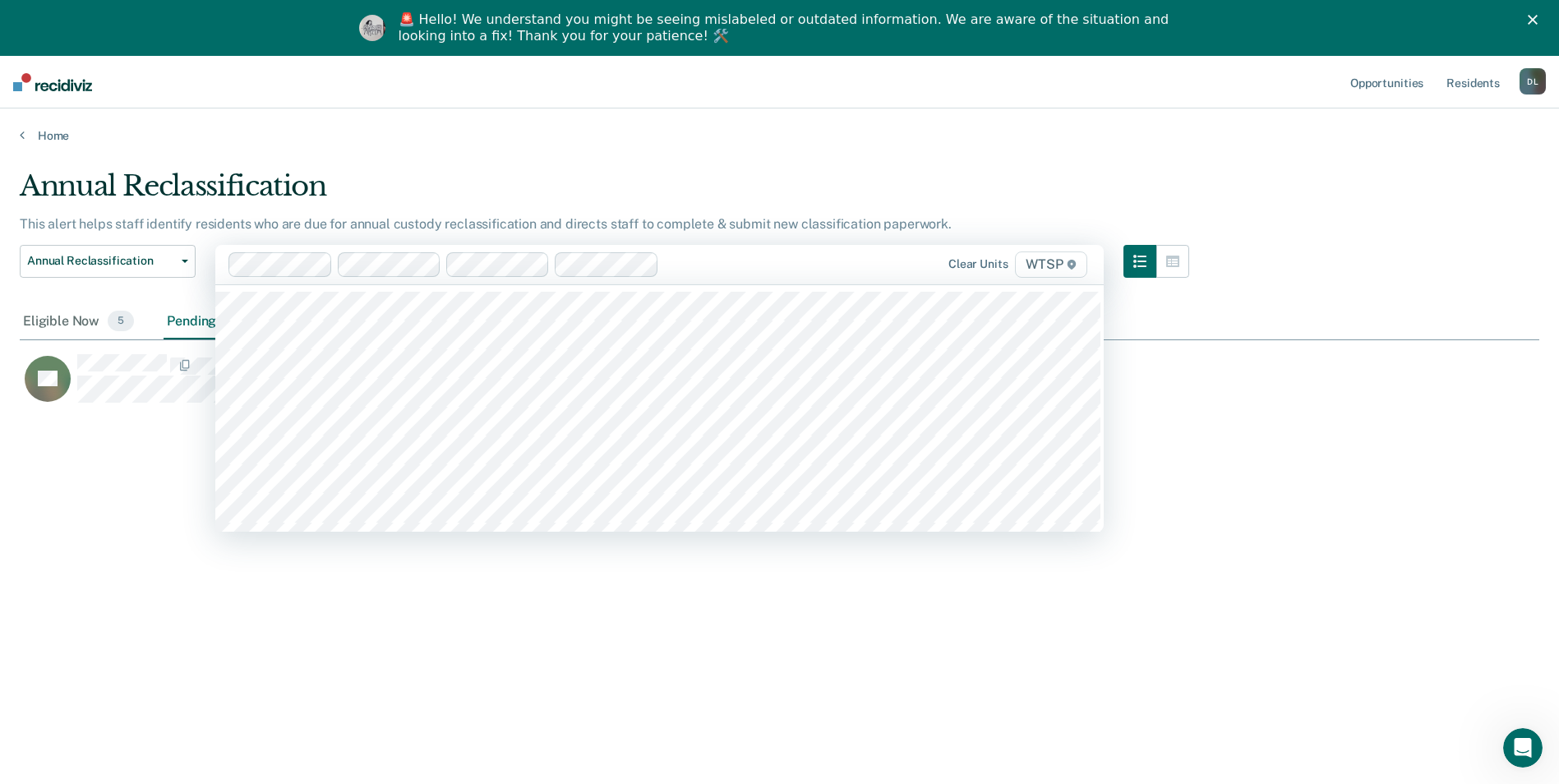
click at [1056, 266] on span "WTSP" at bounding box center [1051, 264] width 72 height 26
click at [181, 257] on button "Annual Reclassification" at bounding box center [107, 261] width 175 height 33
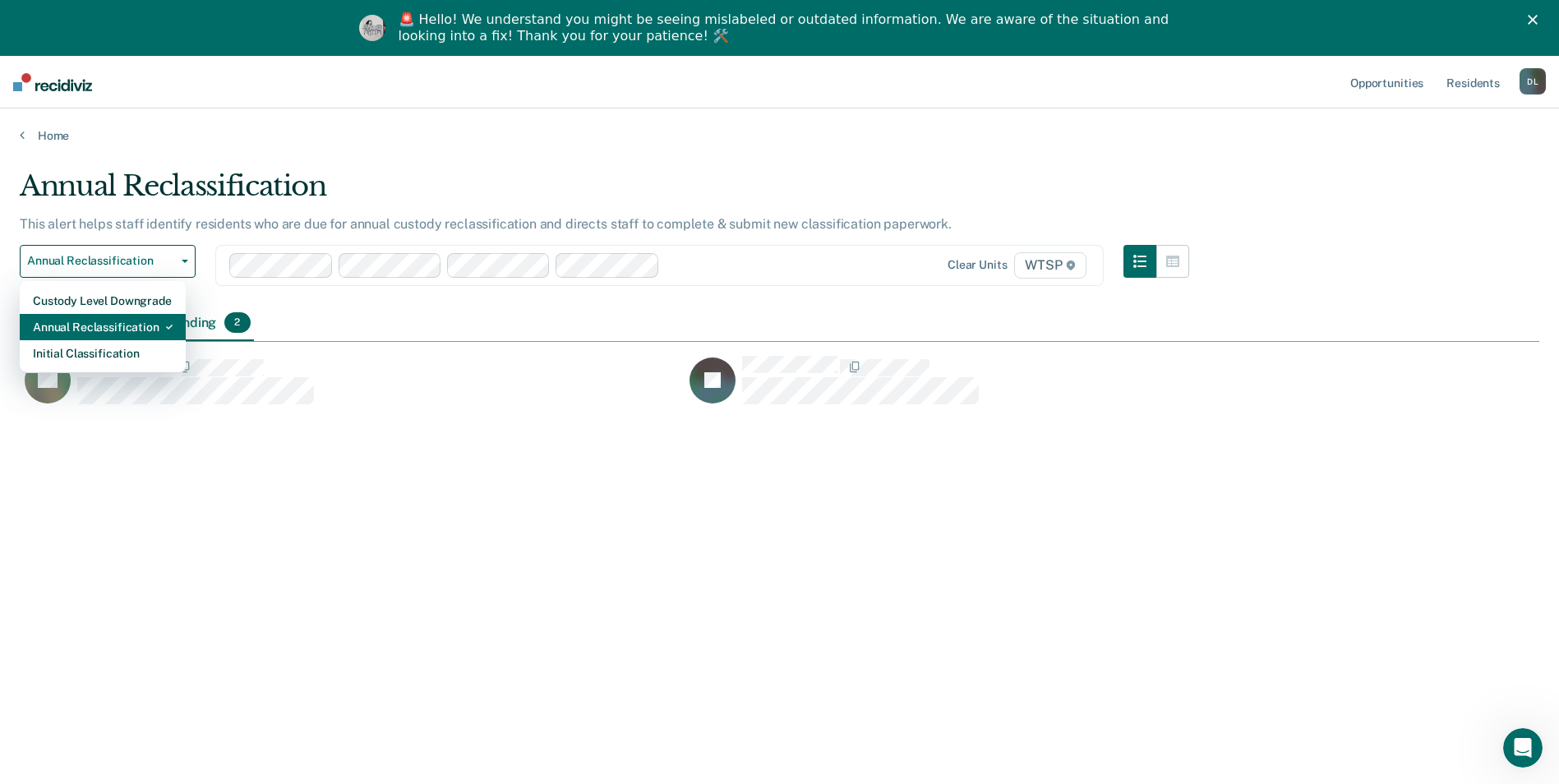
click at [147, 325] on div "Annual Reclassification" at bounding box center [103, 327] width 139 height 26
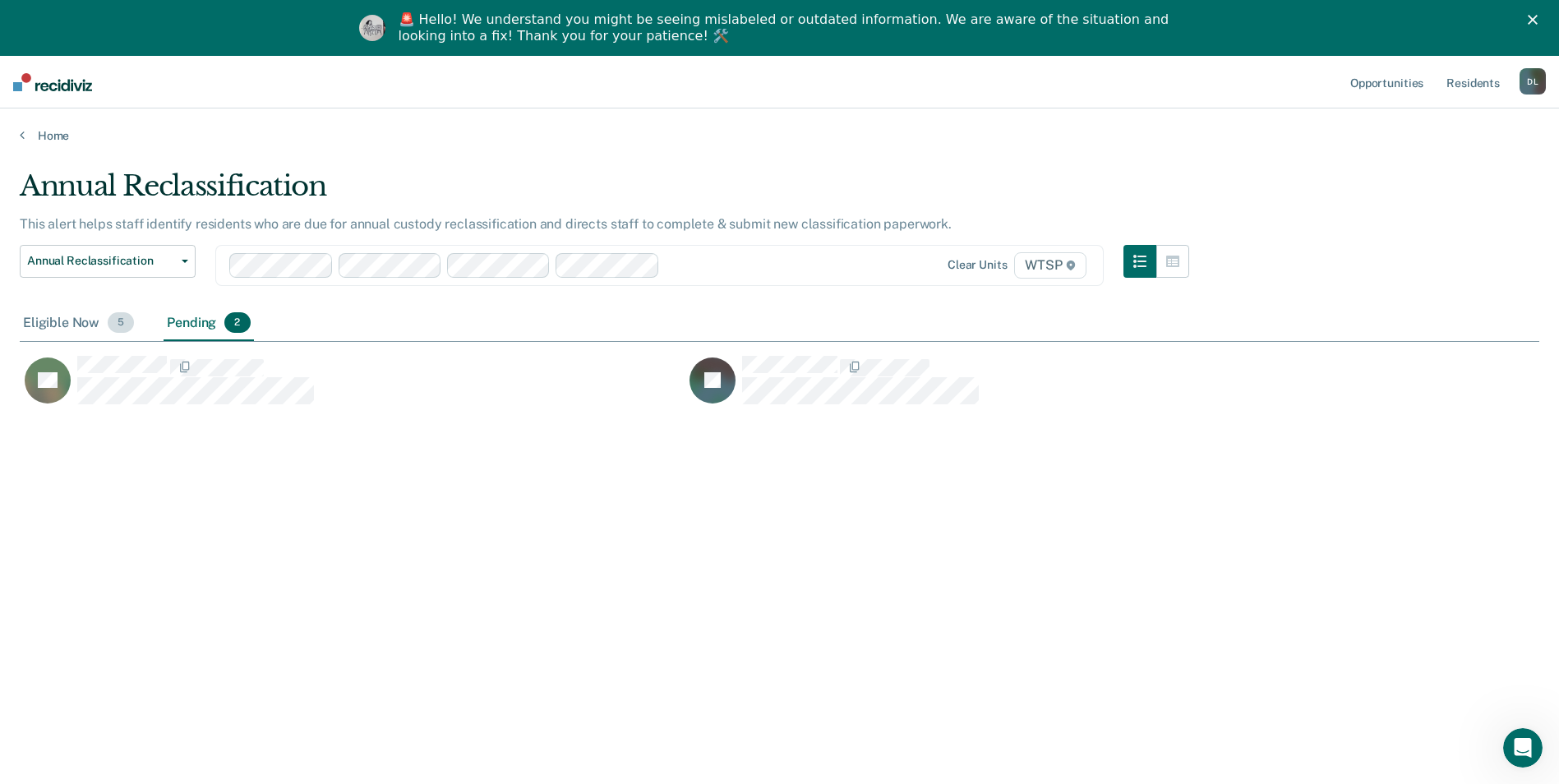
click at [69, 322] on div "Eligible Now 5" at bounding box center [78, 323] width 117 height 36
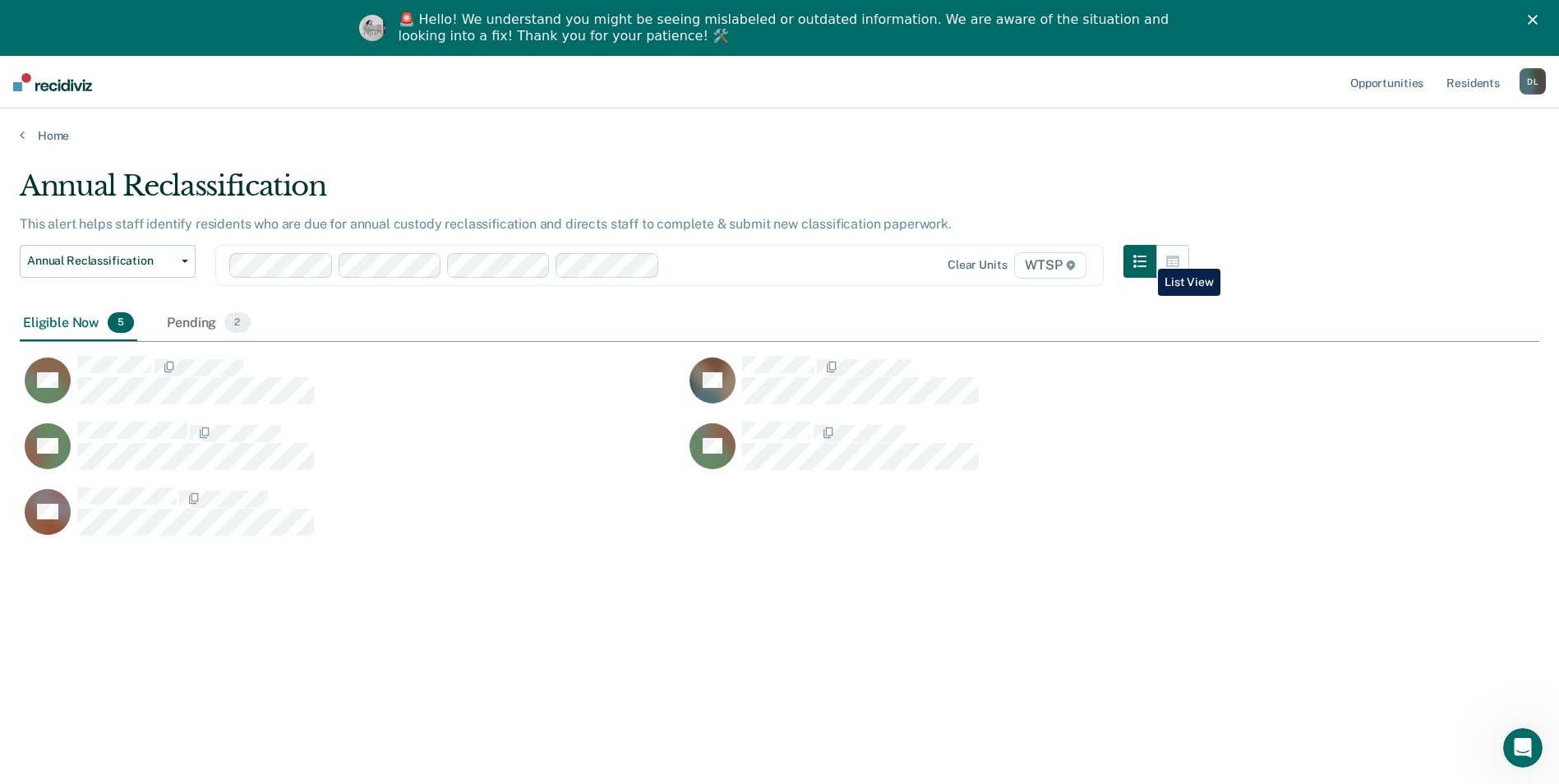
click at [1146, 257] on icon "button" at bounding box center [1140, 261] width 13 height 13
click at [1146, 259] on icon "button" at bounding box center [1140, 261] width 13 height 13
click at [1179, 258] on icon "button" at bounding box center [1173, 261] width 13 height 11
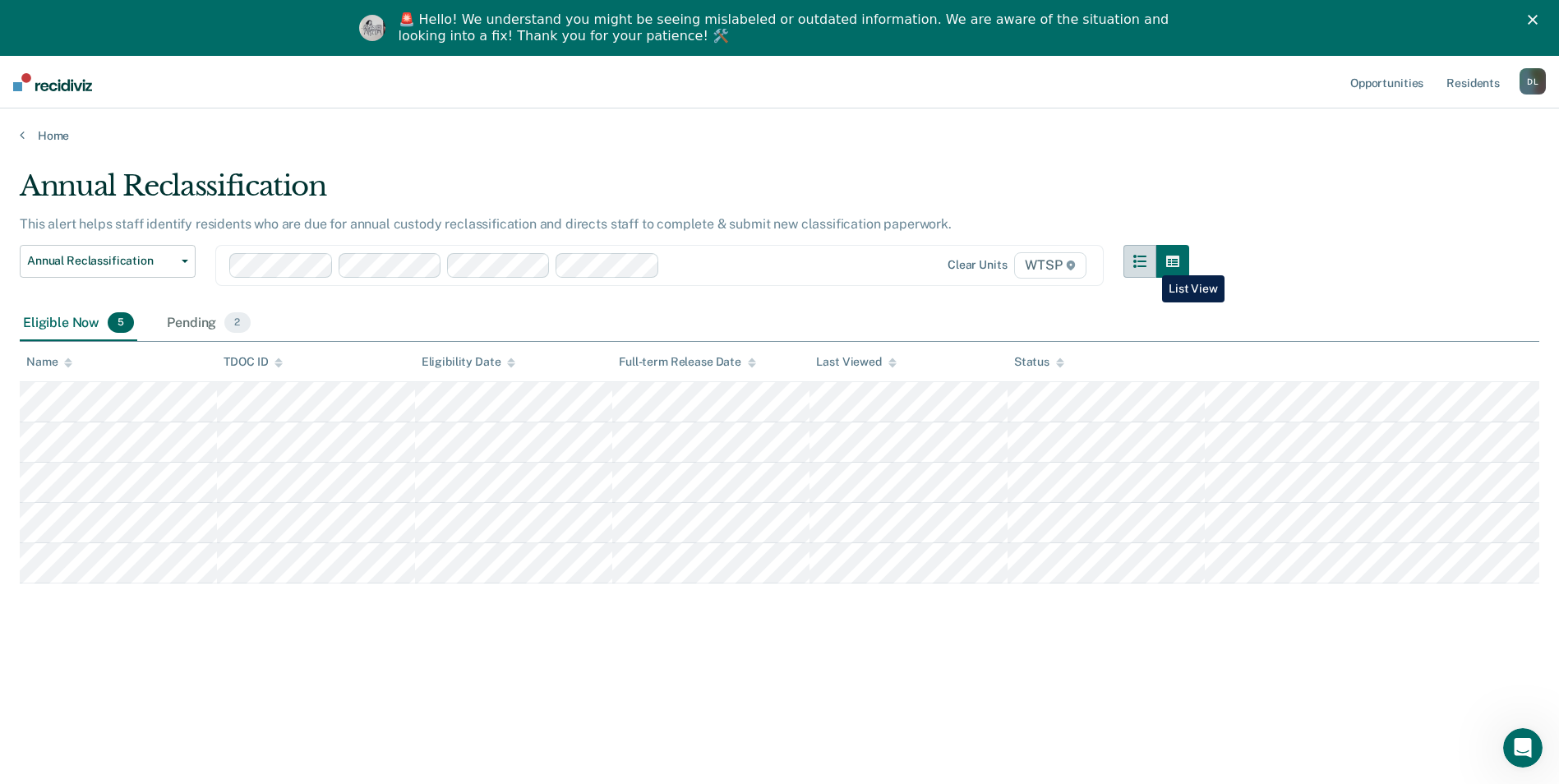
click at [1147, 263] on icon "button" at bounding box center [1140, 261] width 13 height 13
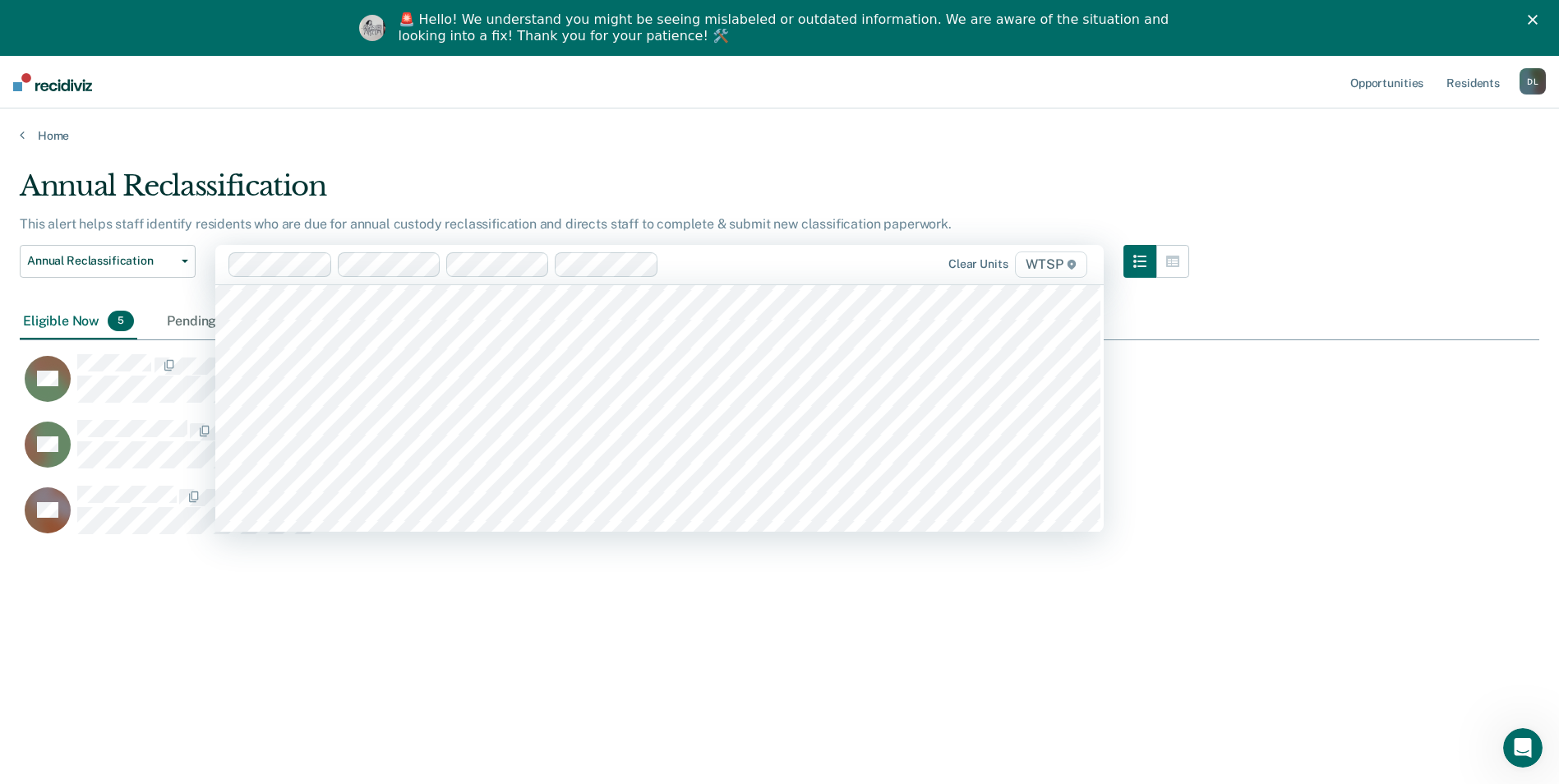
scroll to position [10685, 0]
click at [1041, 259] on span "WTSP" at bounding box center [1051, 264] width 72 height 26
click at [1076, 268] on icon at bounding box center [1071, 264] width 8 height 10
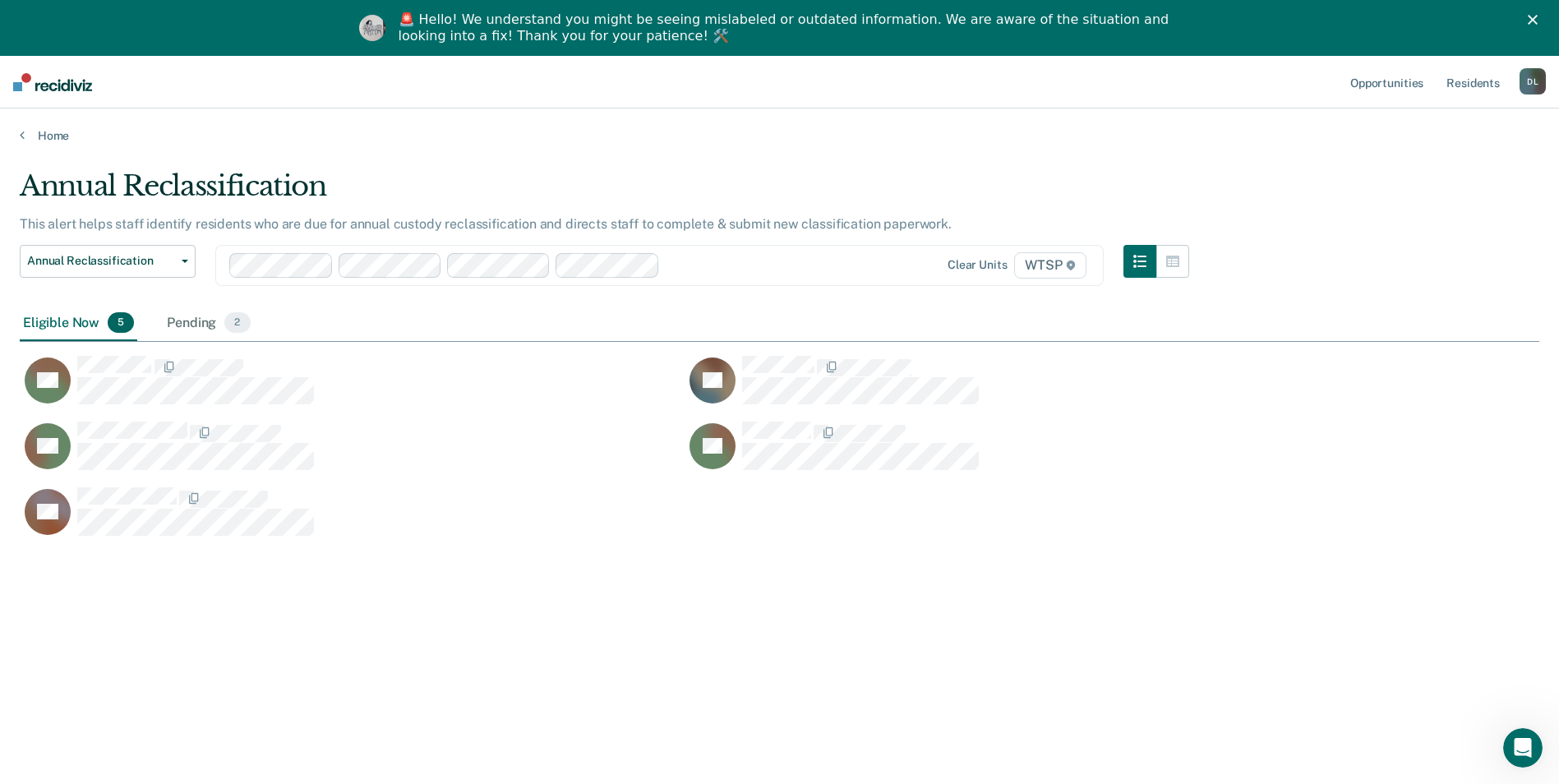
click at [1432, 516] on div "Annual Reclassification This alert helps staff identify residents who are due f…" at bounding box center [780, 442] width 1520 height 548
click at [147, 259] on span "Annual Reclassification" at bounding box center [101, 260] width 148 height 14
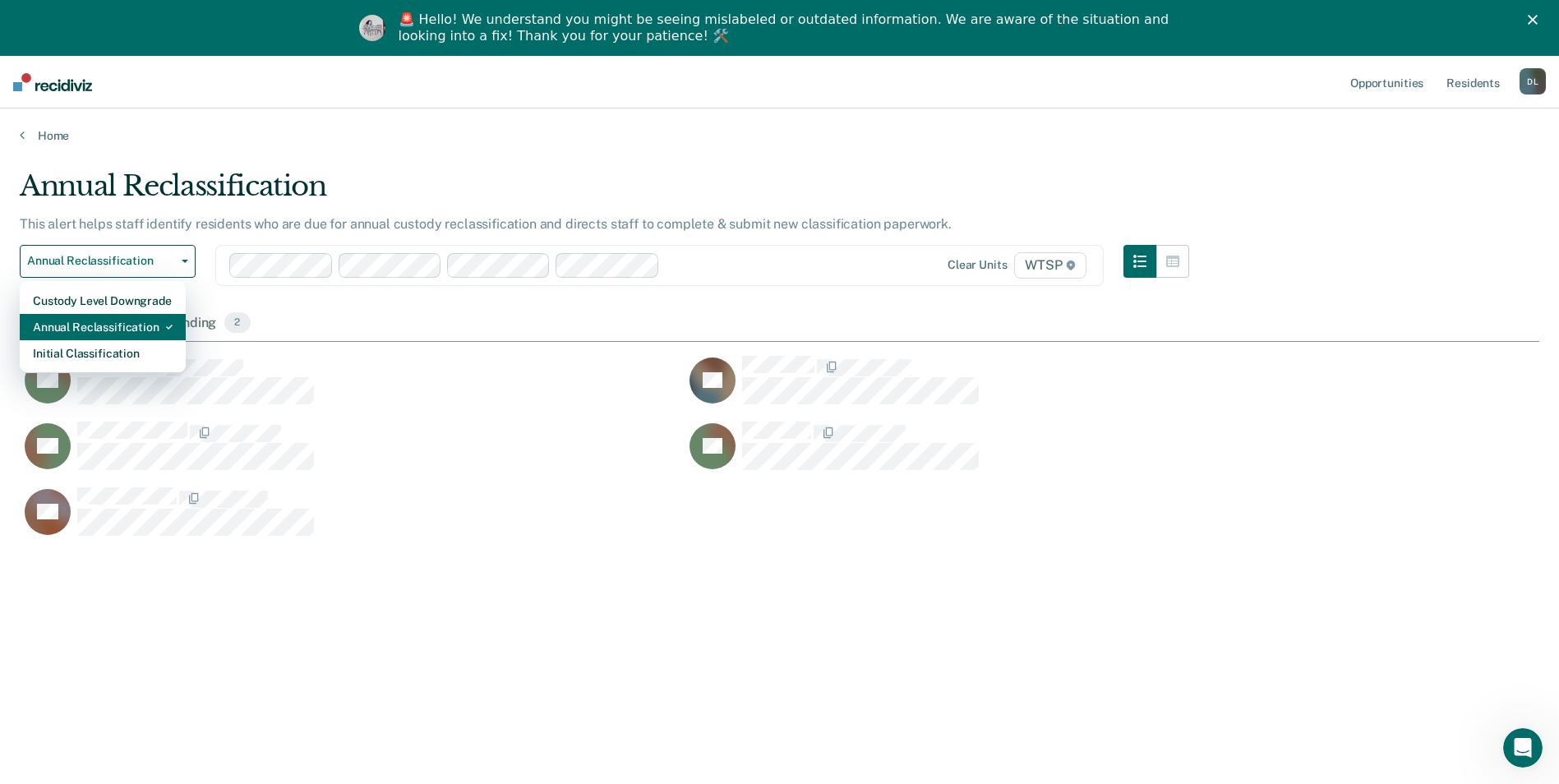
click at [147, 320] on div "Annual Reclassification" at bounding box center [103, 327] width 139 height 26
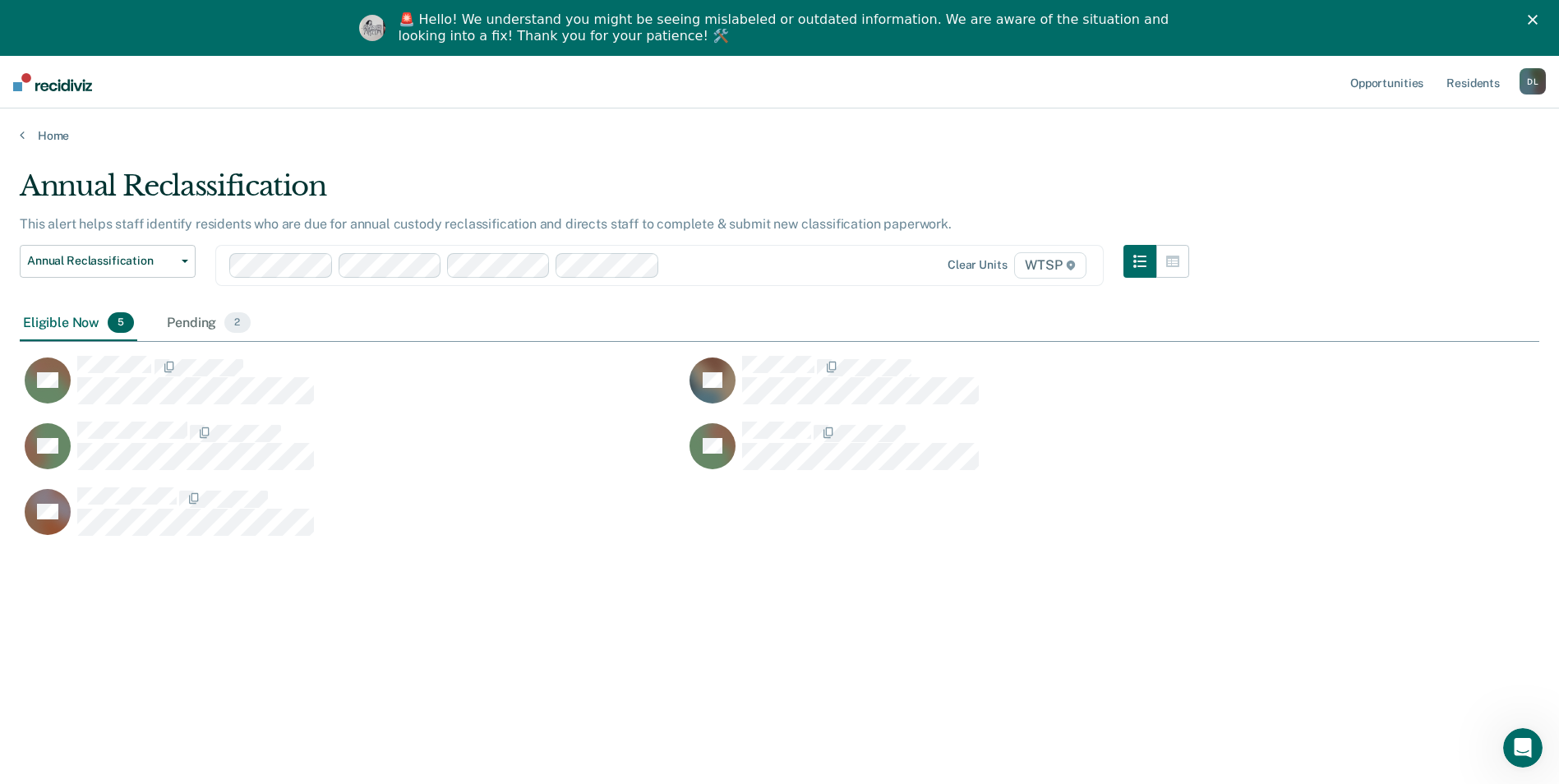
click at [79, 322] on div "Eligible Now 5" at bounding box center [78, 323] width 117 height 36
click at [53, 137] on link "Home" at bounding box center [780, 136] width 1520 height 15
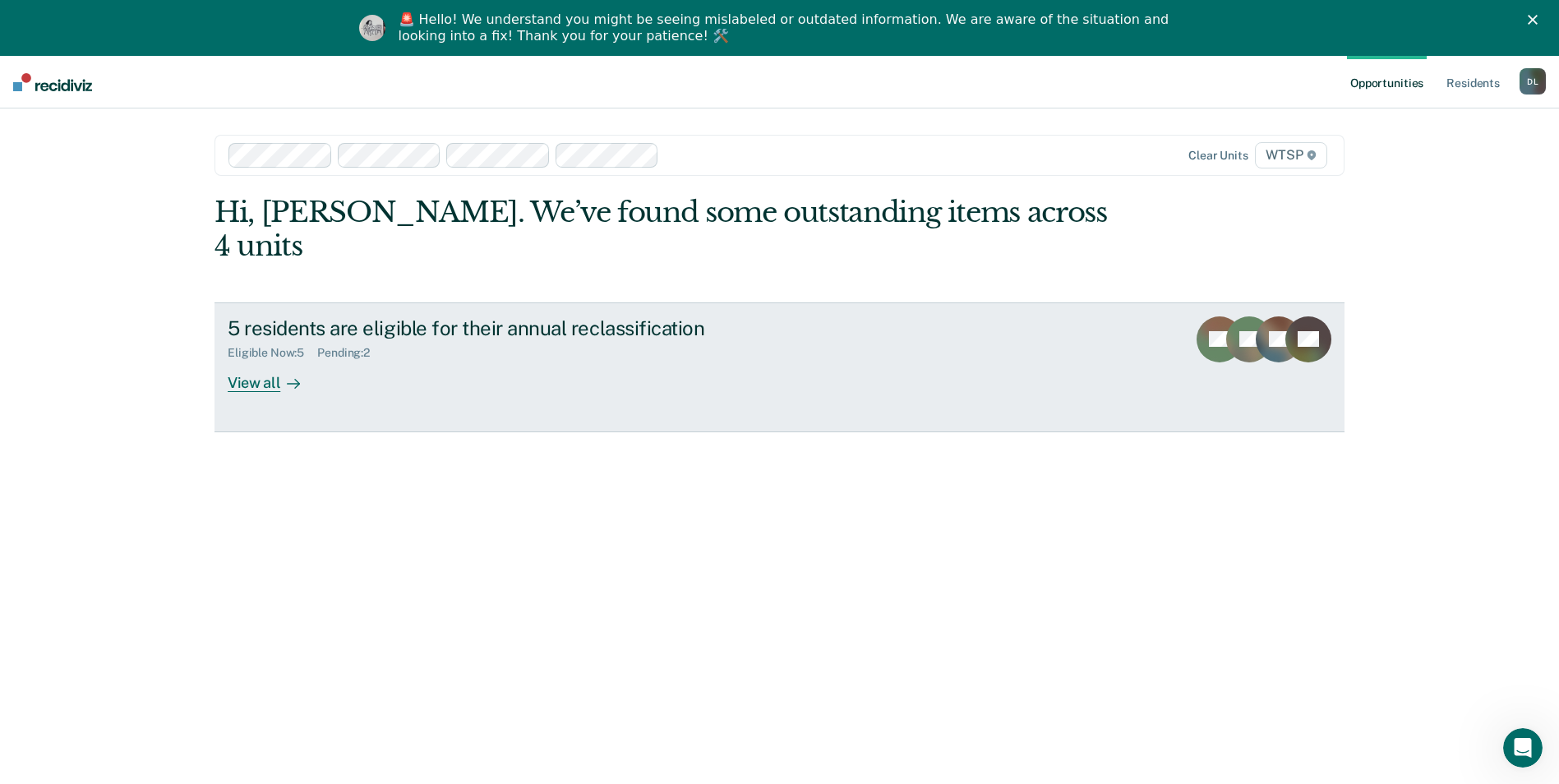
click at [259, 360] on div "View all" at bounding box center [274, 376] width 92 height 32
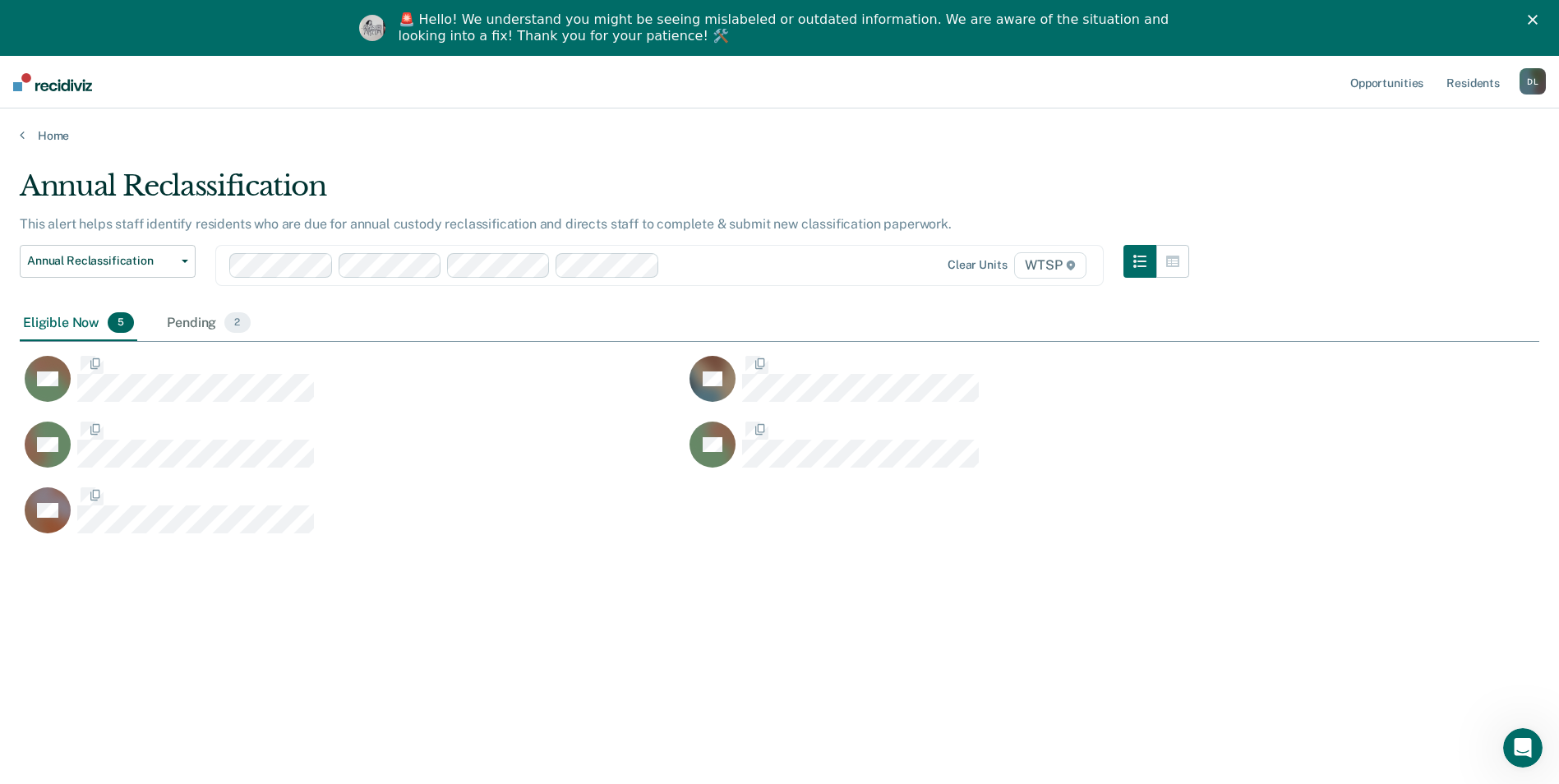
scroll to position [535, 1507]
click at [56, 136] on link "Home" at bounding box center [780, 136] width 1520 height 15
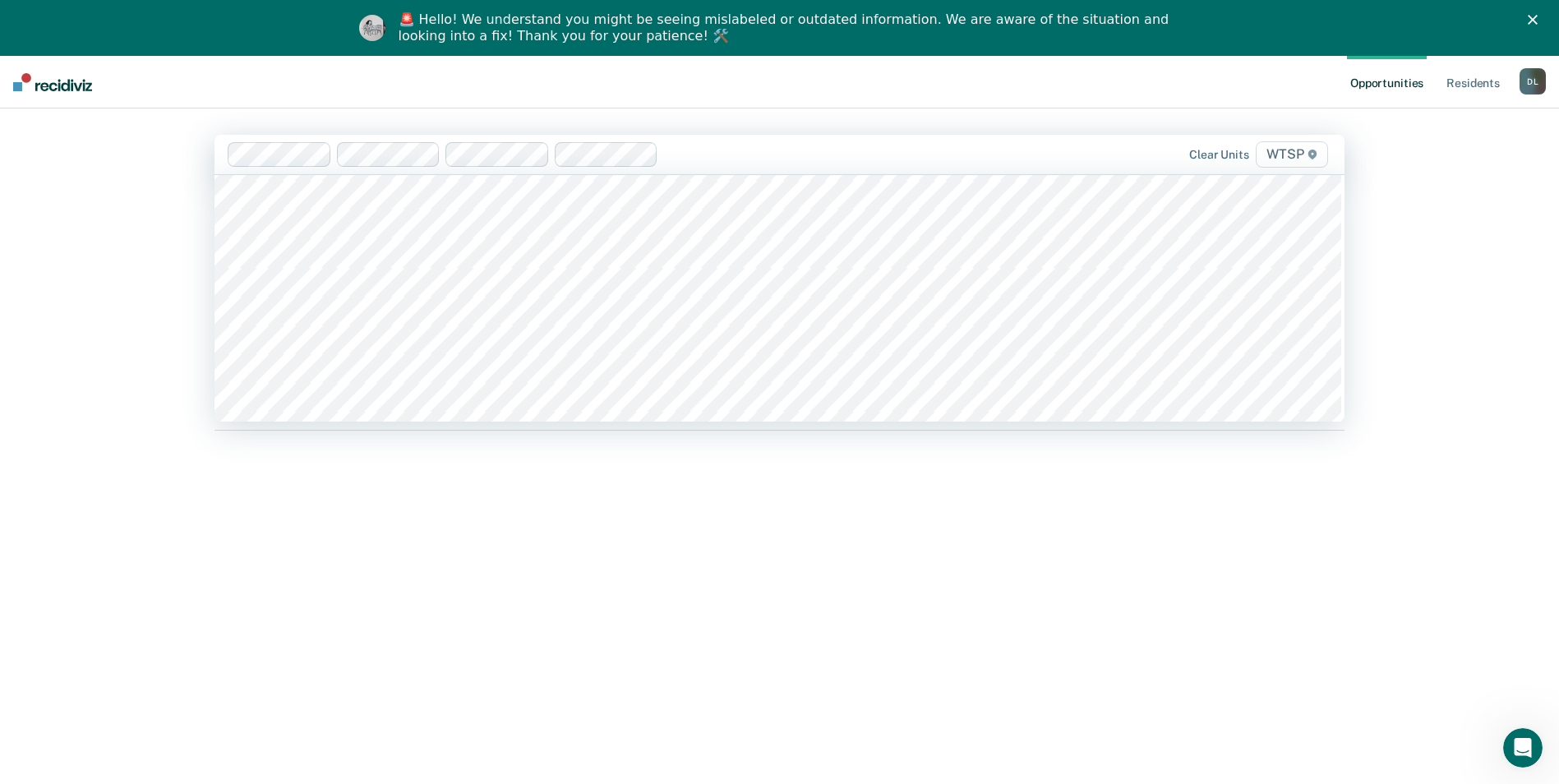
scroll to position [14198, 0]
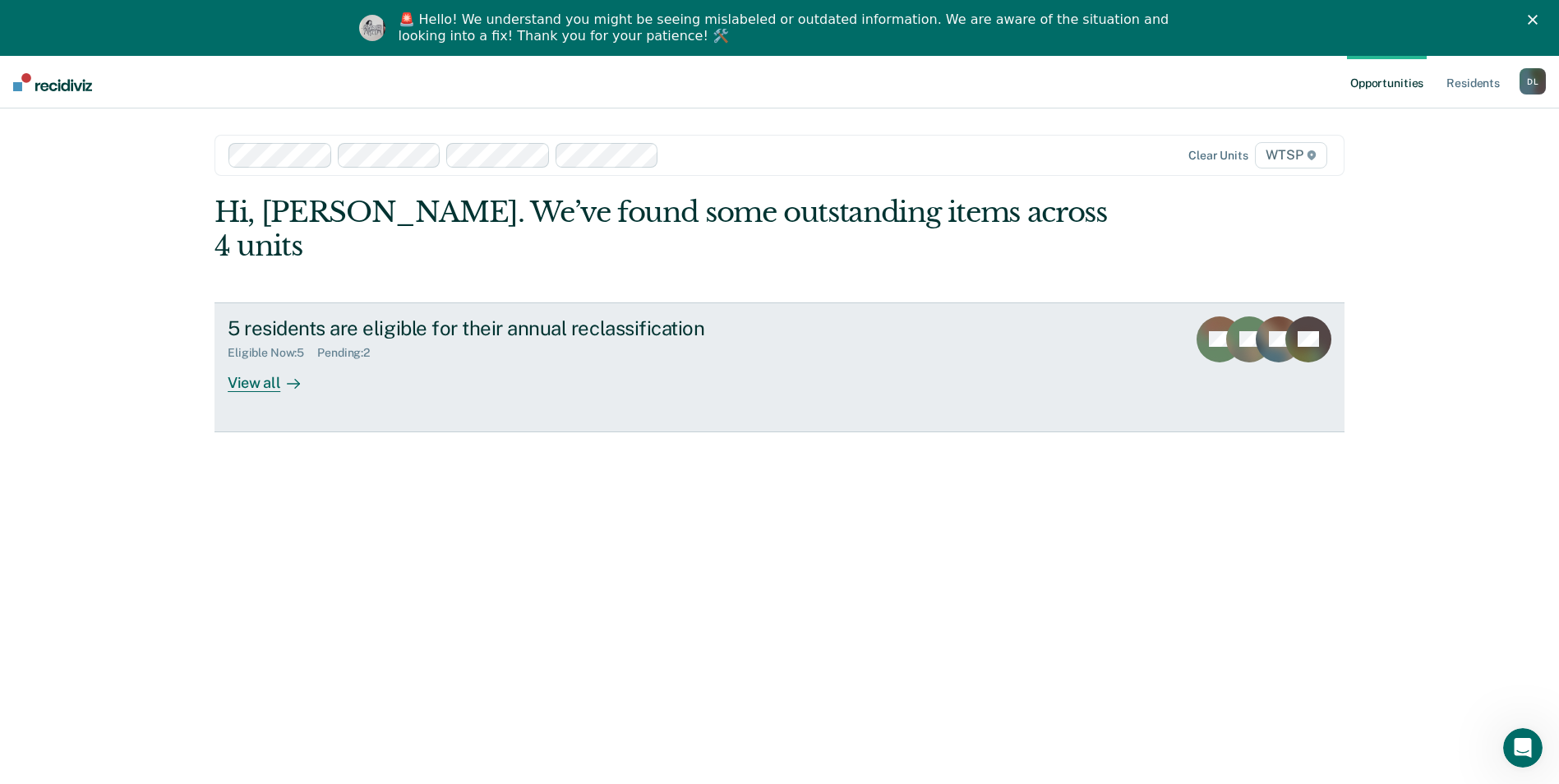
click at [271, 346] on div "Eligible Now : 5" at bounding box center [272, 353] width 90 height 14
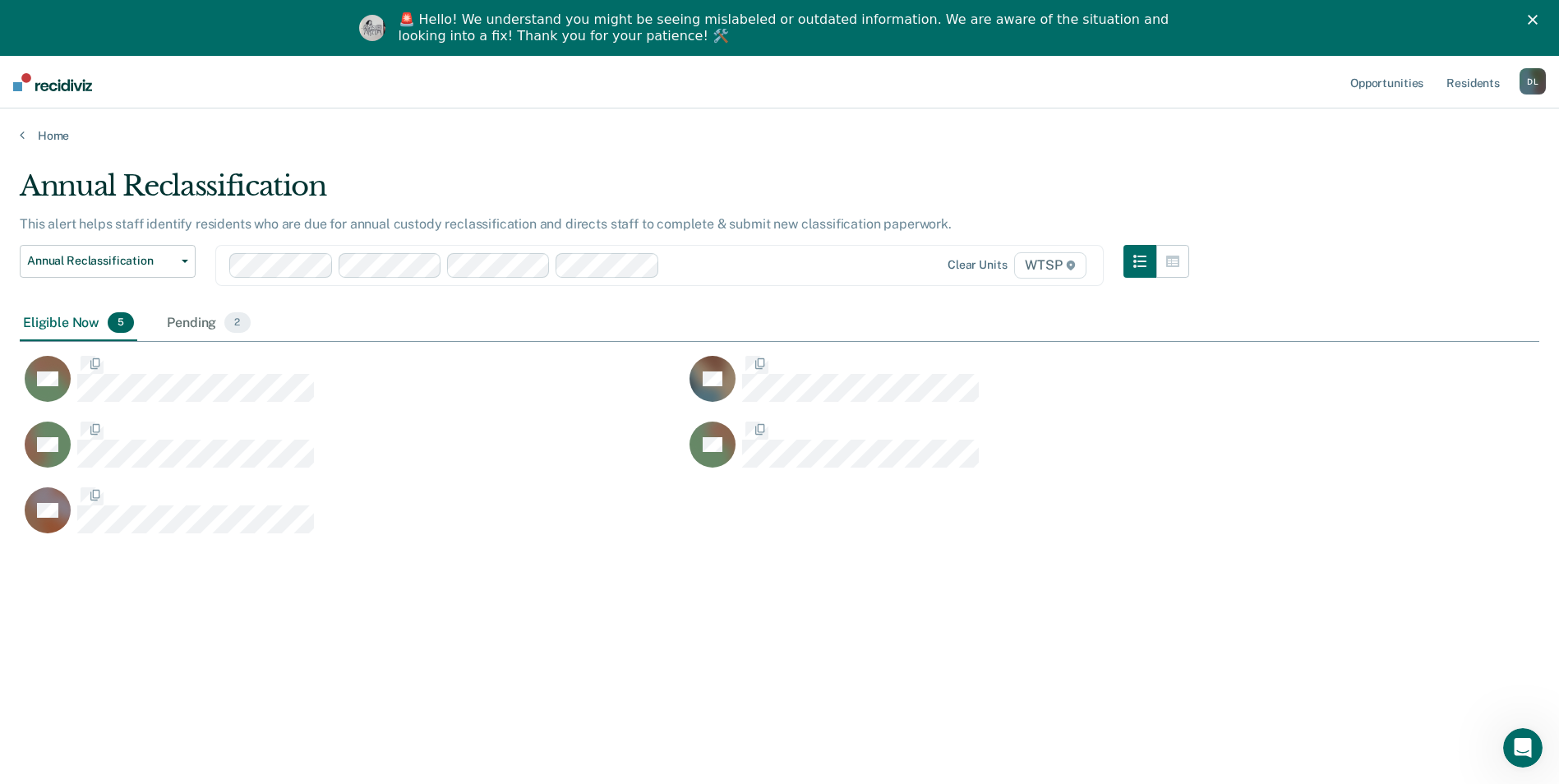
scroll to position [535, 1507]
click at [1178, 261] on icon "button" at bounding box center [1173, 261] width 13 height 11
